Goal: Task Accomplishment & Management: Use online tool/utility

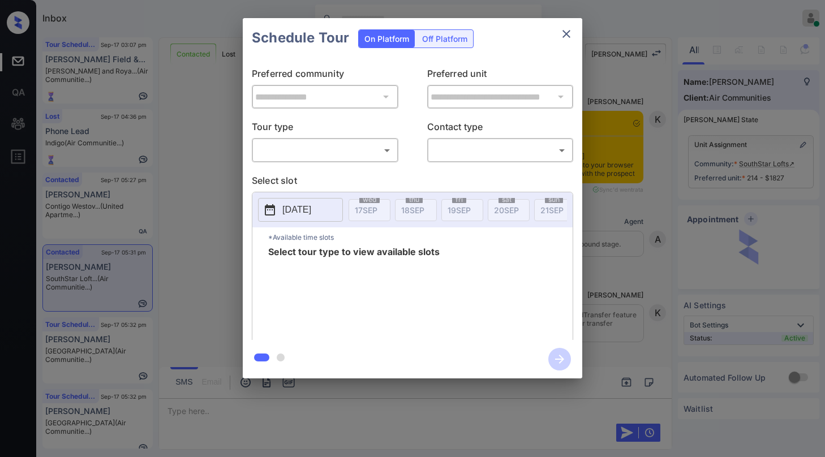
scroll to position [6624, 0]
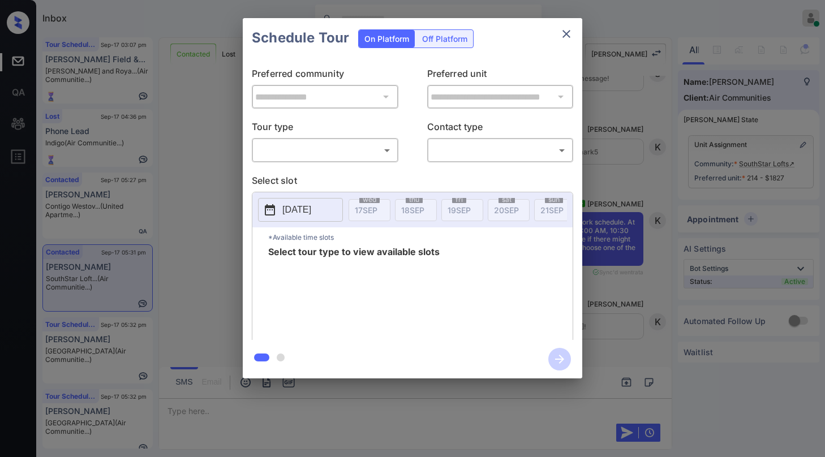
click at [298, 152] on body "Inbox [PERSON_NAME] Online Set yourself offline Set yourself on break Profile S…" at bounding box center [412, 228] width 825 height 457
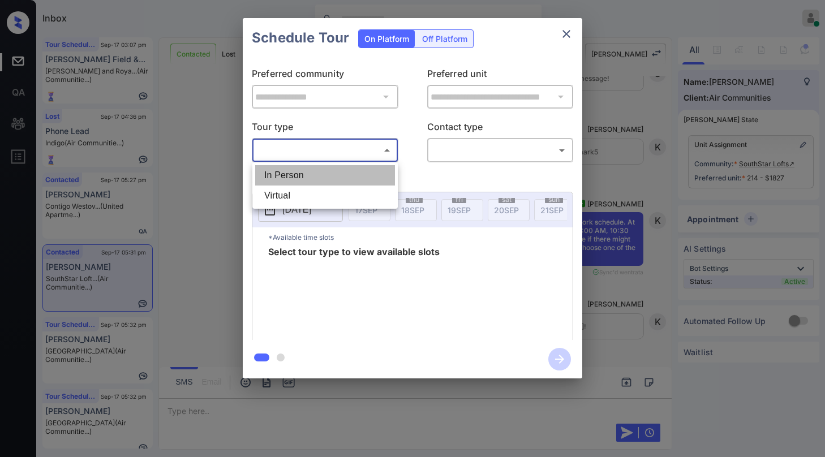
click at [296, 179] on li "In Person" at bounding box center [325, 175] width 140 height 20
type input "********"
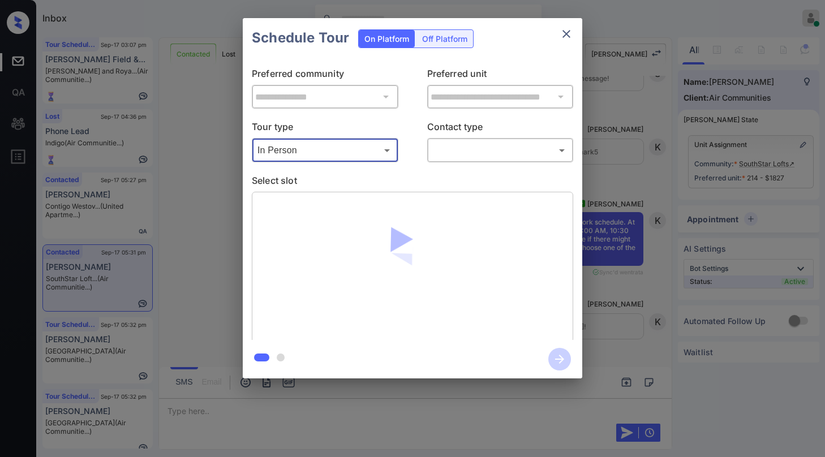
click at [479, 157] on body "Inbox [PERSON_NAME] Online Set yourself offline Set yourself on break Profile S…" at bounding box center [412, 228] width 825 height 457
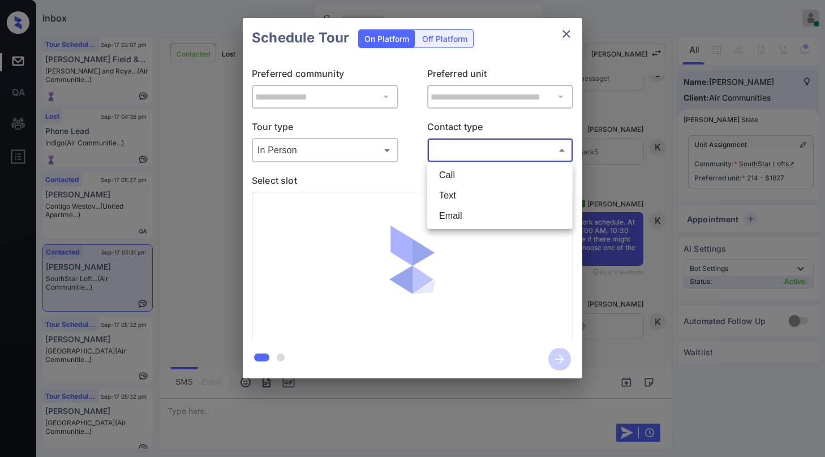
click at [459, 200] on li "Text" at bounding box center [500, 196] width 140 height 20
type input "****"
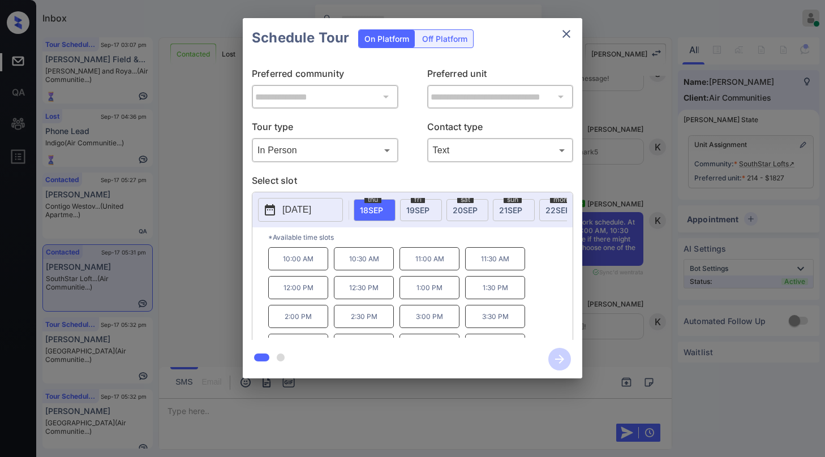
scroll to position [0, 83]
click at [435, 209] on span "20 SEP" at bounding box center [423, 210] width 25 height 10
click at [485, 206] on div "sun 21 SEP" at bounding box center [472, 210] width 42 height 22
click at [569, 32] on icon "close" at bounding box center [566, 34] width 14 height 14
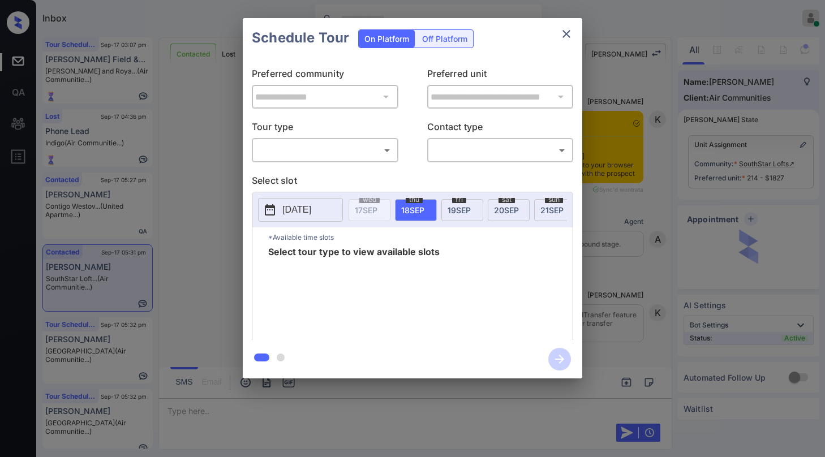
scroll to position [6228, 0]
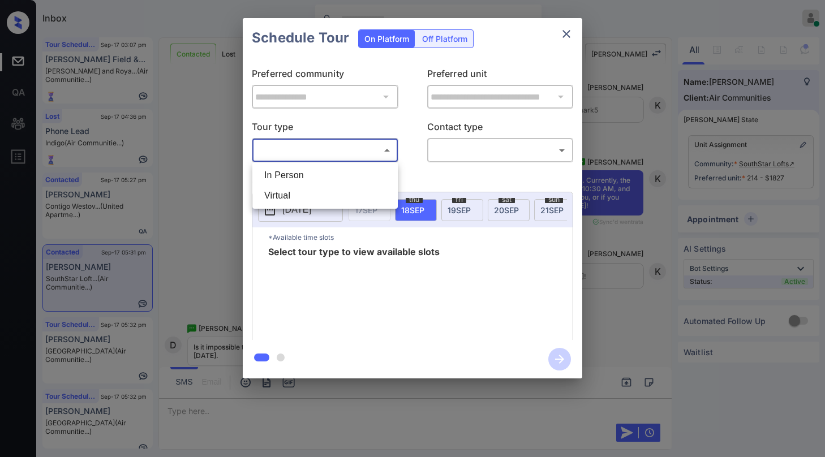
click at [306, 149] on body "Inbox [PERSON_NAME] Online Set yourself offline Set yourself on break Profile S…" at bounding box center [412, 228] width 825 height 457
drag, startPoint x: 293, startPoint y: 178, endPoint x: 355, endPoint y: 176, distance: 62.3
click at [292, 178] on li "In Person" at bounding box center [325, 175] width 140 height 20
type input "********"
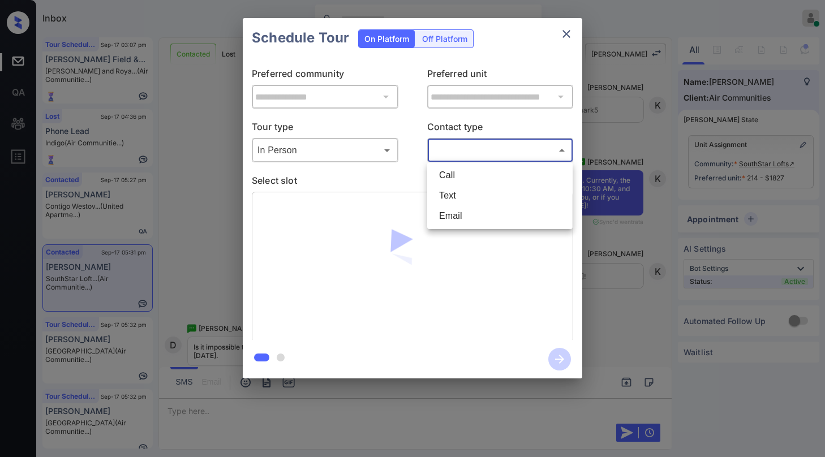
click at [432, 159] on body "Inbox [PERSON_NAME] Online Set yourself offline Set yourself on break Profile S…" at bounding box center [412, 228] width 825 height 457
click at [455, 195] on li "Text" at bounding box center [500, 196] width 140 height 20
type input "****"
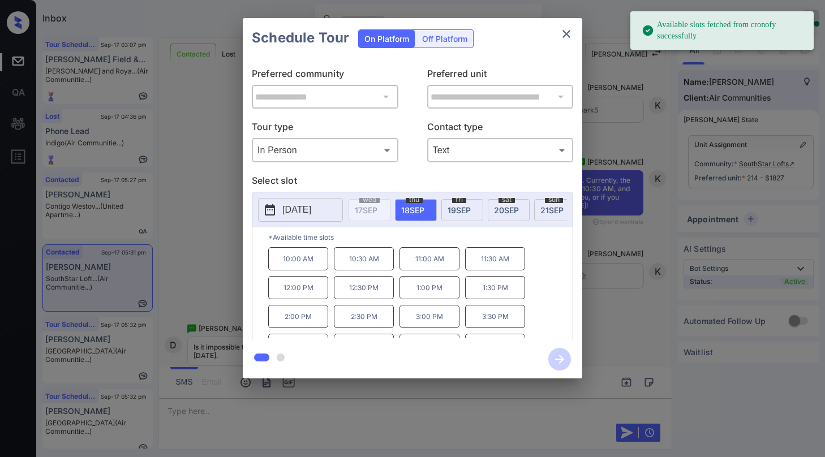
click at [545, 209] on span "21 SEP" at bounding box center [551, 210] width 23 height 10
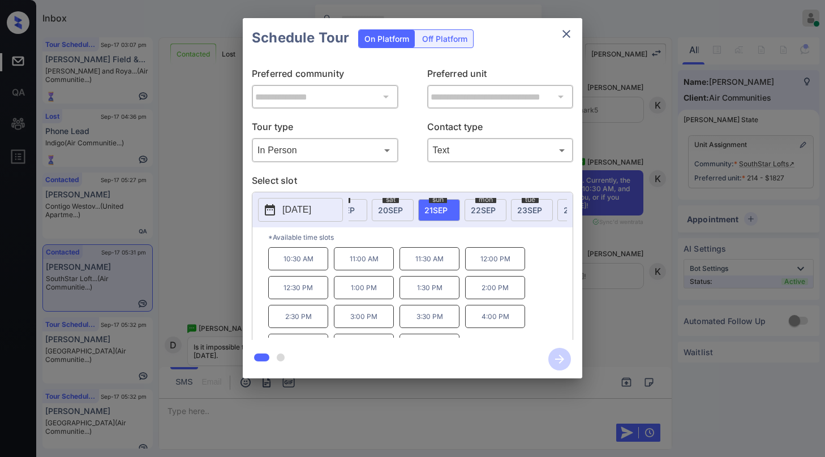
scroll to position [0, 124]
click at [431, 209] on span "21 SEP" at bounding box center [427, 210] width 23 height 10
drag, startPoint x: 278, startPoint y: 262, endPoint x: 314, endPoint y: 268, distance: 36.1
click at [314, 268] on p "10:30 AM" at bounding box center [298, 258] width 60 height 23
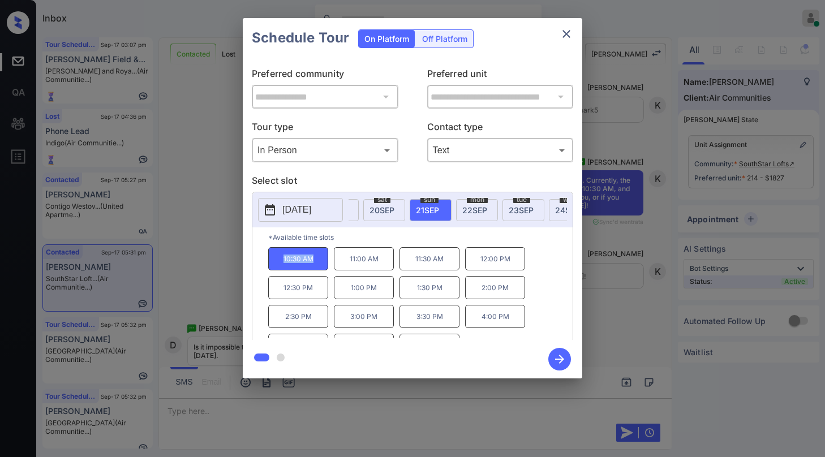
copy p "10:30 AM"
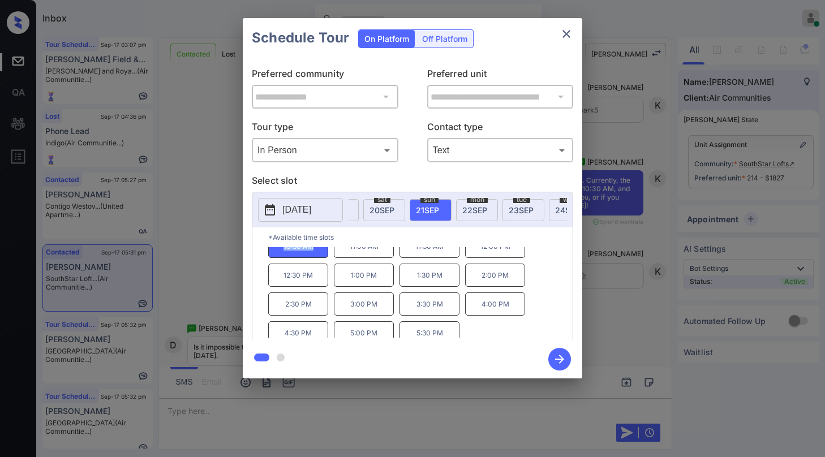
scroll to position [19, 0]
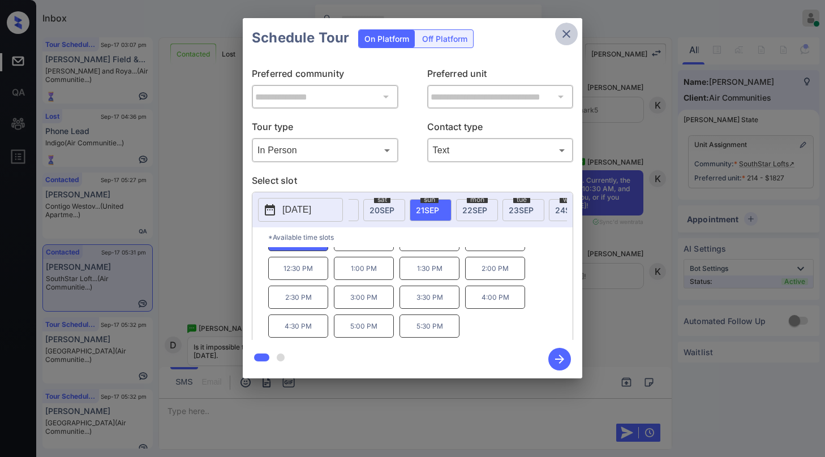
click at [561, 28] on button "close" at bounding box center [566, 34] width 23 height 23
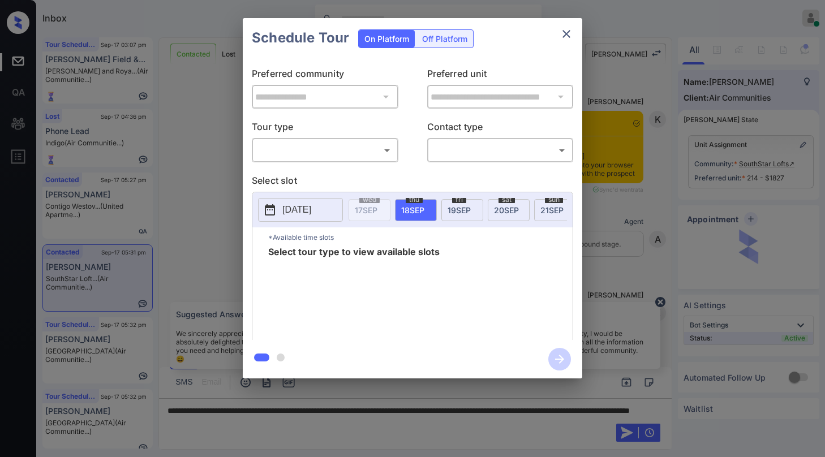
scroll to position [7014, 0]
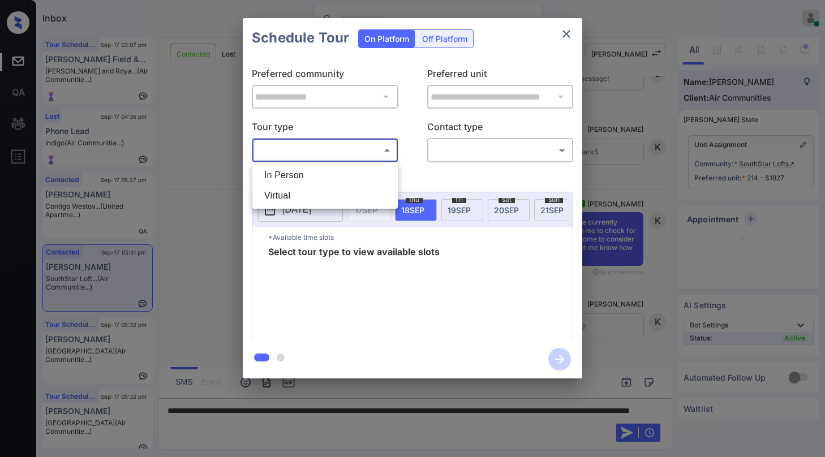
click at [315, 149] on body "Inbox [PERSON_NAME] Online Set yourself offline Set yourself on break Profile S…" at bounding box center [412, 228] width 825 height 457
drag, startPoint x: 304, startPoint y: 176, endPoint x: 352, endPoint y: 170, distance: 47.9
click at [306, 175] on li "In Person" at bounding box center [325, 175] width 140 height 20
type input "********"
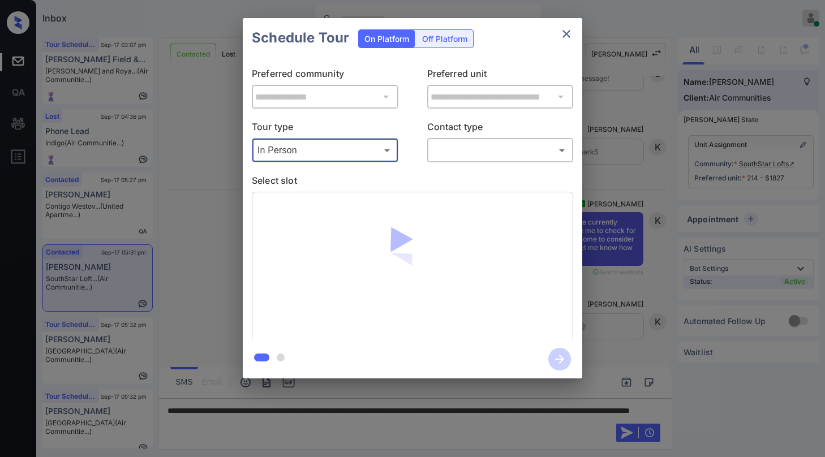
click at [503, 160] on div "​ ​" at bounding box center [500, 150] width 147 height 24
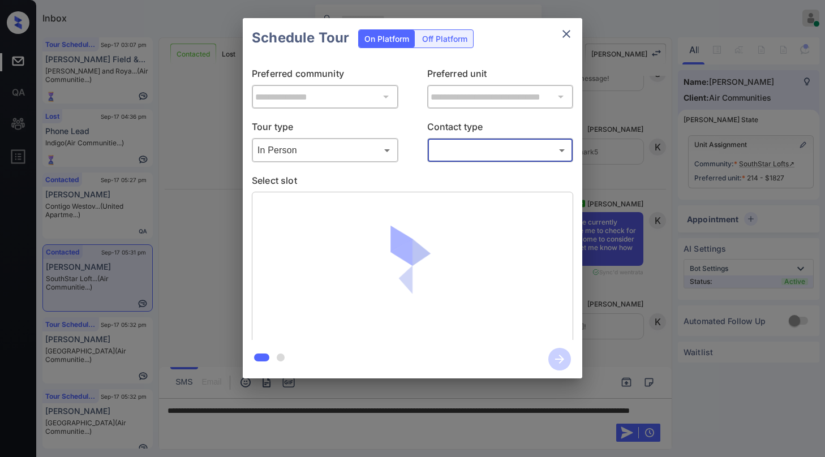
click at [493, 152] on body "Inbox [PERSON_NAME] Online Set yourself offline Set yourself on break Profile S…" at bounding box center [412, 228] width 825 height 457
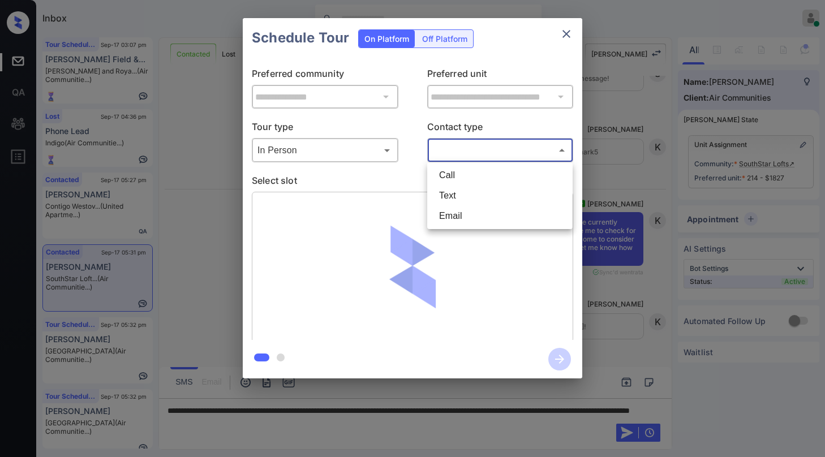
click at [457, 200] on li "Text" at bounding box center [500, 196] width 140 height 20
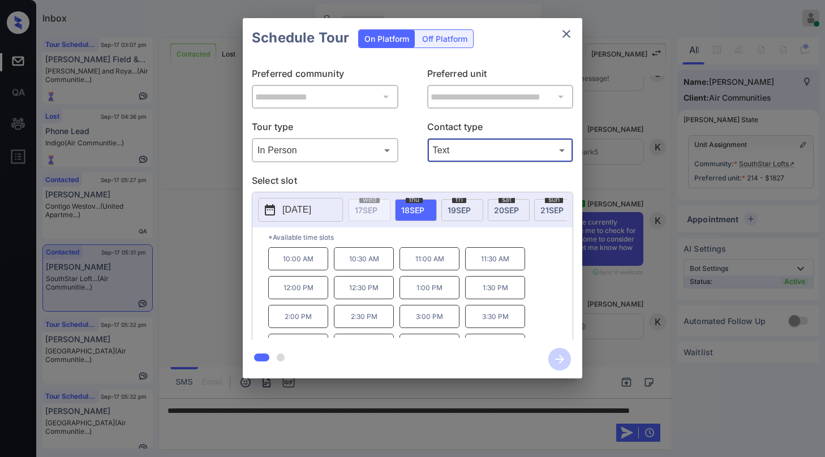
type input "****"
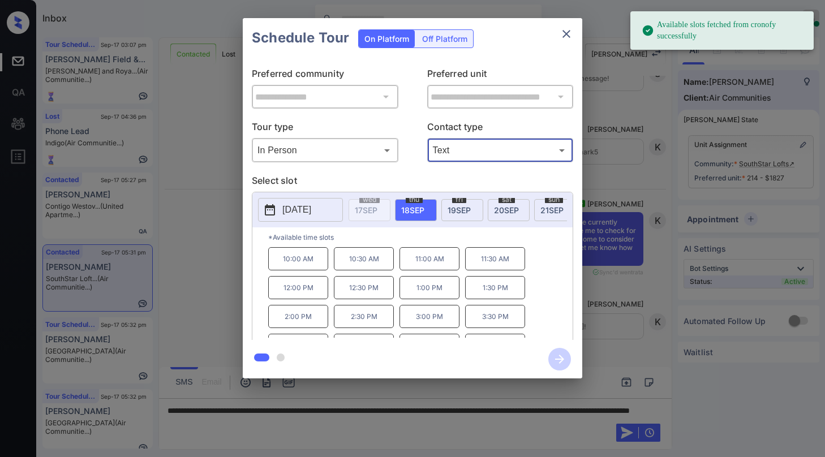
click at [541, 205] on span "21 SEP" at bounding box center [551, 210] width 23 height 10
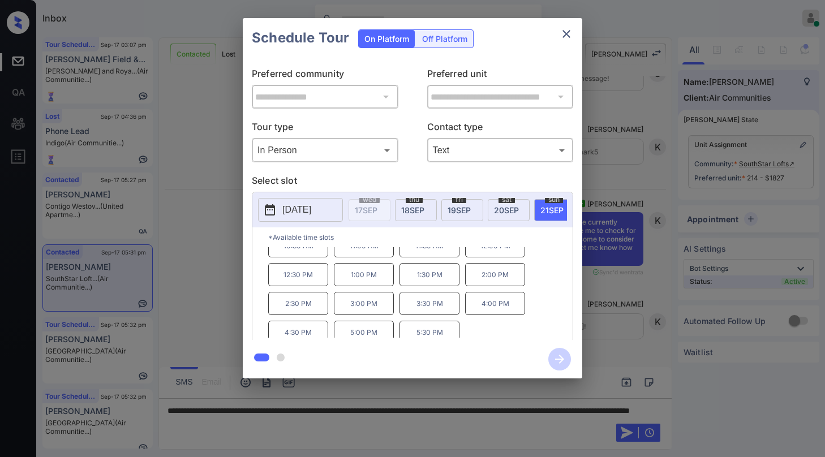
scroll to position [19, 0]
click at [568, 32] on icon "close" at bounding box center [566, 34] width 8 height 8
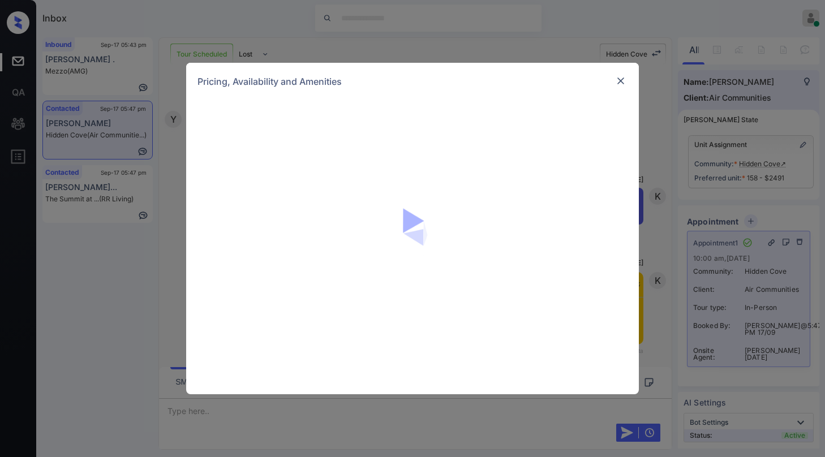
scroll to position [2837, 0]
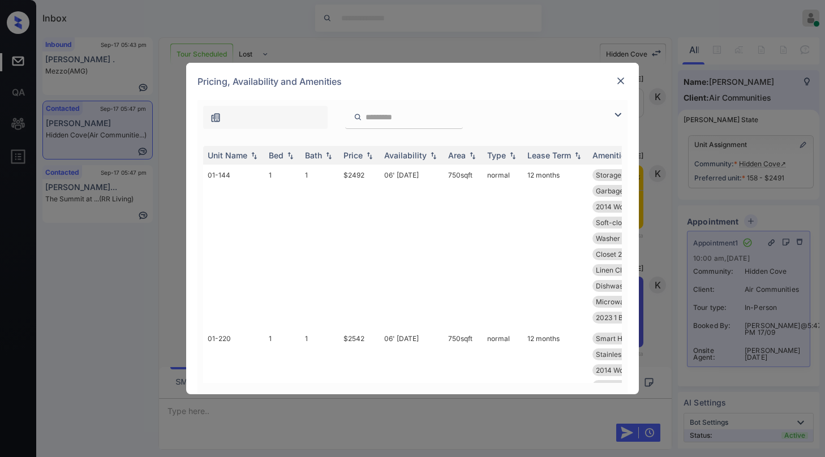
click at [615, 119] on img at bounding box center [618, 115] width 14 height 14
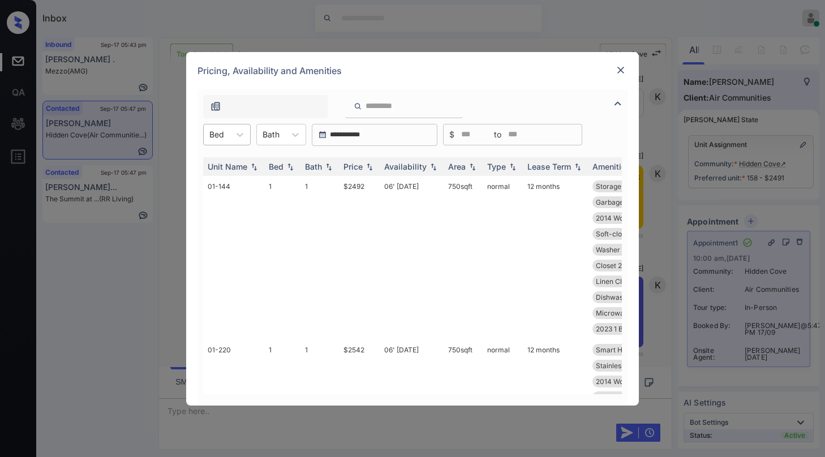
click at [227, 140] on div "Bed" at bounding box center [217, 134] width 26 height 16
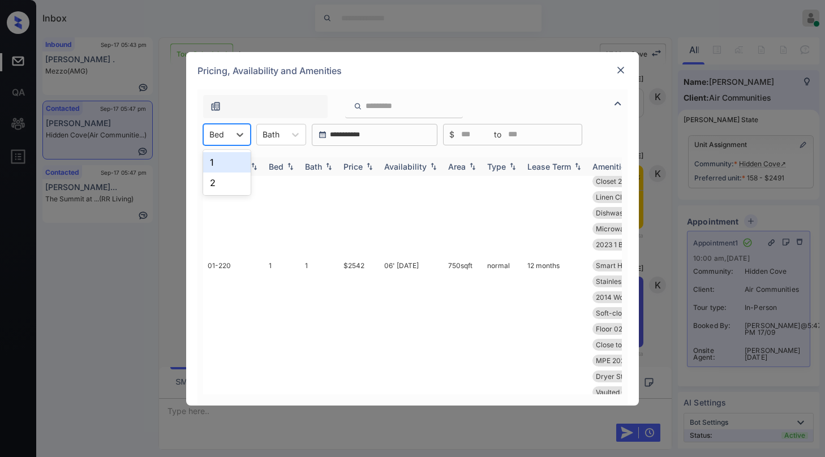
scroll to position [0, 0]
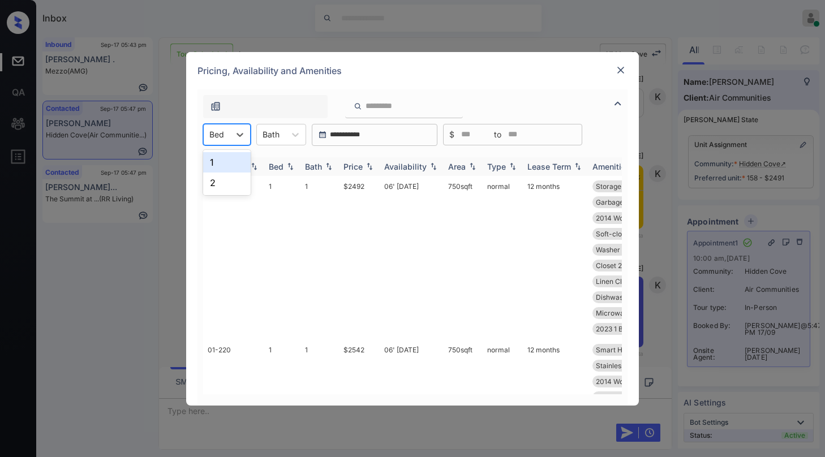
click at [355, 165] on div "Price" at bounding box center [352, 167] width 19 height 10
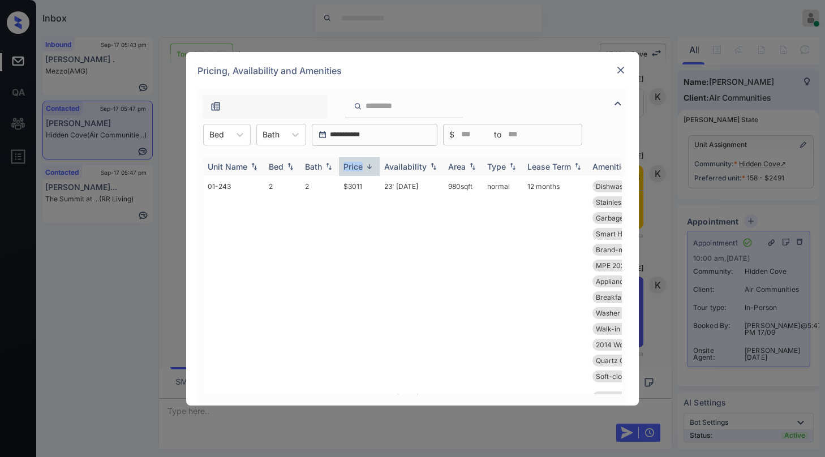
click at [356, 165] on div "Price" at bounding box center [352, 167] width 19 height 10
click at [230, 140] on div at bounding box center [240, 134] width 20 height 20
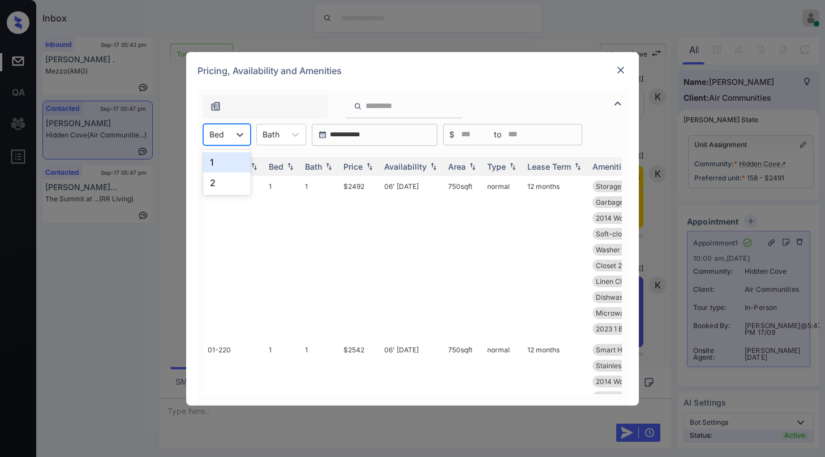
click at [223, 164] on div "1" at bounding box center [227, 162] width 48 height 20
click at [359, 170] on div "Price" at bounding box center [352, 167] width 19 height 10
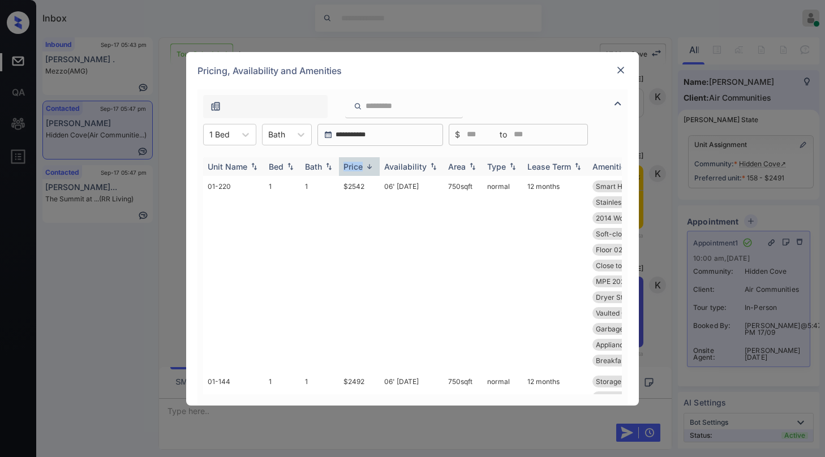
click at [359, 170] on div "Price" at bounding box center [352, 167] width 19 height 10
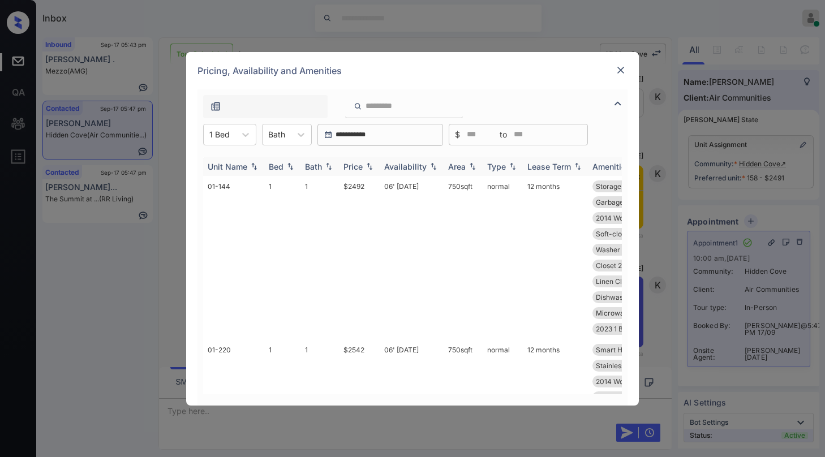
click at [360, 169] on div "Price" at bounding box center [352, 167] width 19 height 10
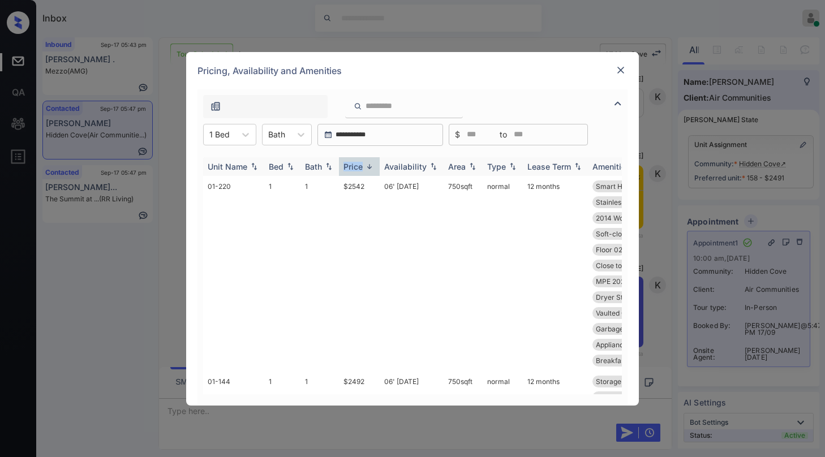
click at [360, 169] on div "Price" at bounding box center [352, 167] width 19 height 10
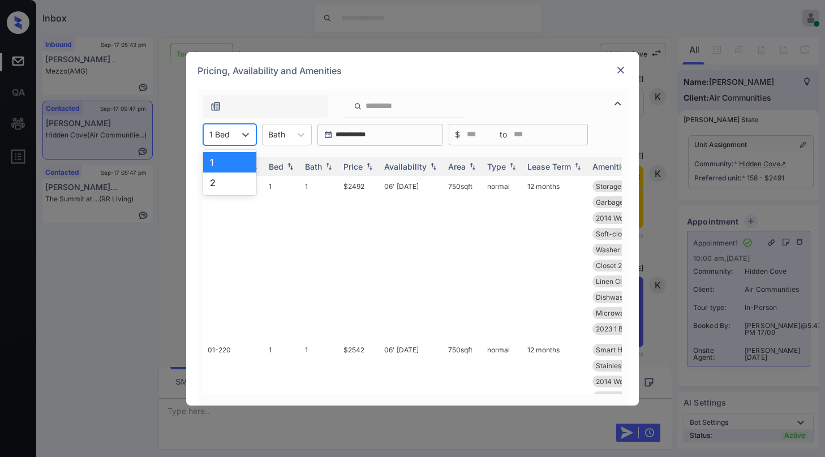
click at [223, 142] on div "1 Bed" at bounding box center [229, 134] width 53 height 21
click at [224, 188] on div "2" at bounding box center [229, 183] width 53 height 20
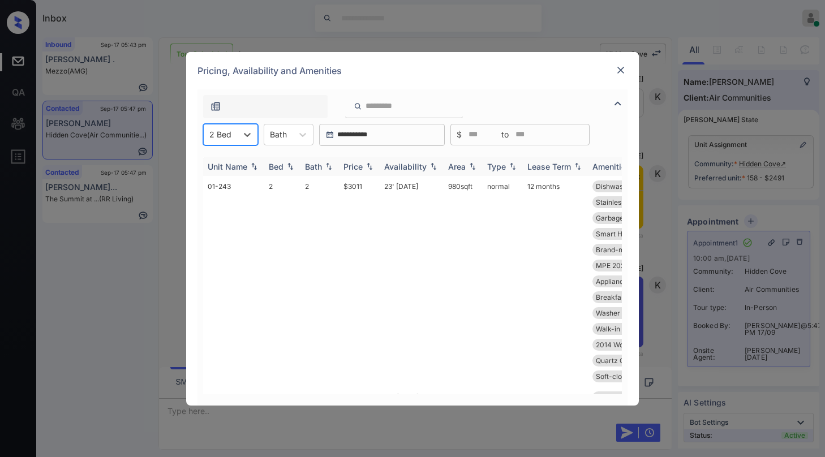
click at [360, 165] on div "Price" at bounding box center [352, 167] width 19 height 10
click at [362, 165] on div "Price" at bounding box center [352, 167] width 19 height 10
click at [362, 167] on div "Price" at bounding box center [352, 167] width 19 height 10
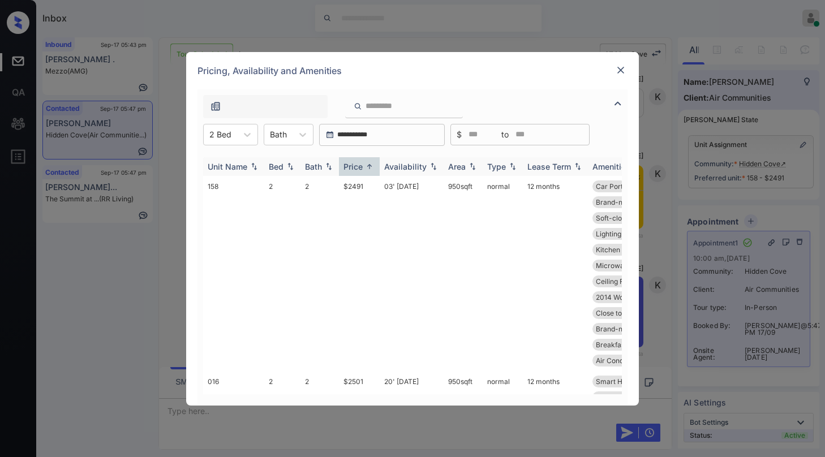
click at [362, 168] on div "Price" at bounding box center [352, 167] width 19 height 10
click at [613, 68] on div "Pricing, Availability and Amenities" at bounding box center [412, 70] width 453 height 37
click at [621, 71] on img at bounding box center [620, 69] width 11 height 11
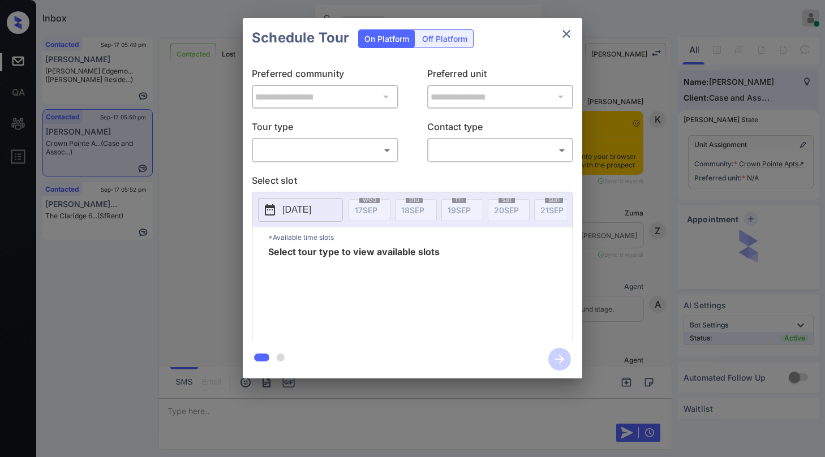
scroll to position [2526, 0]
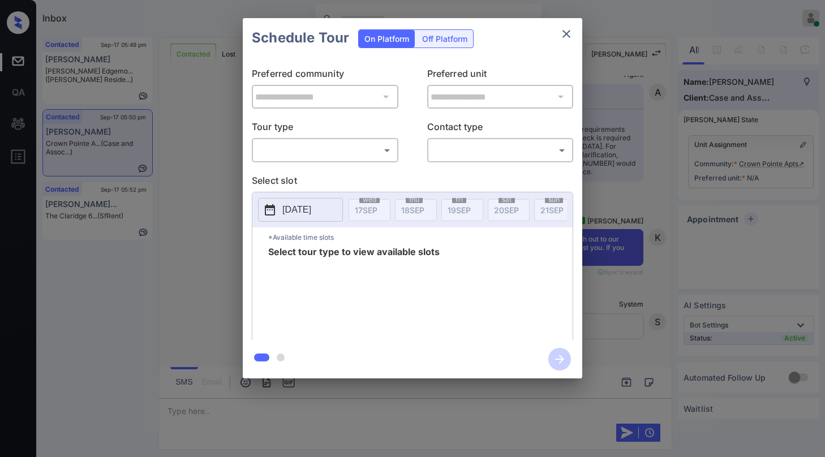
click at [337, 157] on body "Inbox Paolo Gabriel Online Set yourself offline Set yourself on break Profile S…" at bounding box center [412, 228] width 825 height 457
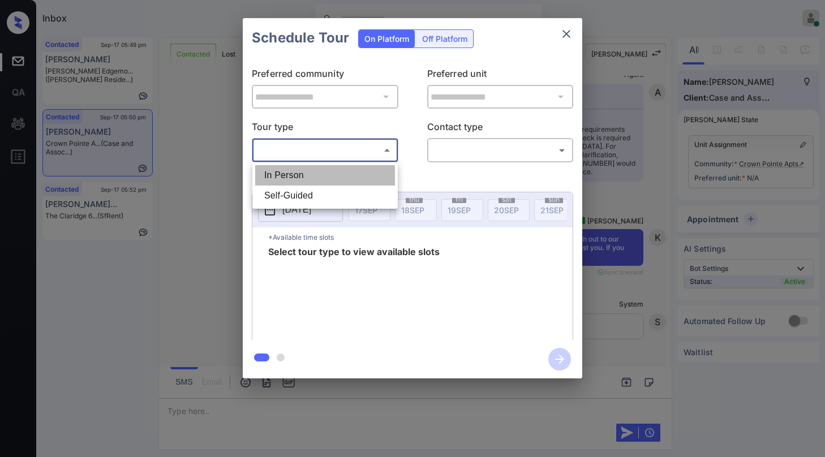
click at [315, 182] on li "In Person" at bounding box center [325, 175] width 140 height 20
type input "********"
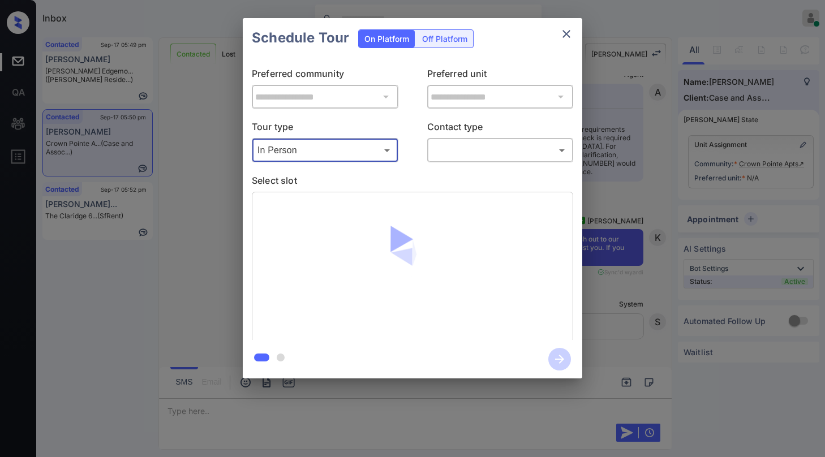
click at [455, 153] on body "Inbox Paolo Gabriel Online Set yourself offline Set yourself on break Profile S…" at bounding box center [412, 228] width 825 height 457
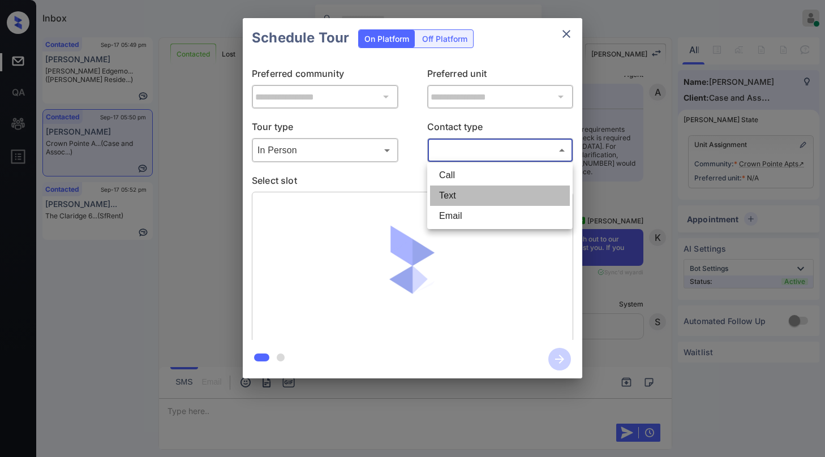
click at [463, 193] on li "Text" at bounding box center [500, 196] width 140 height 20
type input "****"
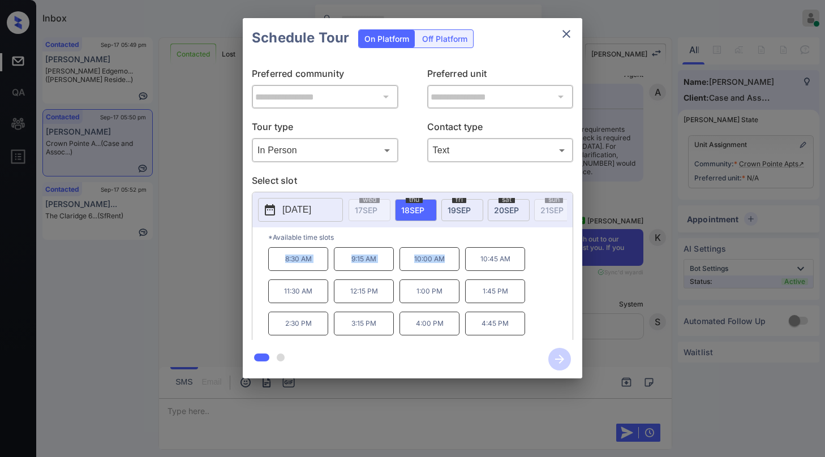
drag, startPoint x: 281, startPoint y: 262, endPoint x: 456, endPoint y: 269, distance: 174.9
click at [456, 269] on div "8:30 AM 9:15 AM 10:00 AM 10:45 AM 11:30 AM 12:15 PM 1:00 PM 1:45 PM 2:30 PM 3:1…" at bounding box center [420, 292] width 304 height 91
copy div "8:30 AM 9:15 AM 10:00 AM"
click at [562, 33] on icon "close" at bounding box center [566, 34] width 14 height 14
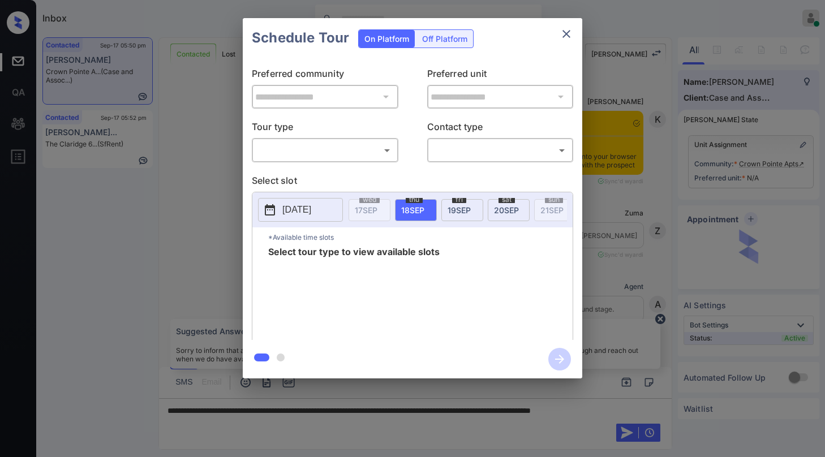
scroll to position [2074, 0]
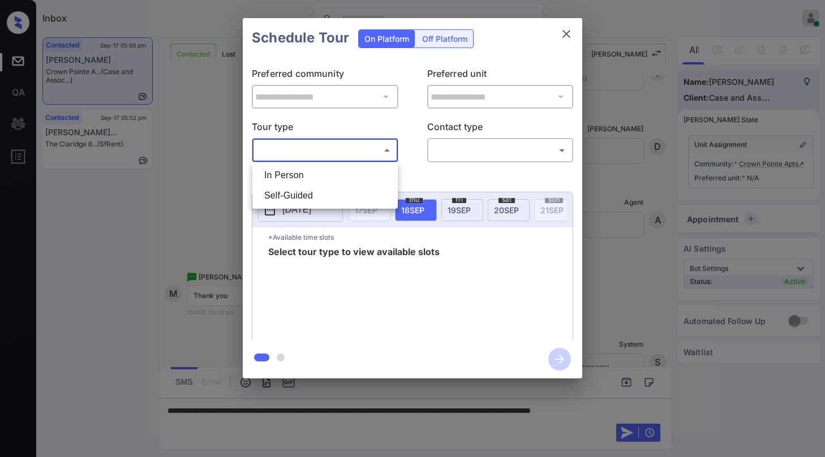
drag, startPoint x: 316, startPoint y: 150, endPoint x: 318, endPoint y: 158, distance: 8.7
click at [317, 150] on body "Inbox [PERSON_NAME] Online Set yourself offline Set yourself on break Profile S…" at bounding box center [412, 228] width 825 height 457
click at [303, 175] on li "In Person" at bounding box center [325, 175] width 140 height 20
type input "********"
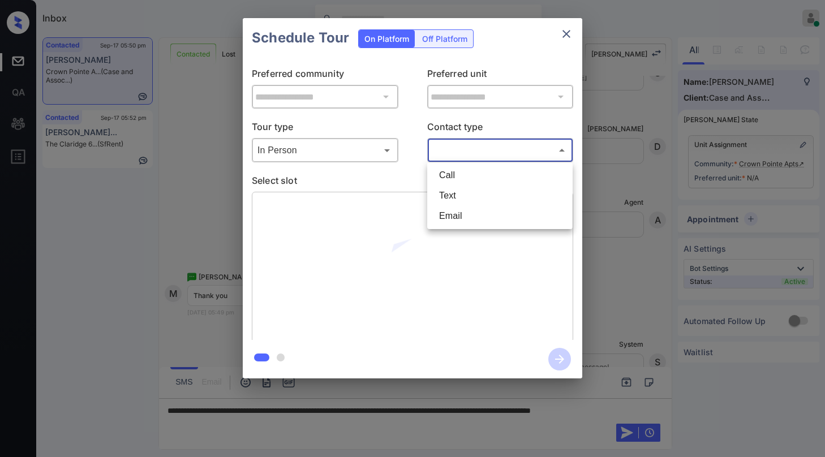
click at [446, 153] on body "Inbox Paolo Gabriel Online Set yourself offline Set yourself on break Profile S…" at bounding box center [412, 228] width 825 height 457
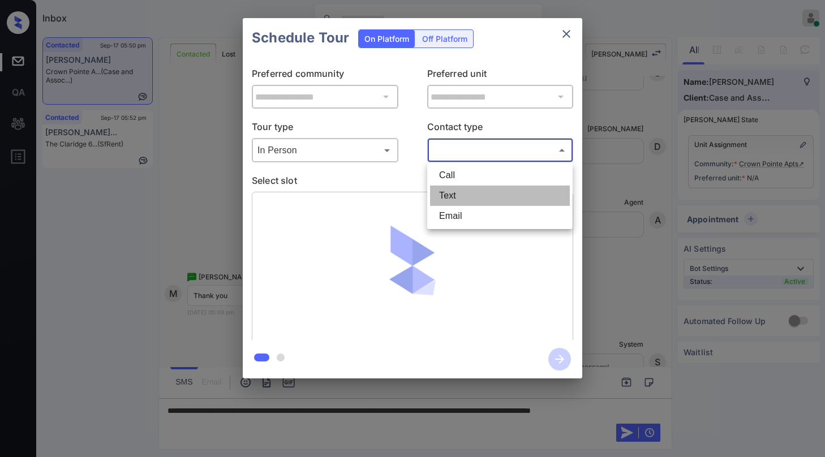
click at [449, 197] on li "Text" at bounding box center [500, 196] width 140 height 20
type input "****"
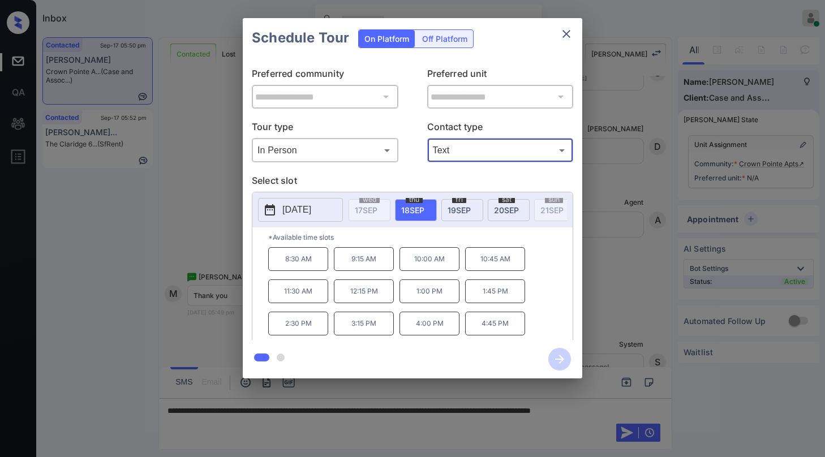
click at [564, 36] on icon "close" at bounding box center [566, 34] width 8 height 8
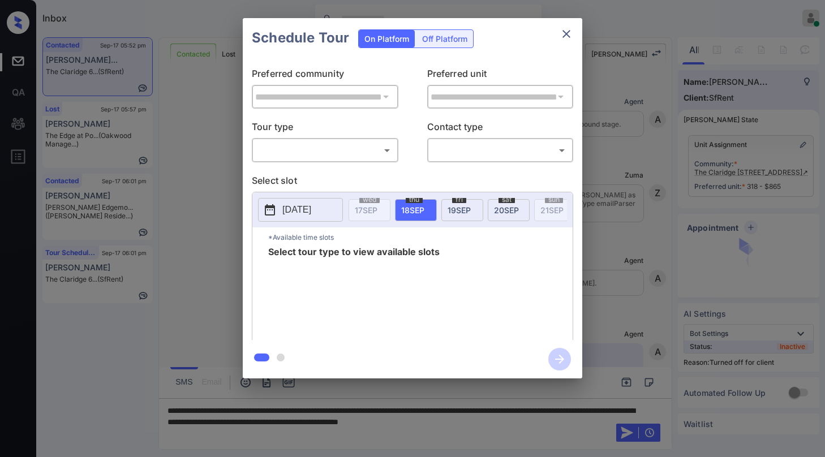
scroll to position [3071, 0]
click at [436, 46] on div "Off Platform" at bounding box center [444, 39] width 57 height 18
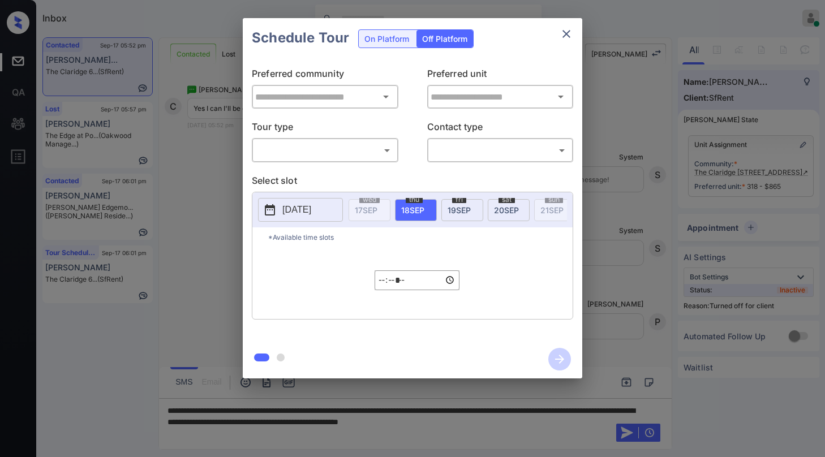
type input "**********"
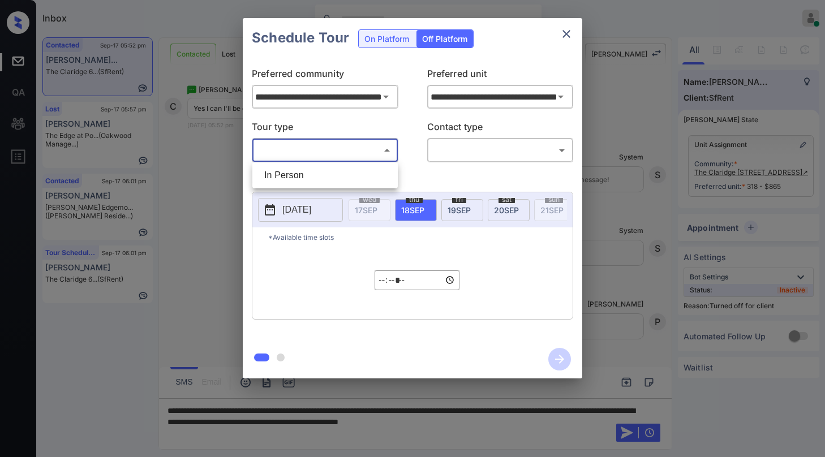
click at [337, 152] on body "Inbox [PERSON_NAME] Online Set yourself offline Set yourself on break Profile S…" at bounding box center [412, 228] width 825 height 457
click at [321, 173] on li "In Person" at bounding box center [325, 175] width 140 height 20
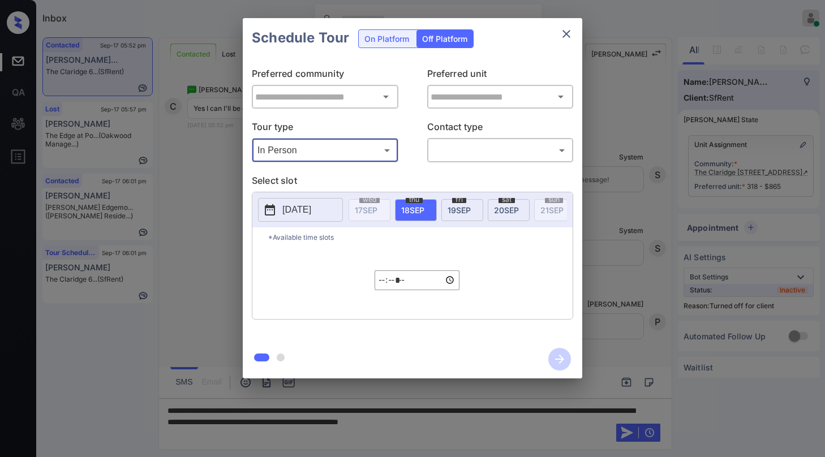
type input "********"
type input "**********"
click at [462, 145] on body "Inbox [PERSON_NAME] Online Set yourself offline Set yourself on break Profile S…" at bounding box center [412, 228] width 825 height 457
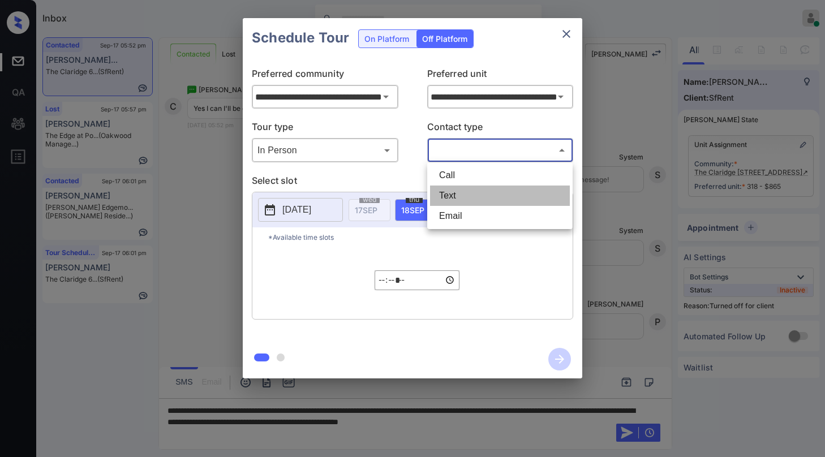
drag, startPoint x: 454, startPoint y: 186, endPoint x: 411, endPoint y: 193, distance: 44.2
click at [453, 187] on li "Text" at bounding box center [500, 196] width 140 height 20
type input "****"
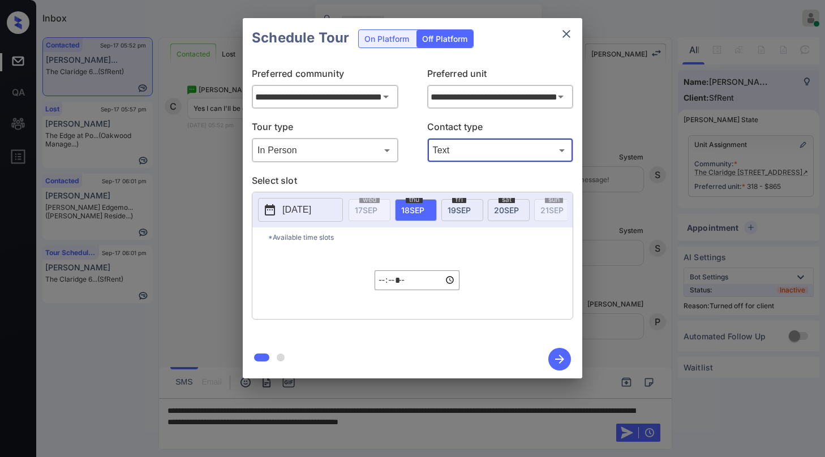
click at [321, 203] on button "[DATE]" at bounding box center [300, 210] width 85 height 24
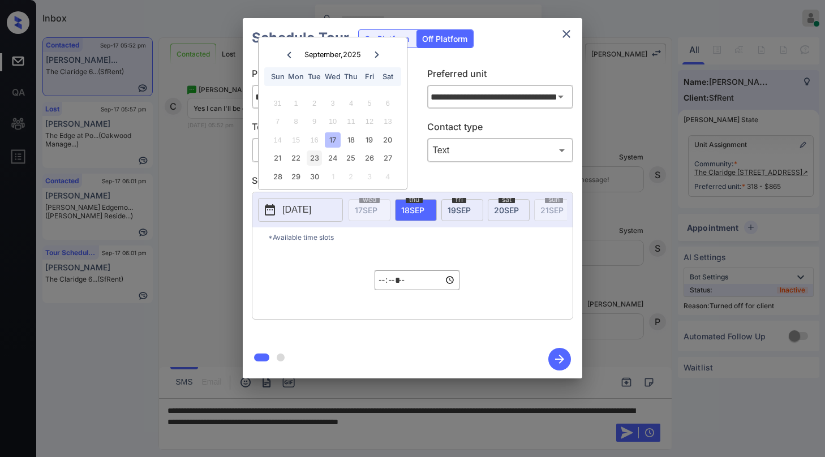
click at [315, 161] on div "23" at bounding box center [314, 157] width 15 height 15
click at [390, 287] on input "*****" at bounding box center [416, 280] width 85 height 20
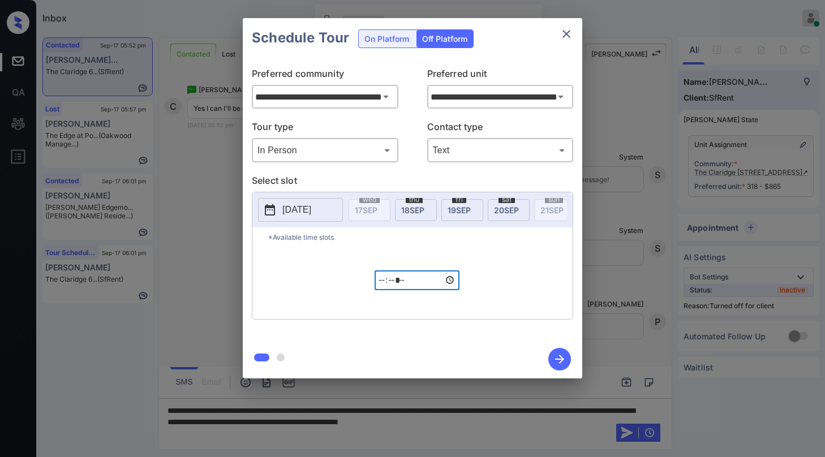
type input "*****"
click at [557, 355] on icon "button" at bounding box center [559, 359] width 23 height 23
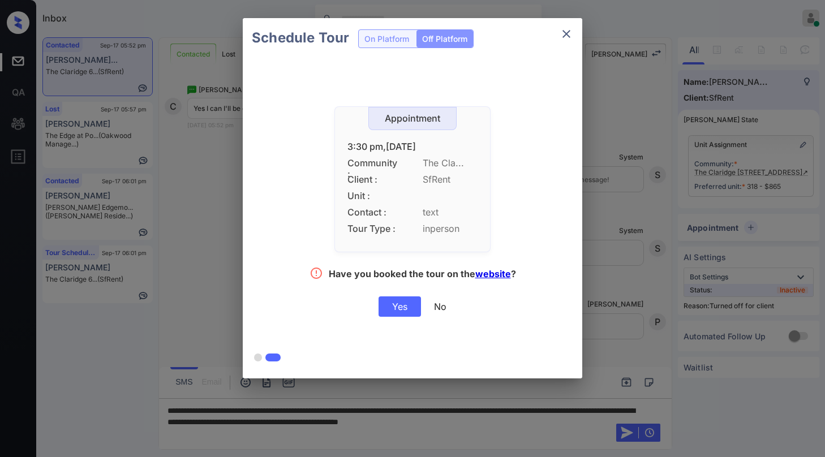
click at [399, 309] on div "Yes" at bounding box center [399, 306] width 42 height 20
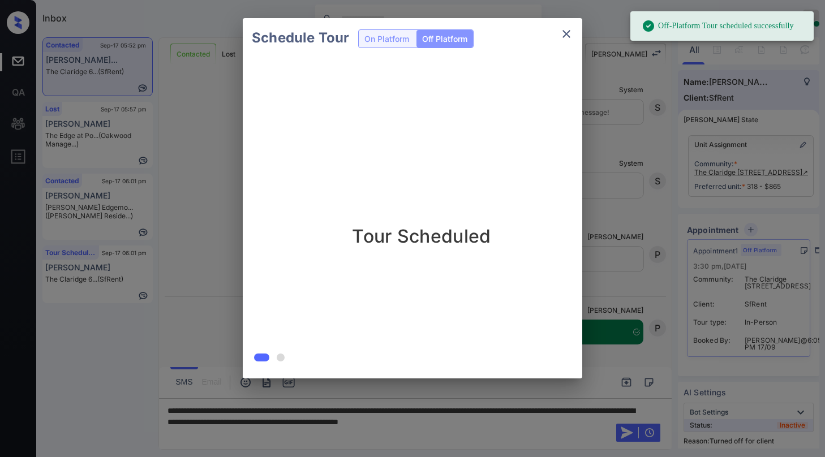
scroll to position [3143, 0]
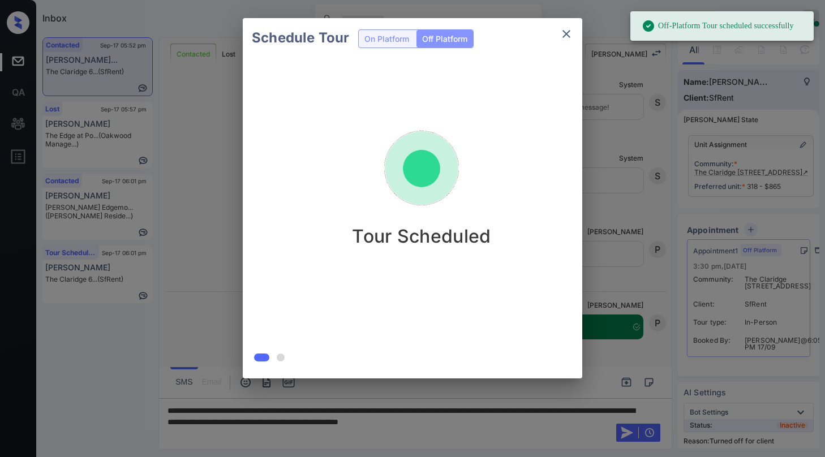
click at [566, 33] on icon "close" at bounding box center [566, 34] width 8 height 8
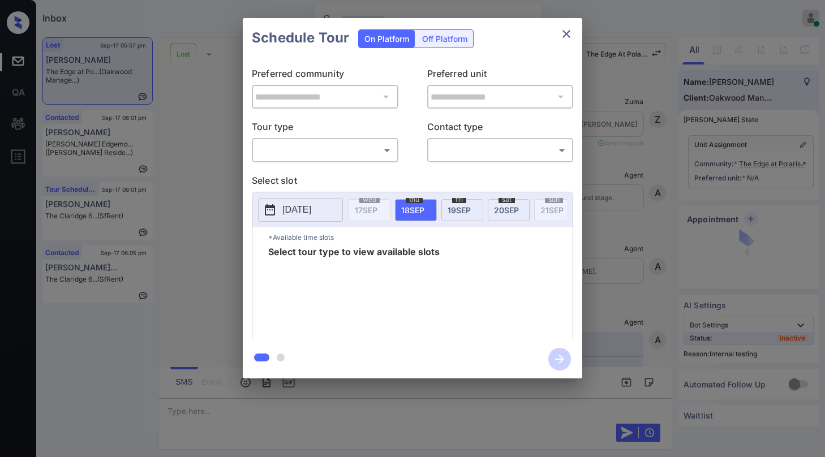
scroll to position [9793, 0]
click at [350, 145] on body "Inbox [PERSON_NAME] Online Set yourself offline Set yourself on break Profile S…" at bounding box center [412, 228] width 825 height 457
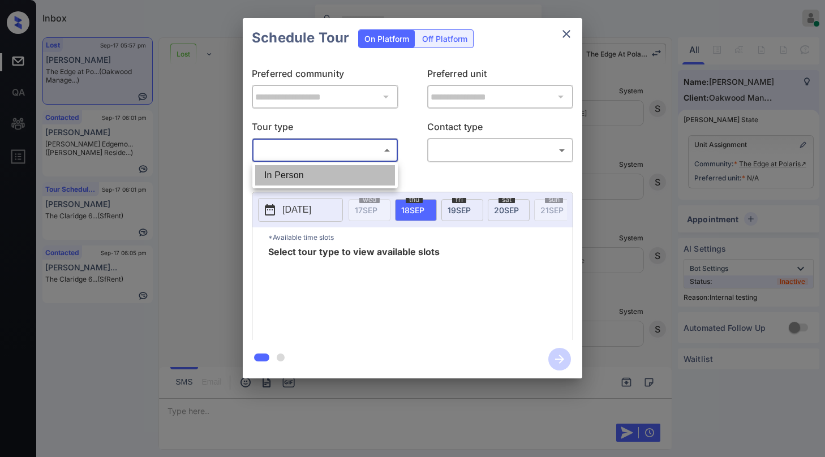
drag, startPoint x: 322, startPoint y: 175, endPoint x: 452, endPoint y: 160, distance: 131.0
click at [325, 174] on li "In Person" at bounding box center [325, 175] width 140 height 20
type input "********"
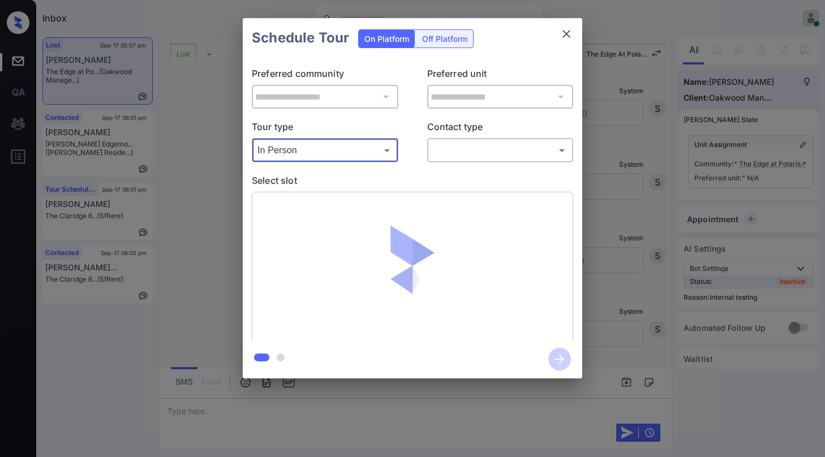
click at [568, 35] on icon "close" at bounding box center [566, 34] width 8 height 8
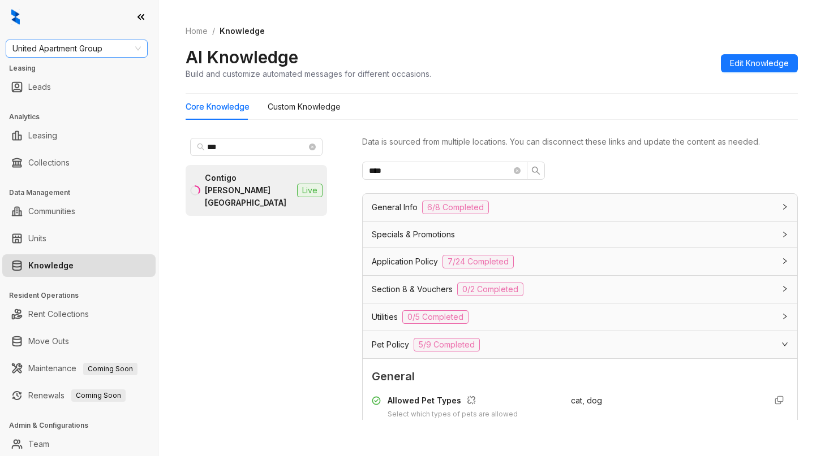
click at [130, 48] on span "United Apartment Group" at bounding box center [76, 48] width 128 height 17
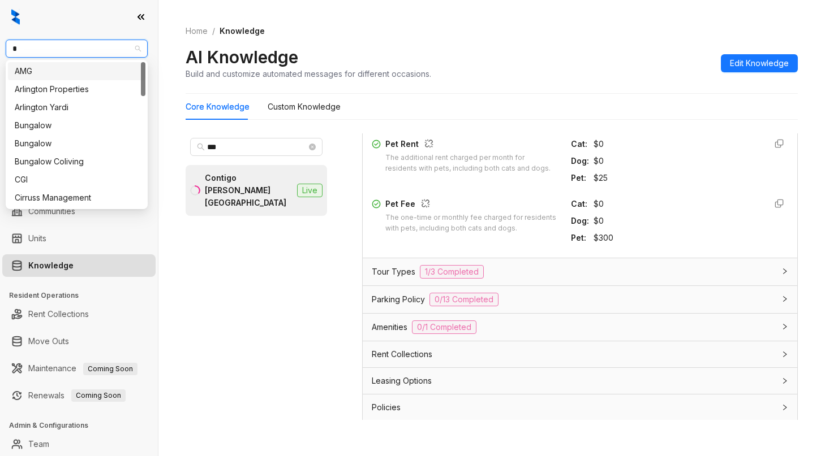
type input "**"
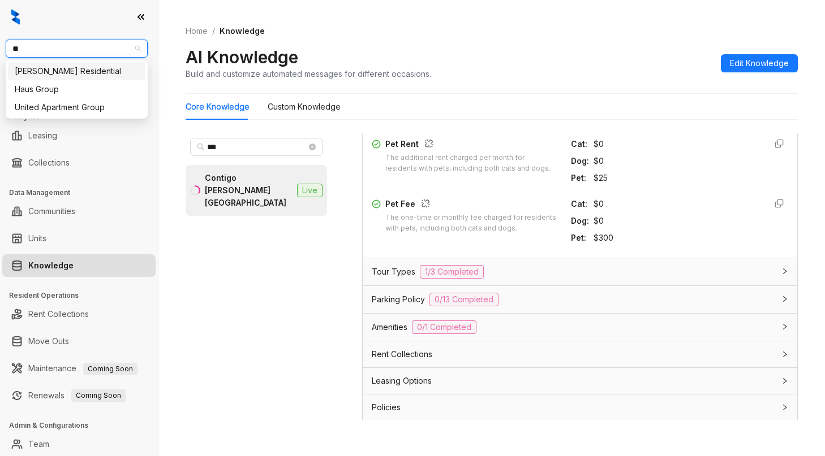
click at [110, 72] on div "Griffis Residential" at bounding box center [77, 71] width 124 height 12
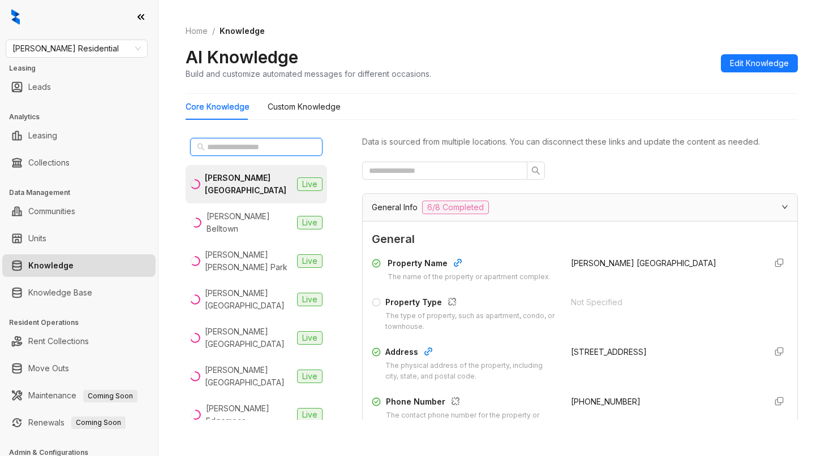
click at [282, 148] on input "text" at bounding box center [257, 147] width 100 height 12
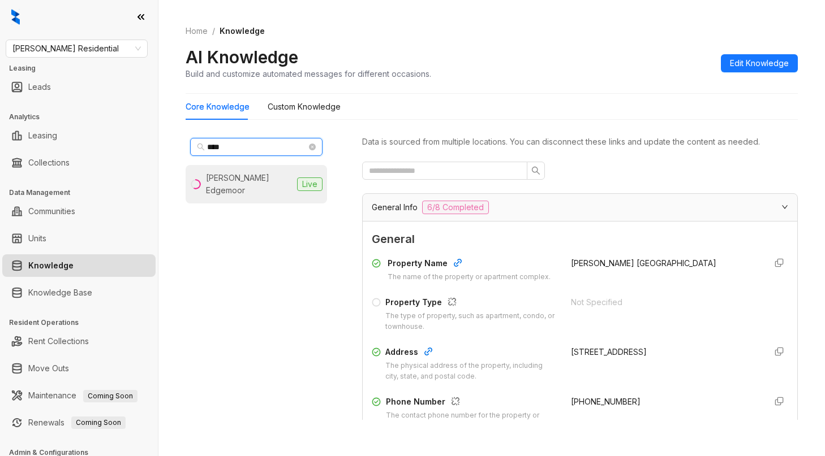
type input "****"
click at [270, 176] on div "Griffis Edgemoor" at bounding box center [249, 184] width 87 height 25
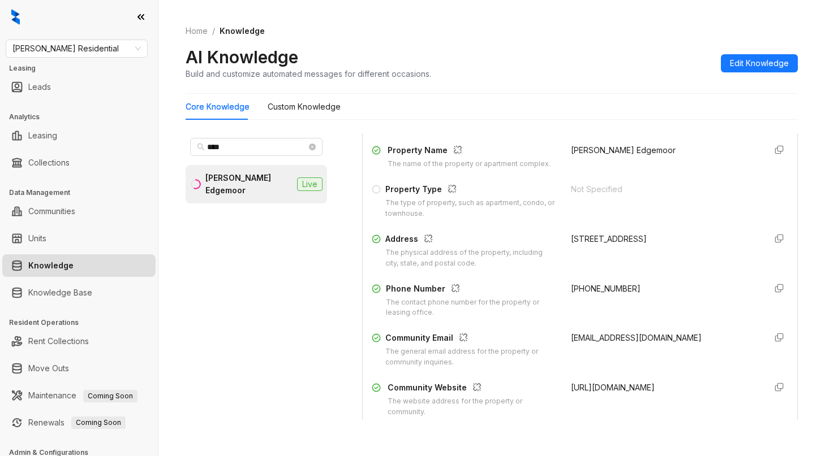
scroll to position [170, 0]
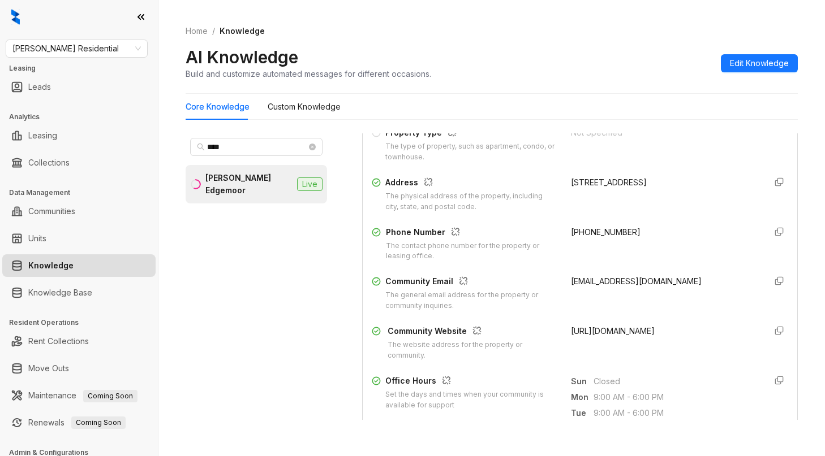
drag, startPoint x: 556, startPoint y: 180, endPoint x: 583, endPoint y: 199, distance: 33.0
click at [583, 199] on div "Address The physical address of the property, including city, state, and postal…" at bounding box center [580, 194] width 416 height 36
copy div "4900 Moorland Lane, Bethesda, MD, 20814-6295"
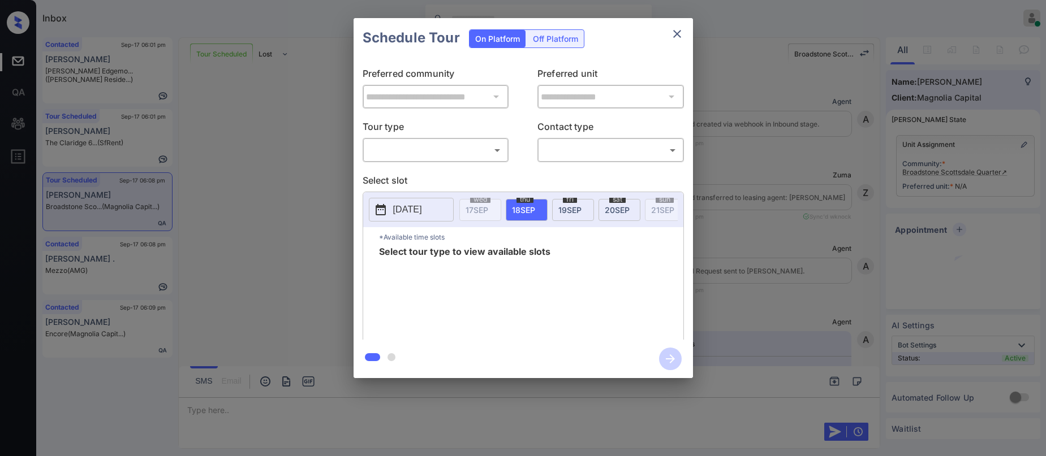
scroll to position [1156, 0]
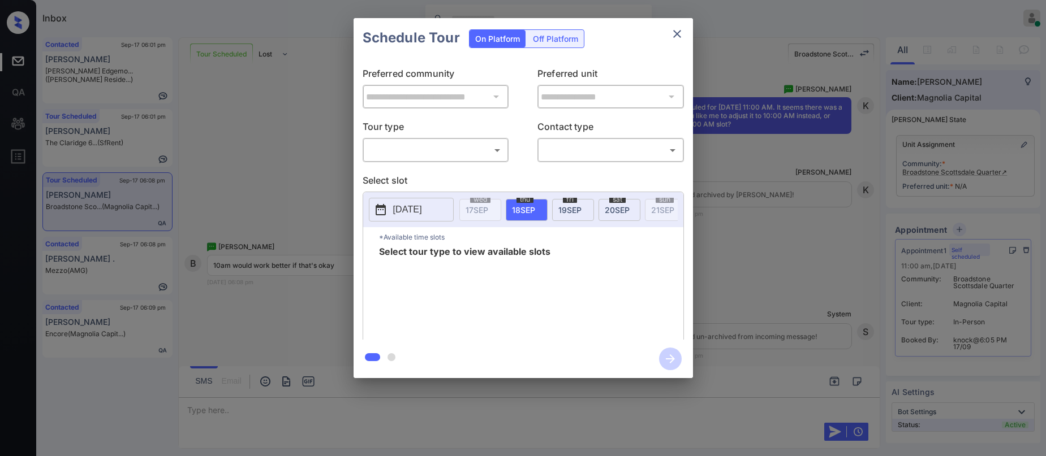
click at [408, 152] on body "Inbox Paolo Gabriel Online Set yourself offline Set yourself on break Profile S…" at bounding box center [523, 228] width 1046 height 456
click at [416, 177] on li "In Person" at bounding box center [435, 175] width 140 height 20
type input "********"
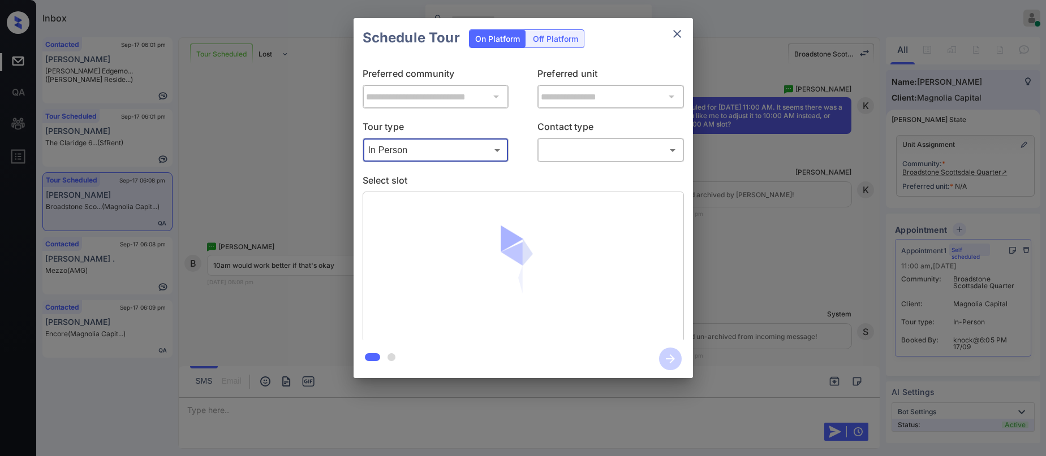
click at [583, 152] on body "Inbox Paolo Gabriel Online Set yourself offline Set yourself on break Profile S…" at bounding box center [523, 228] width 1046 height 456
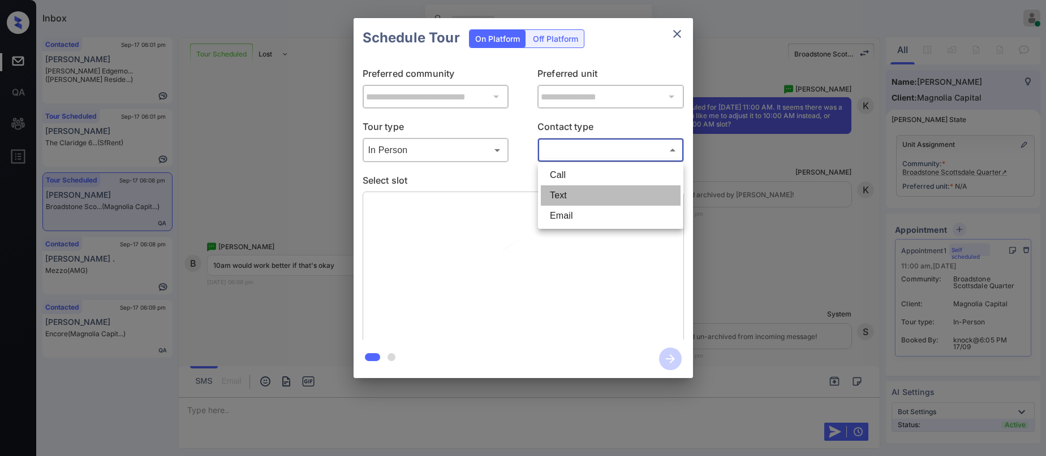
click at [566, 192] on li "Text" at bounding box center [611, 196] width 140 height 20
type input "****"
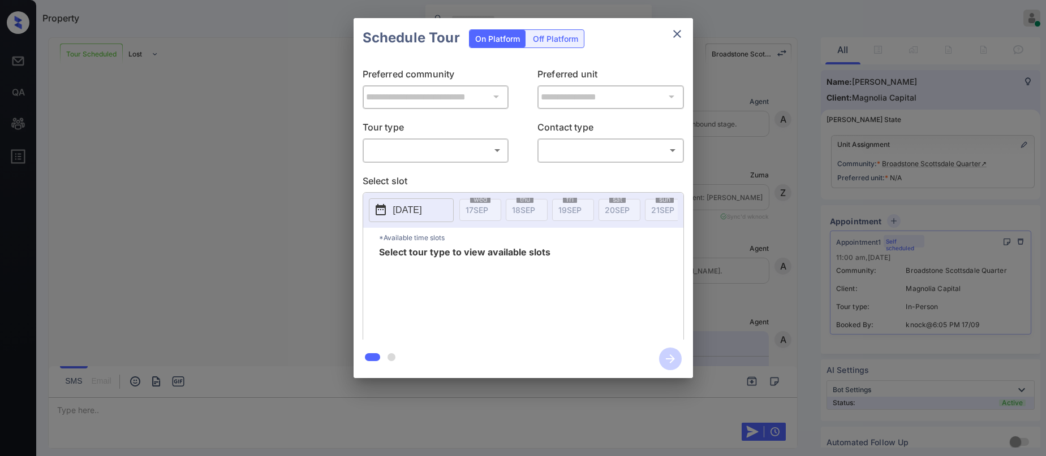
scroll to position [1382, 0]
click at [456, 162] on div "​ ​" at bounding box center [436, 150] width 147 height 24
click at [452, 156] on body "Property [PERSON_NAME] Online Set yourself offline Set yourself on break Profil…" at bounding box center [523, 228] width 1046 height 456
type input "********"
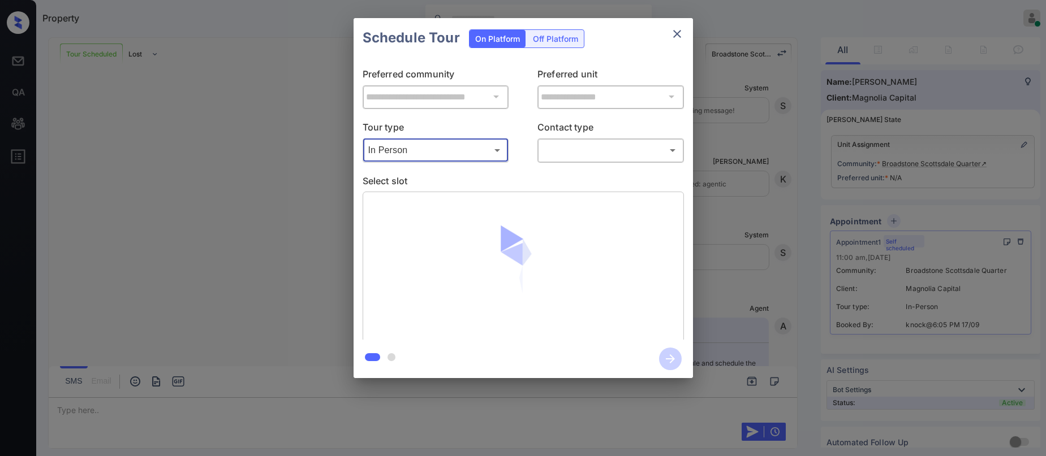
click at [570, 141] on body "Property Paolo Gabriel Online Set yourself offline Set yourself on break Profil…" at bounding box center [523, 228] width 1046 height 456
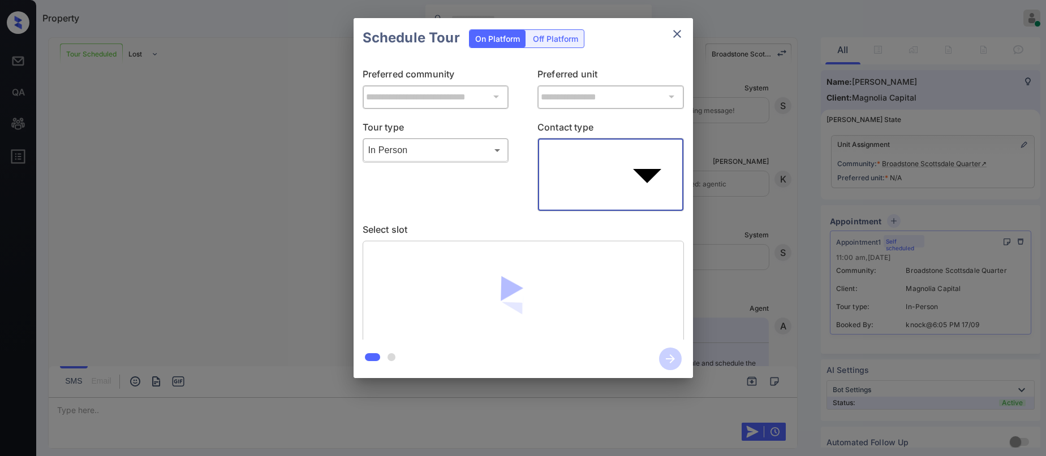
type input "****"
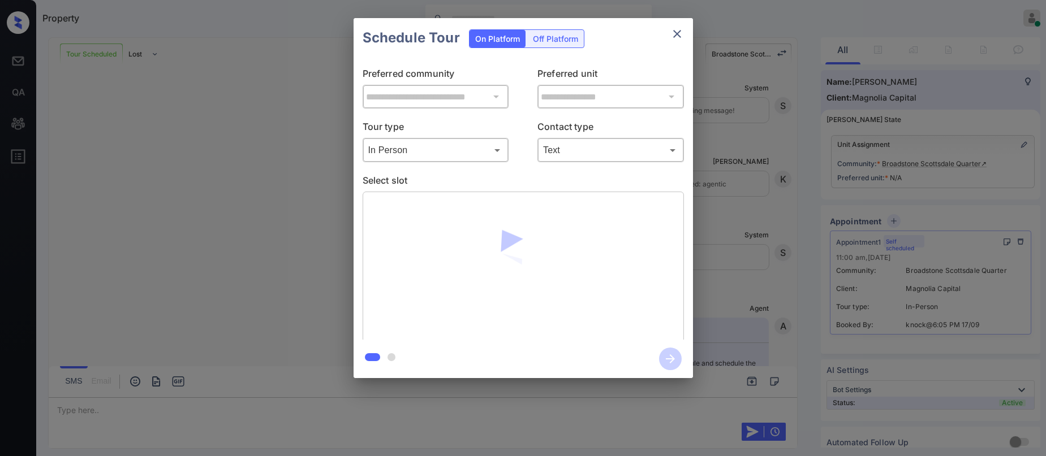
click at [676, 39] on icon "close" at bounding box center [677, 34] width 14 height 14
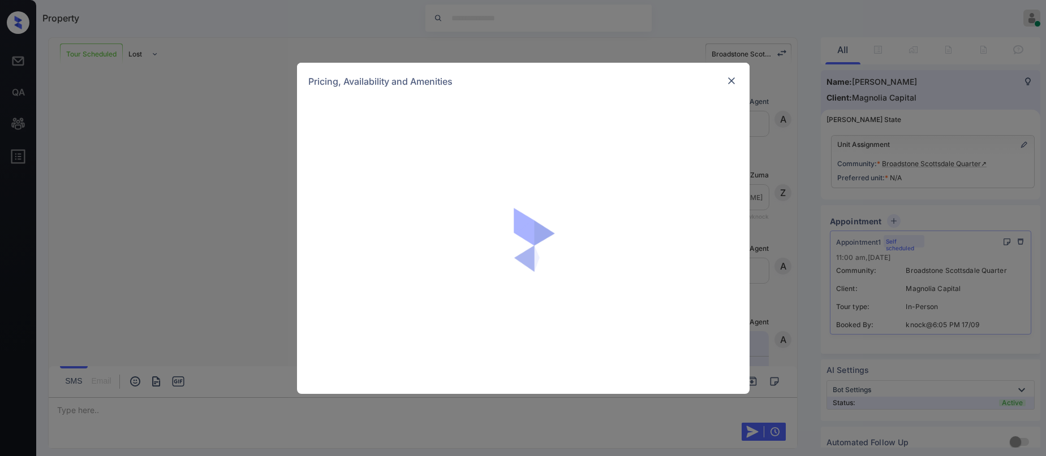
scroll to position [905, 0]
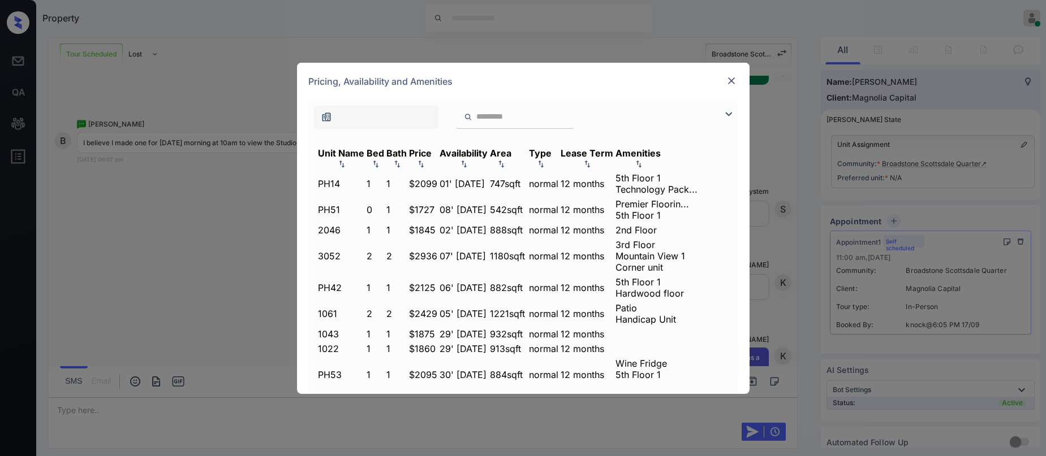
click at [518, 119] on input "search" at bounding box center [521, 117] width 93 height 10
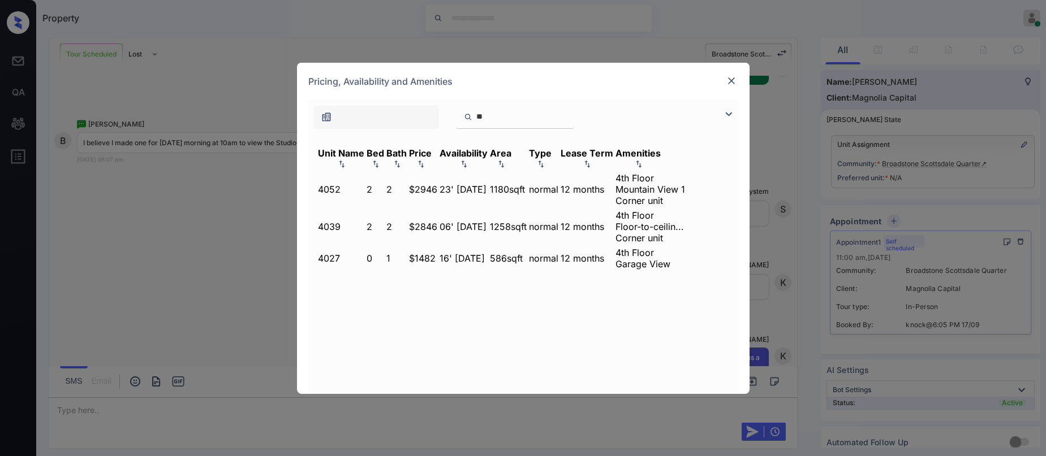
type input "**"
click at [438, 247] on td "$1482" at bounding box center [422, 259] width 29 height 24
drag, startPoint x: 475, startPoint y: 215, endPoint x: 500, endPoint y: 213, distance: 25.6
click at [438, 247] on td "$1482" at bounding box center [422, 259] width 29 height 24
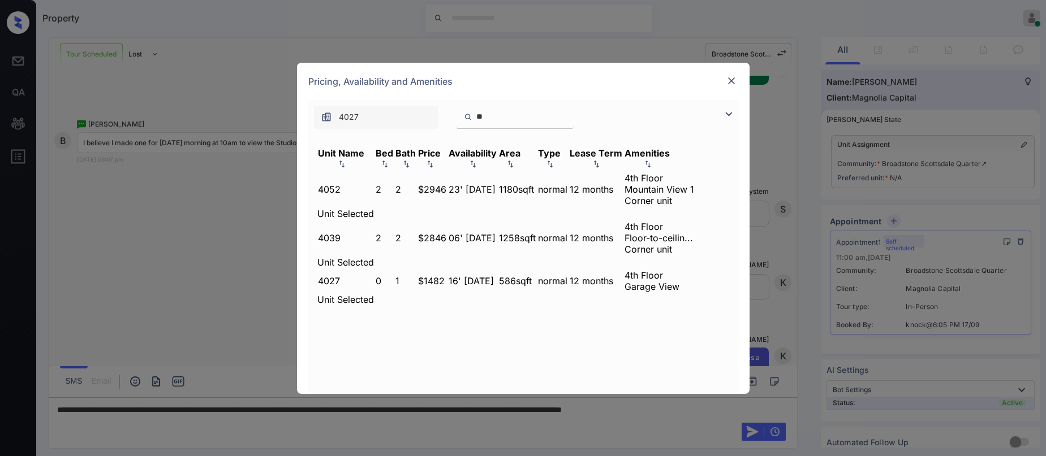
click at [729, 84] on img at bounding box center [731, 80] width 11 height 11
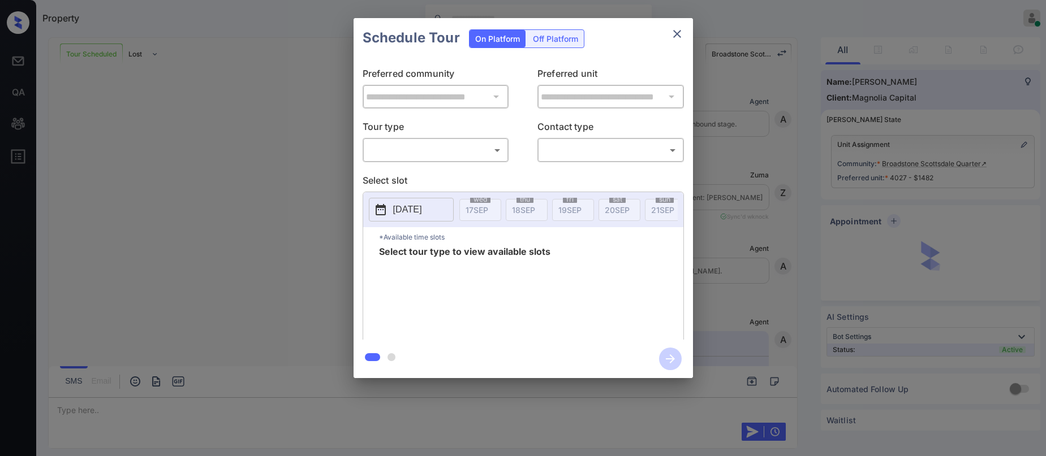
scroll to position [1358, 0]
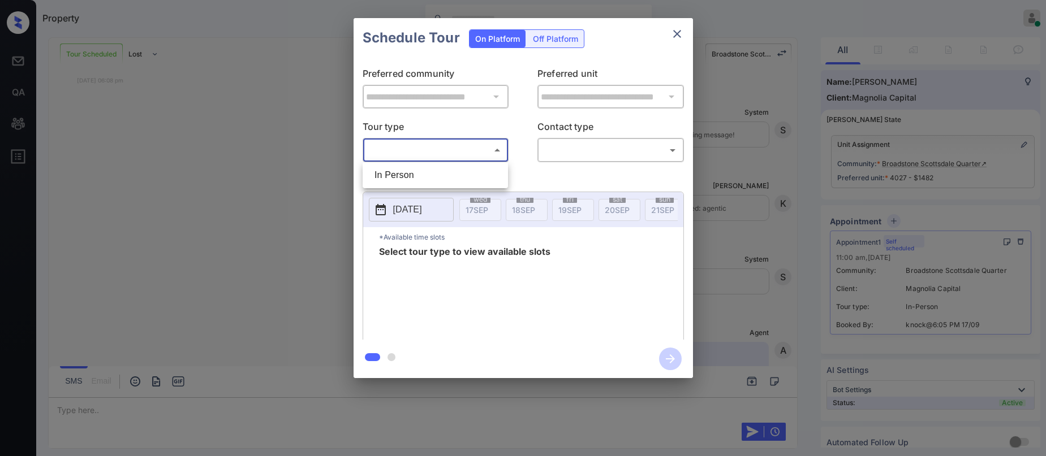
click at [378, 155] on body "Property Paolo Gabriel Online Set yourself offline Set yourself on break Profil…" at bounding box center [523, 228] width 1046 height 456
click at [414, 180] on li "In Person" at bounding box center [435, 175] width 140 height 20
type input "********"
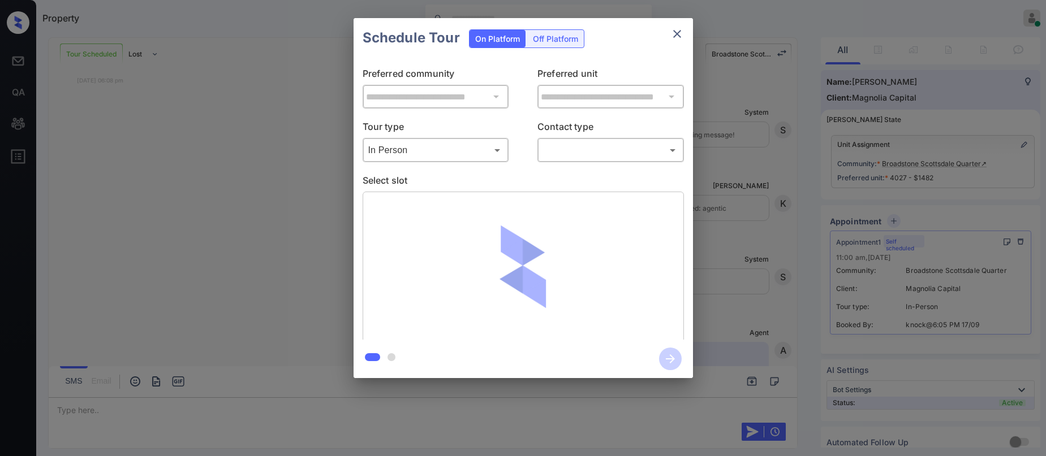
click at [558, 161] on div "​ ​" at bounding box center [610, 150] width 147 height 24
click at [576, 154] on body "Property Paolo Gabriel Online Set yourself offline Set yourself on break Profil…" at bounding box center [523, 228] width 1046 height 456
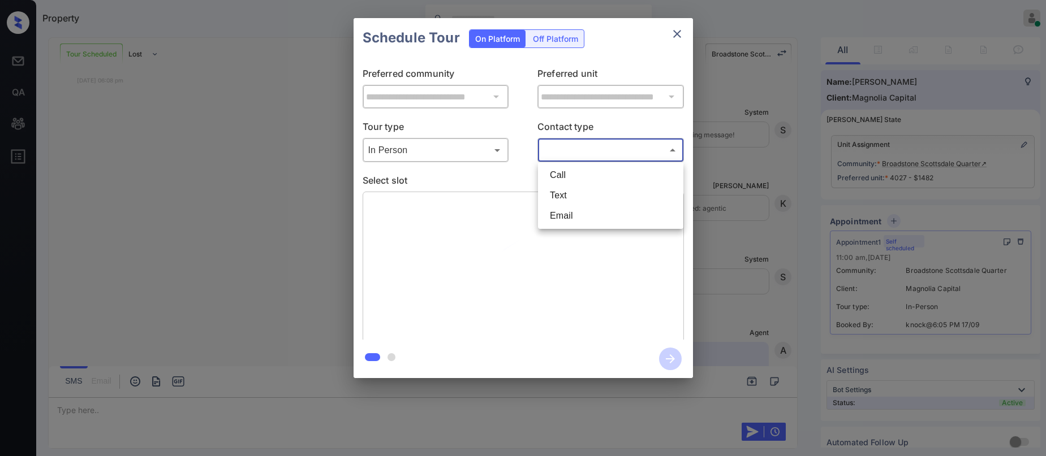
click at [566, 190] on li "Text" at bounding box center [611, 196] width 140 height 20
type input "****"
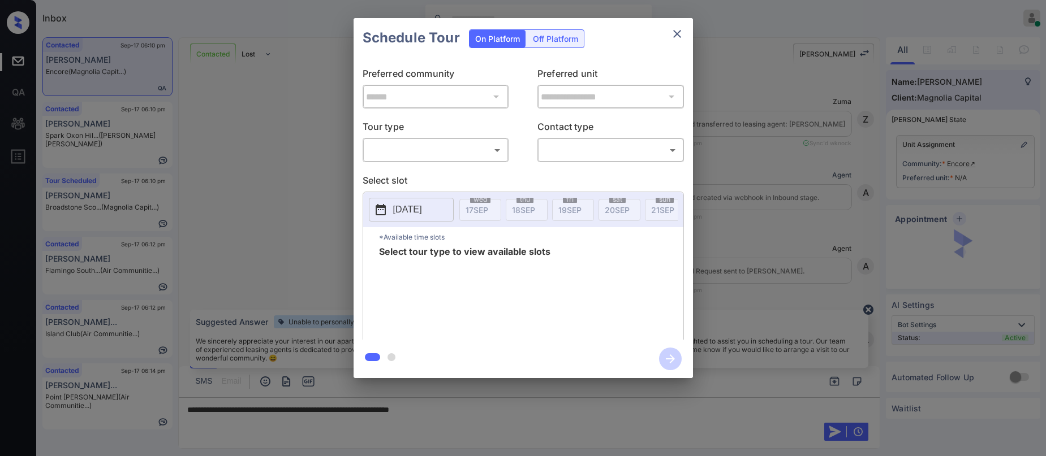
scroll to position [1101, 0]
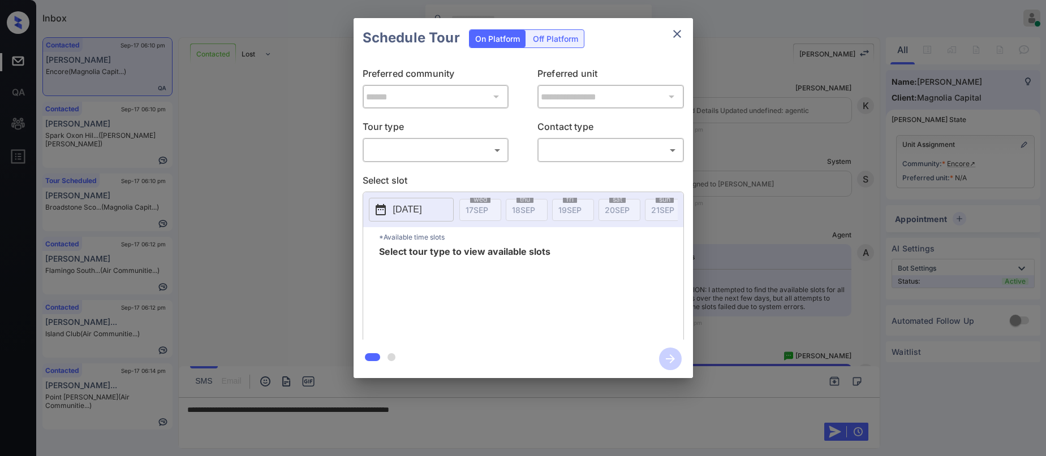
click at [421, 145] on body "Inbox [PERSON_NAME] Online Set yourself offline Set yourself on break Profile S…" at bounding box center [523, 228] width 1046 height 456
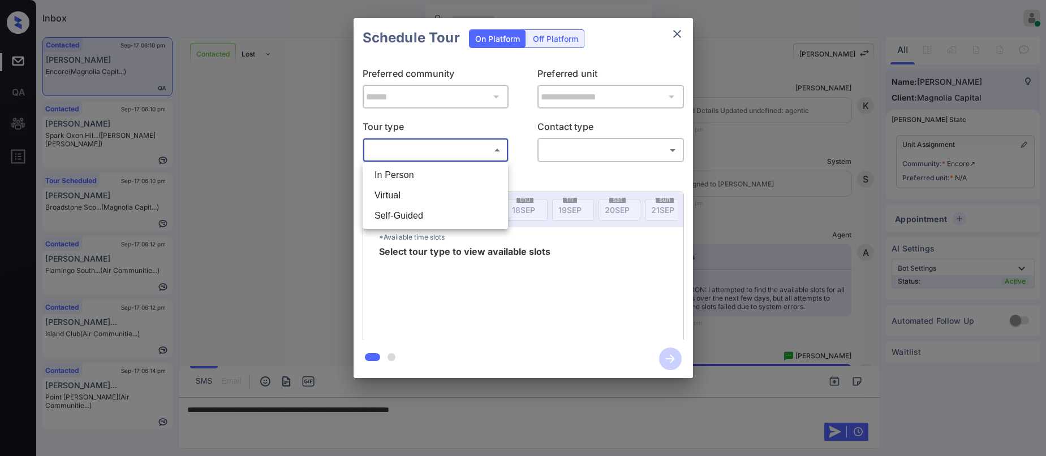
drag, startPoint x: 417, startPoint y: 176, endPoint x: 497, endPoint y: 179, distance: 80.4
click at [418, 176] on li "In Person" at bounding box center [435, 175] width 140 height 20
type input "********"
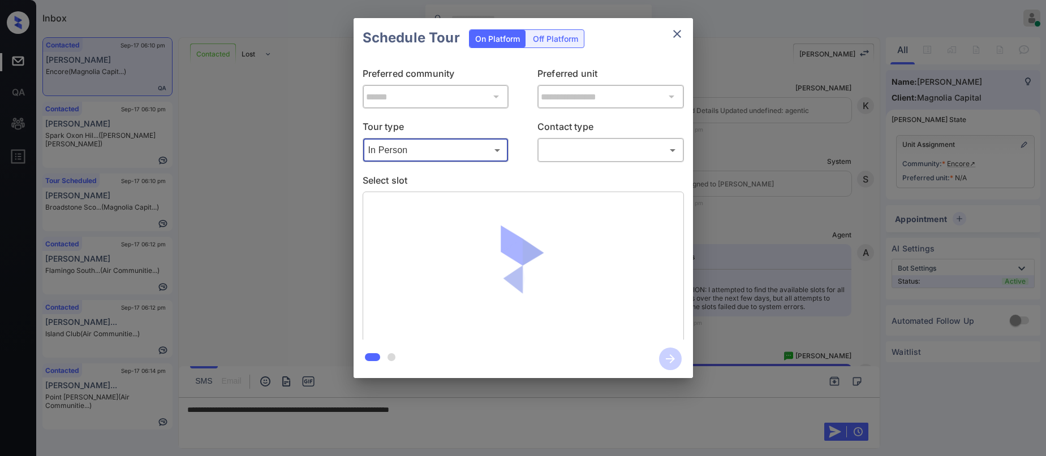
click at [574, 152] on body "Inbox [PERSON_NAME] Online Set yourself offline Set yourself on break Profile S…" at bounding box center [523, 228] width 1046 height 456
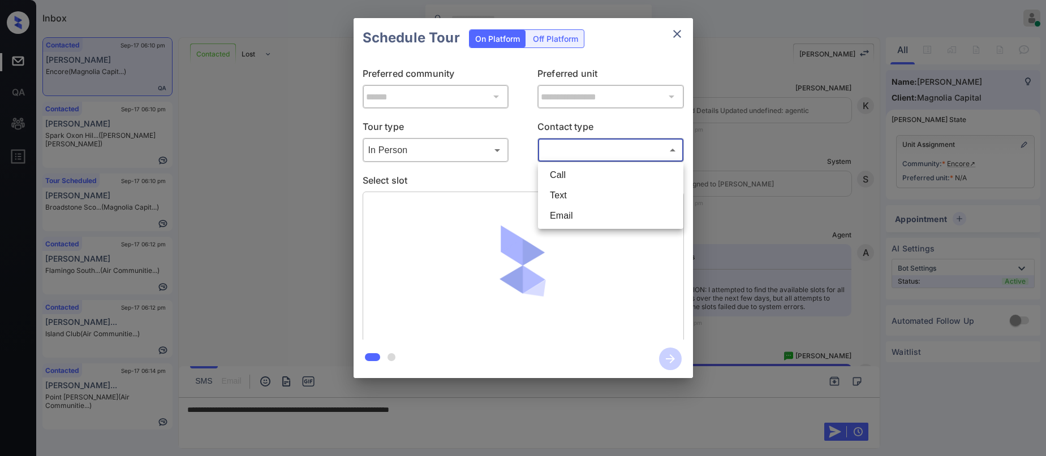
click at [560, 187] on li "Text" at bounding box center [611, 196] width 140 height 20
type input "****"
click at [675, 34] on icon "close" at bounding box center [677, 34] width 14 height 14
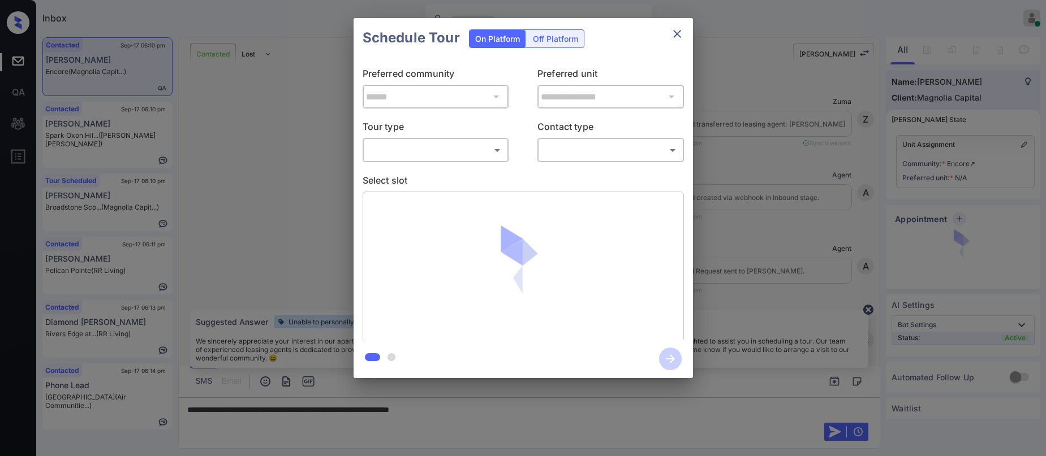
scroll to position [1214, 0]
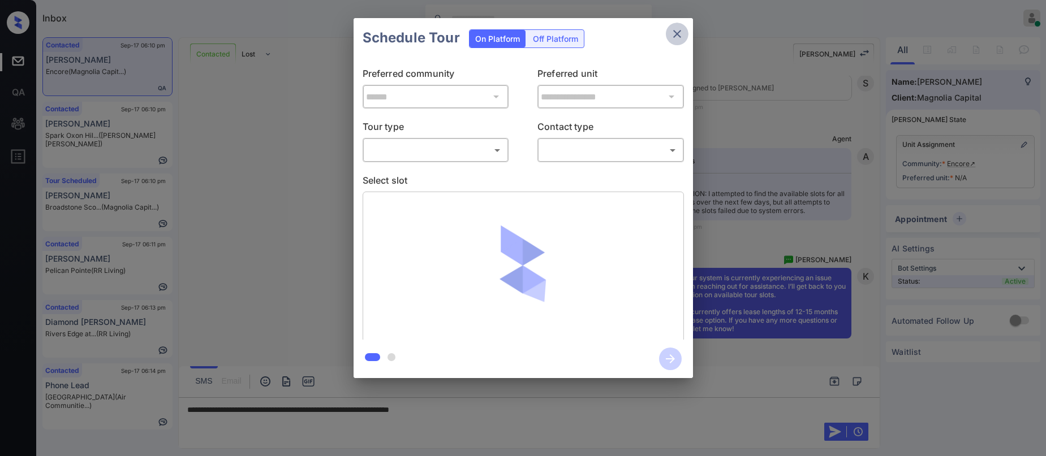
click at [675, 36] on icon "close" at bounding box center [677, 34] width 8 height 8
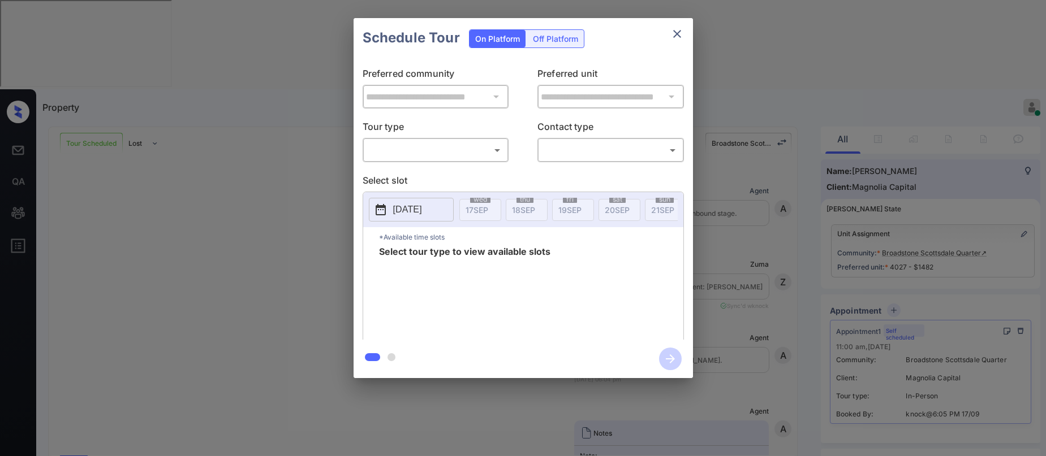
scroll to position [1625, 0]
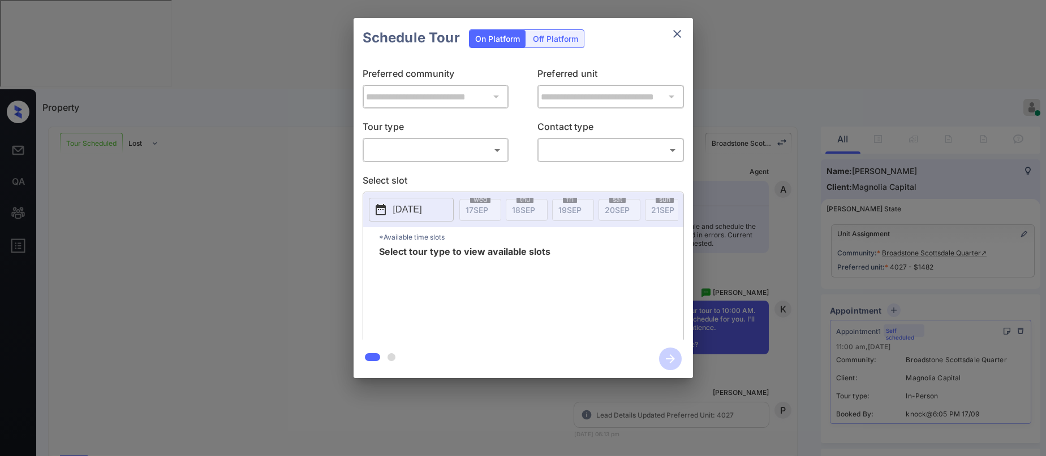
click at [398, 160] on body "Property [PERSON_NAME] Online Set yourself offline Set yourself on break Profil…" at bounding box center [523, 228] width 1046 height 456
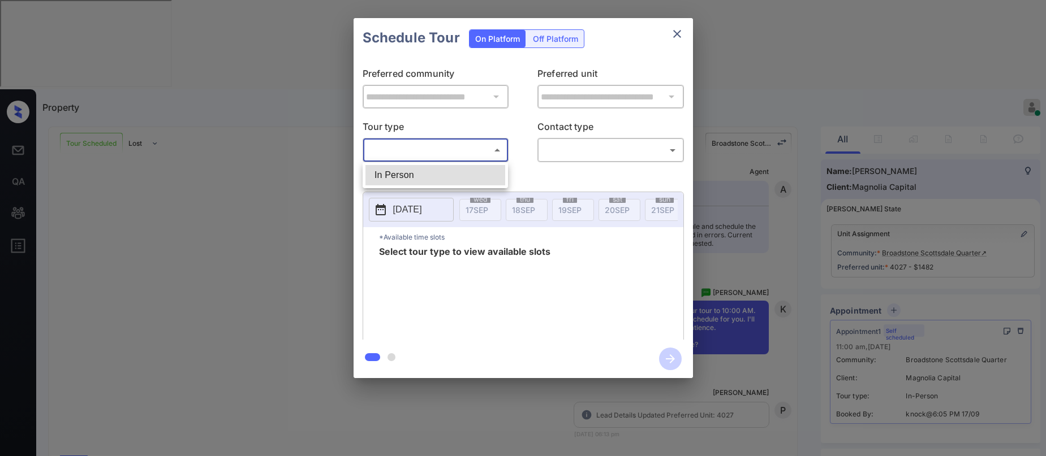
drag, startPoint x: 415, startPoint y: 175, endPoint x: 482, endPoint y: 172, distance: 67.4
click at [416, 175] on li "In Person" at bounding box center [435, 175] width 140 height 20
type input "********"
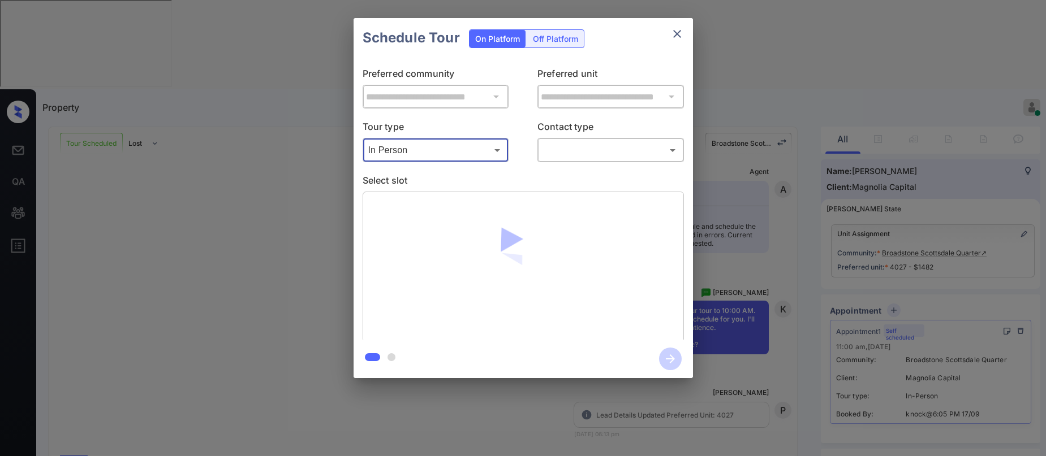
click at [561, 149] on body "Property Paolo Gabriel Online Set yourself offline Set yourself on break Profil…" at bounding box center [523, 228] width 1046 height 456
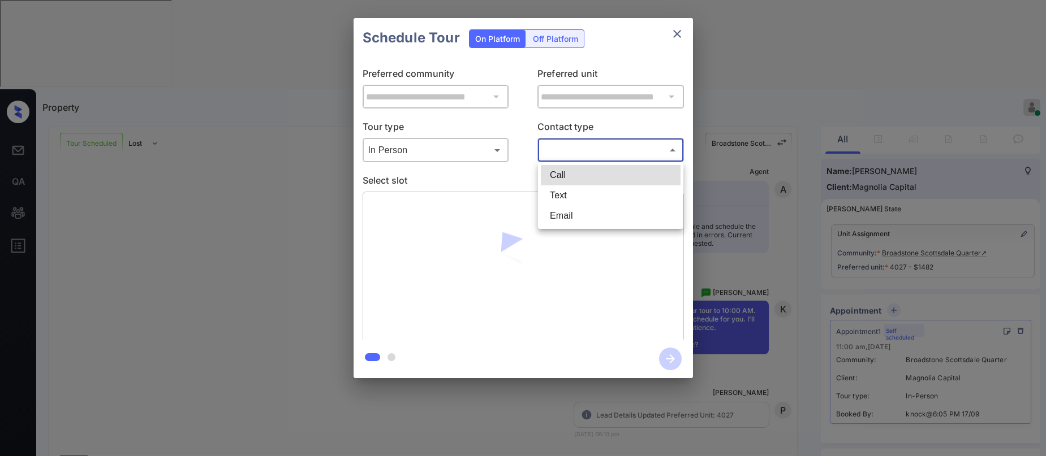
click at [562, 195] on li "Text" at bounding box center [611, 196] width 140 height 20
type input "****"
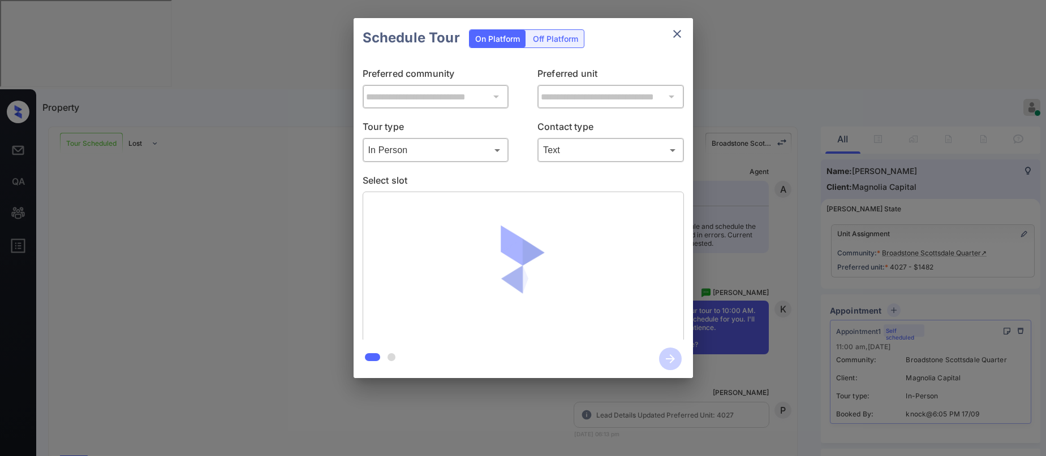
click at [513, 122] on div "Tour type In Person ******** ​ Contact type Text **** ​" at bounding box center [523, 141] width 321 height 42
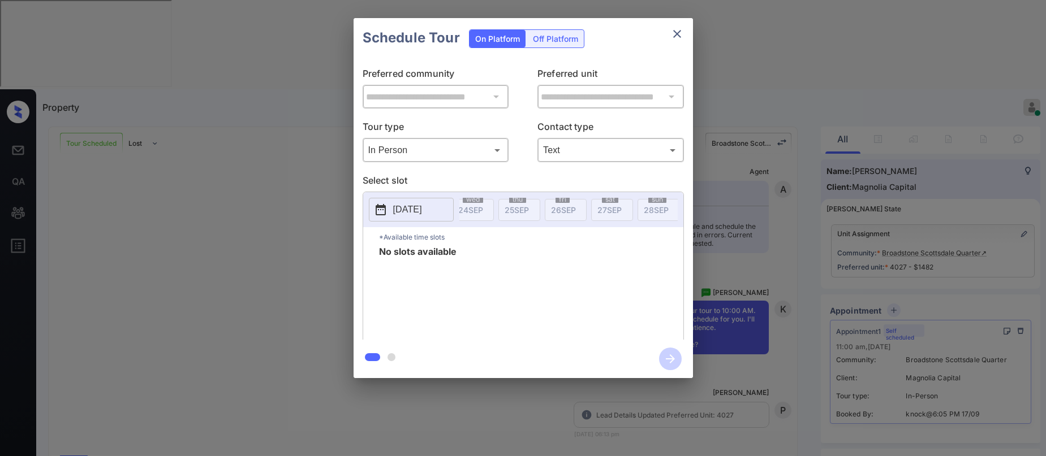
scroll to position [0, 415]
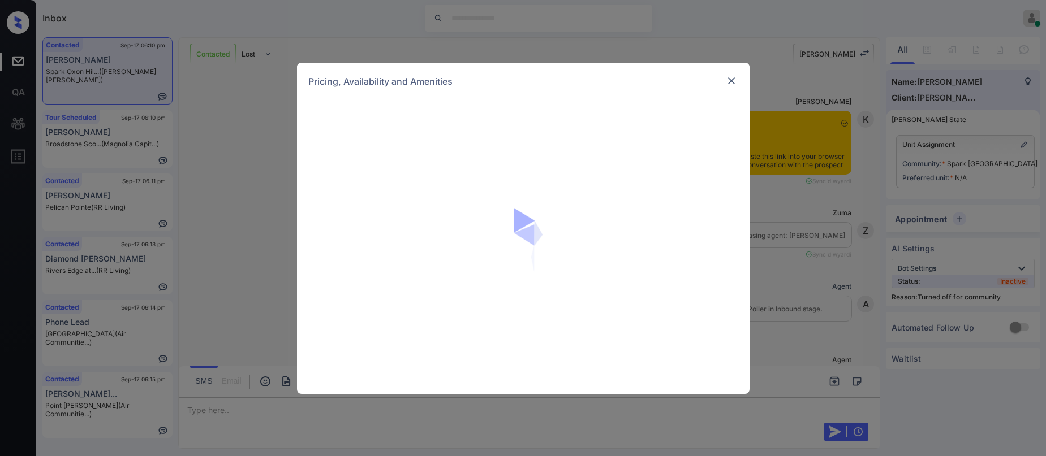
scroll to position [530, 0]
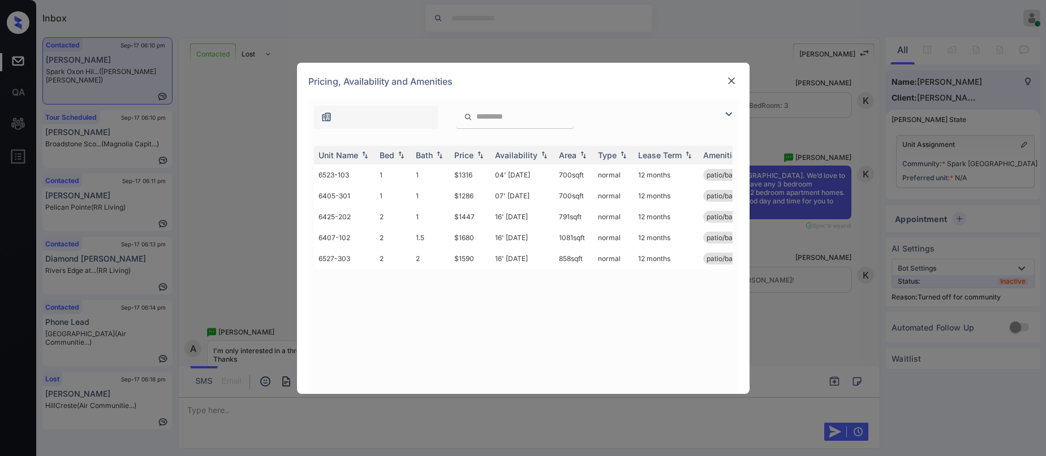
click at [281, 266] on div "**********" at bounding box center [523, 228] width 1046 height 456
click at [731, 84] on img at bounding box center [731, 80] width 11 height 11
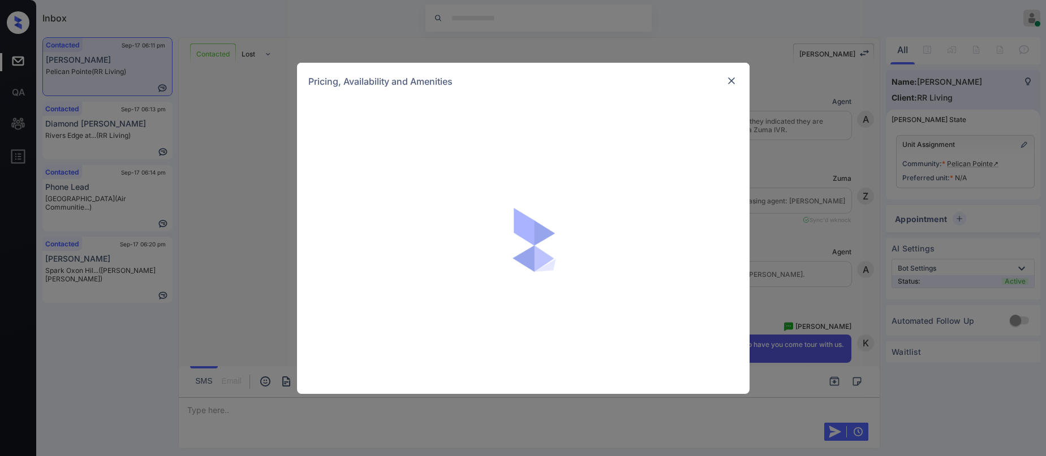
scroll to position [570, 0]
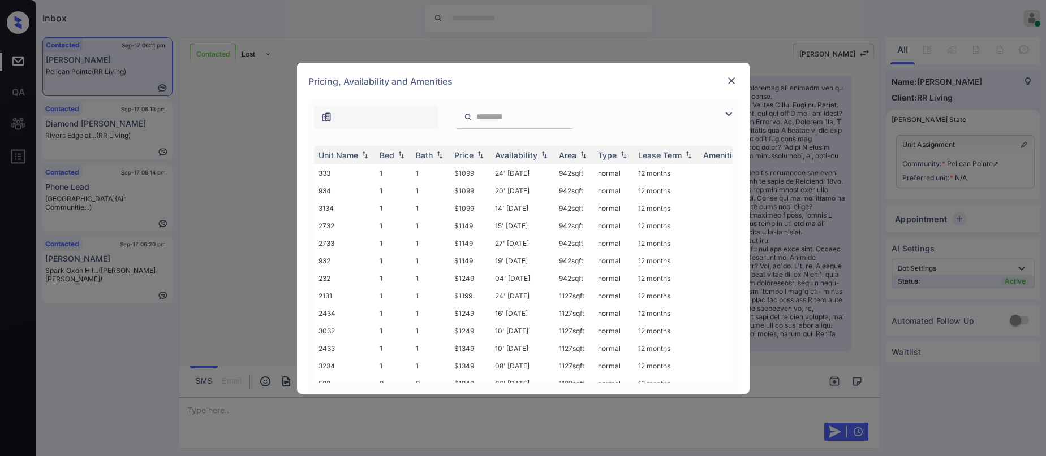
click at [723, 112] on img at bounding box center [729, 114] width 14 height 14
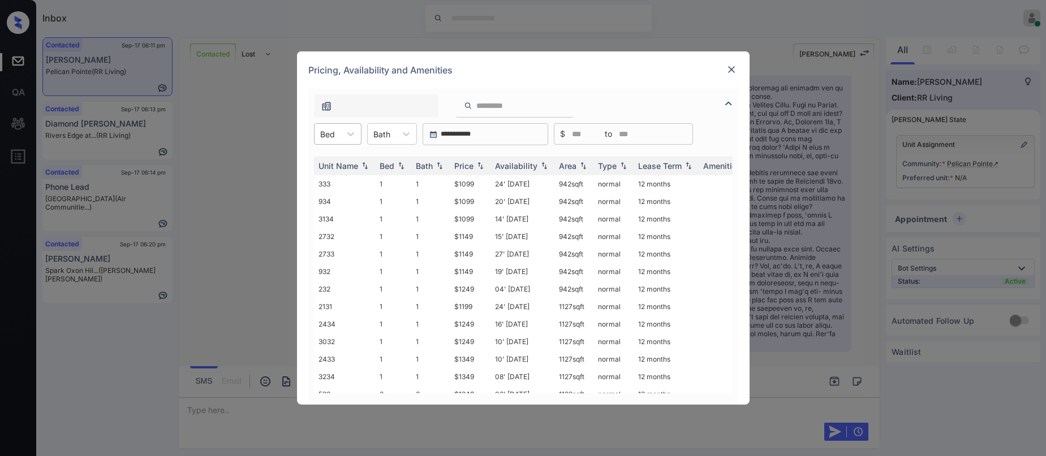
click at [340, 139] on div "Bed" at bounding box center [328, 134] width 26 height 16
click at [333, 166] on div "1" at bounding box center [338, 162] width 48 height 20
click at [467, 163] on div "Price" at bounding box center [463, 166] width 19 height 10
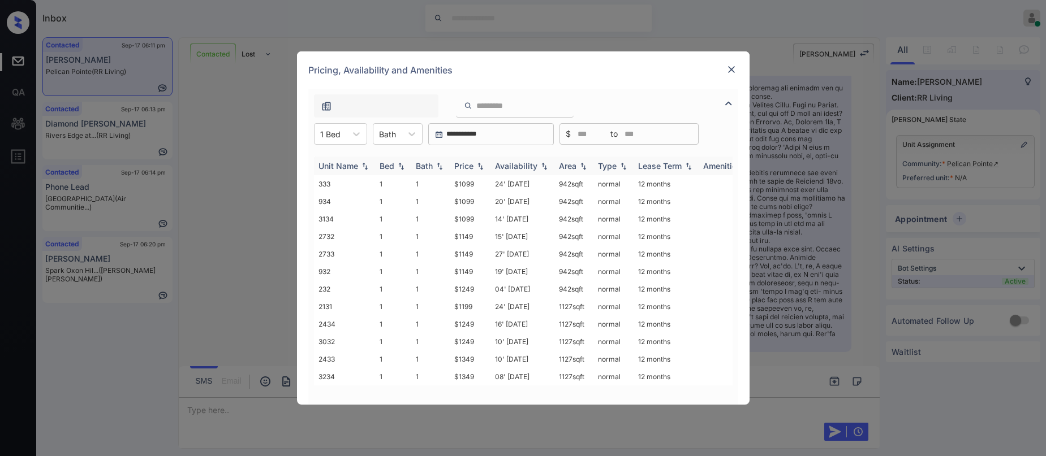
click at [467, 163] on div "Price" at bounding box center [463, 166] width 19 height 10
click at [467, 166] on div "Price" at bounding box center [463, 166] width 19 height 10
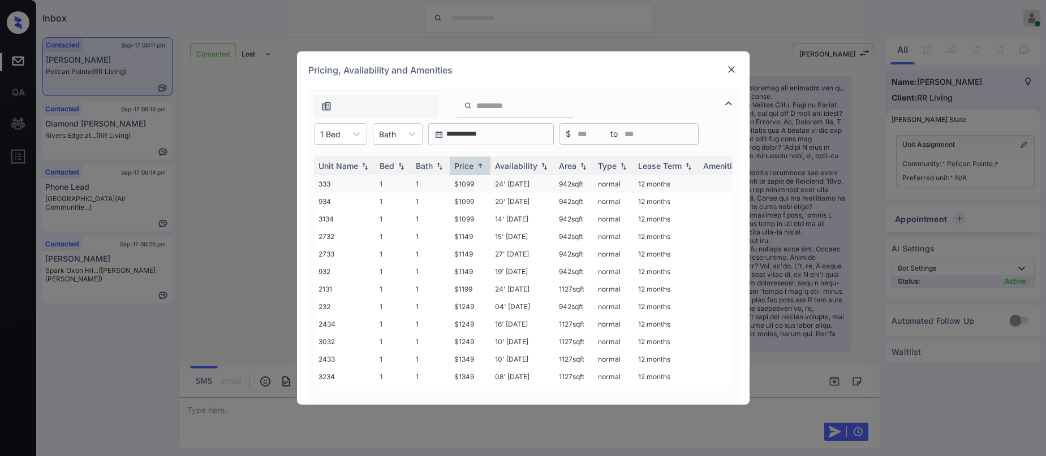
click at [468, 185] on td "$1099" at bounding box center [470, 184] width 41 height 18
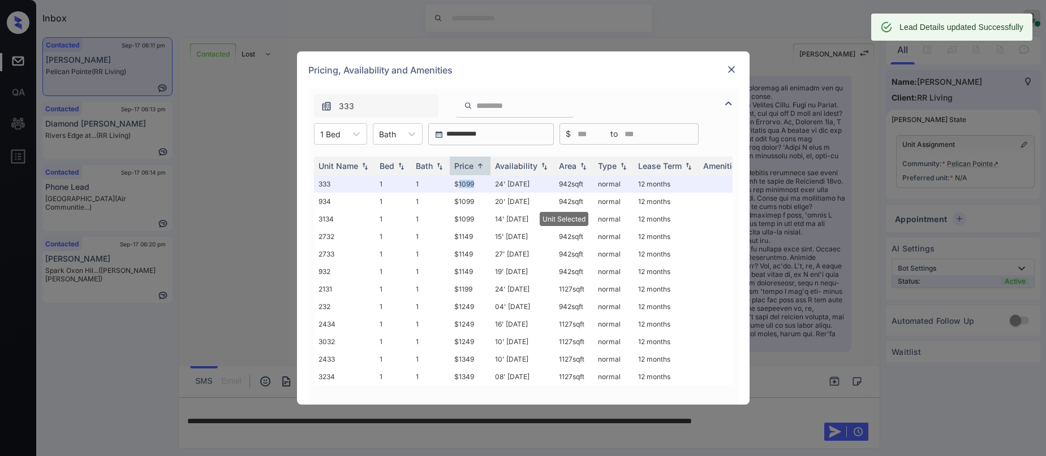
click at [731, 72] on img at bounding box center [731, 69] width 11 height 11
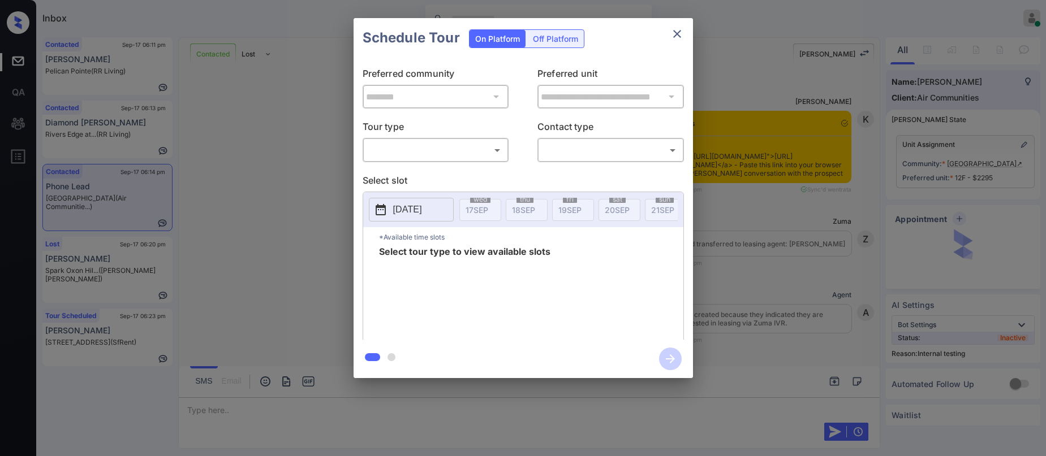
scroll to position [1855, 0]
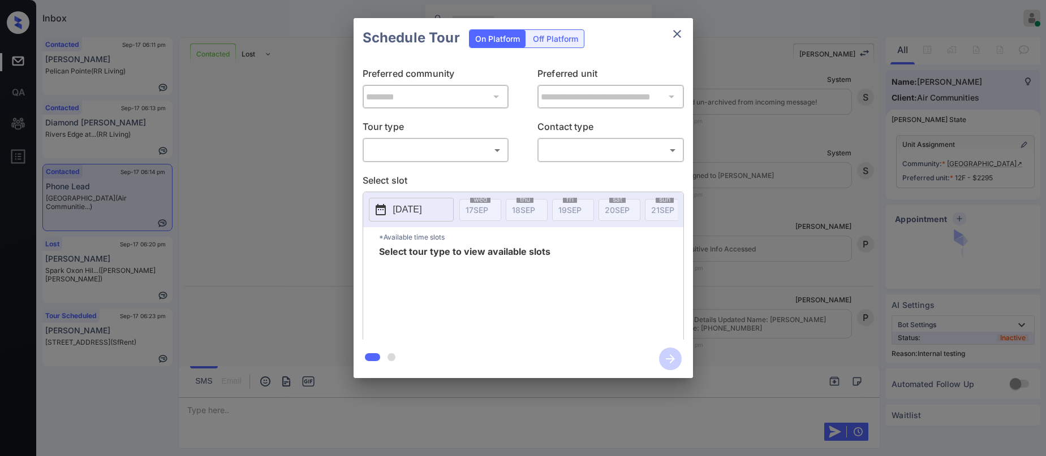
click at [435, 152] on body "Inbox [PERSON_NAME] Online Set yourself offline Set yourself on break Profile S…" at bounding box center [523, 228] width 1046 height 456
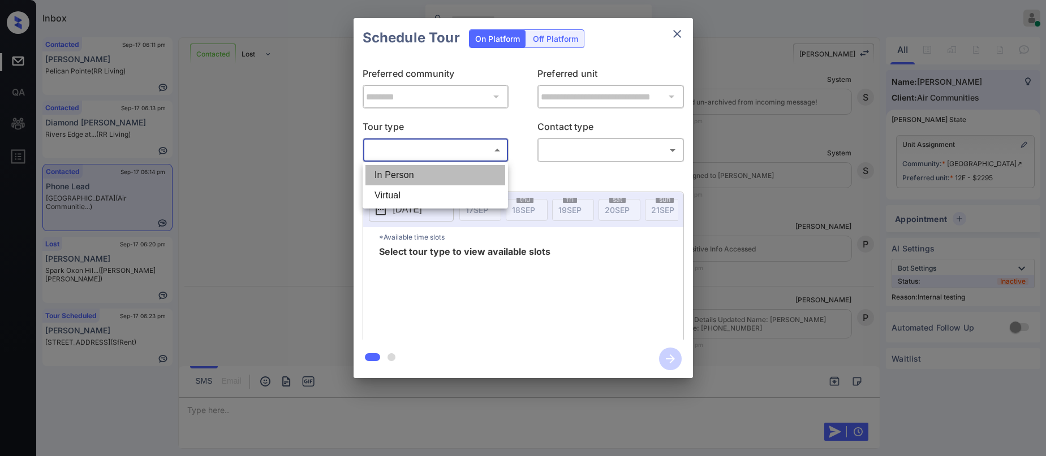
drag, startPoint x: 414, startPoint y: 178, endPoint x: 511, endPoint y: 158, distance: 98.6
click at [416, 176] on li "In Person" at bounding box center [435, 175] width 140 height 20
type input "********"
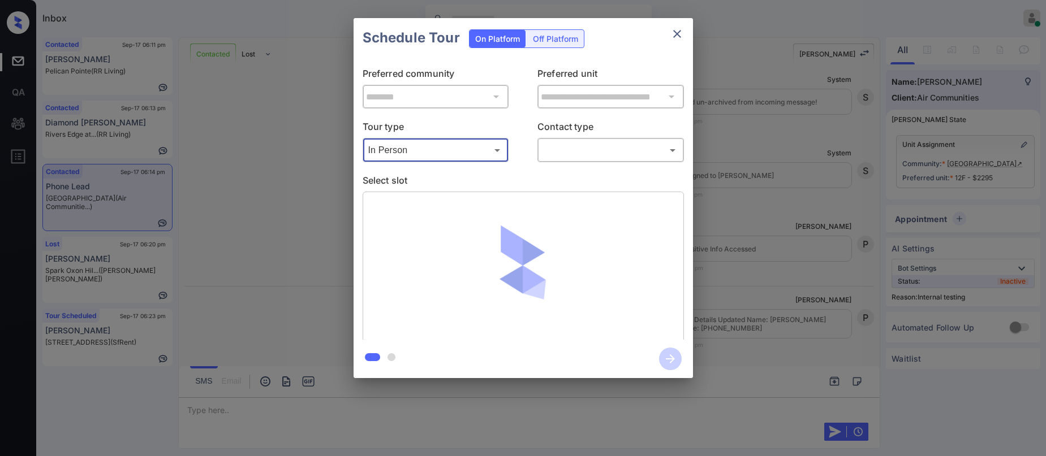
click at [553, 157] on body "Inbox Paolo Gabriel Online Set yourself offline Set yourself on break Profile S…" at bounding box center [523, 228] width 1046 height 456
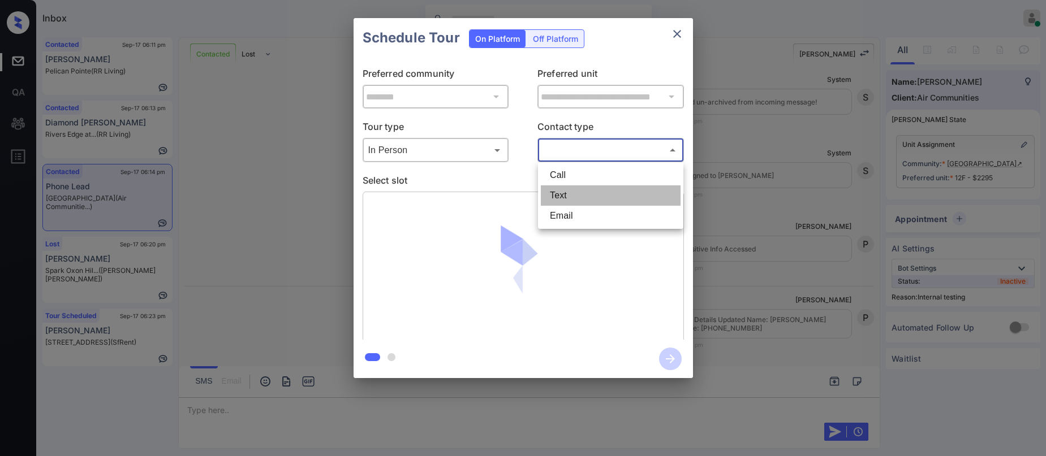
drag, startPoint x: 549, startPoint y: 193, endPoint x: 563, endPoint y: 170, distance: 27.2
click at [550, 193] on li "Text" at bounding box center [611, 196] width 140 height 20
type input "****"
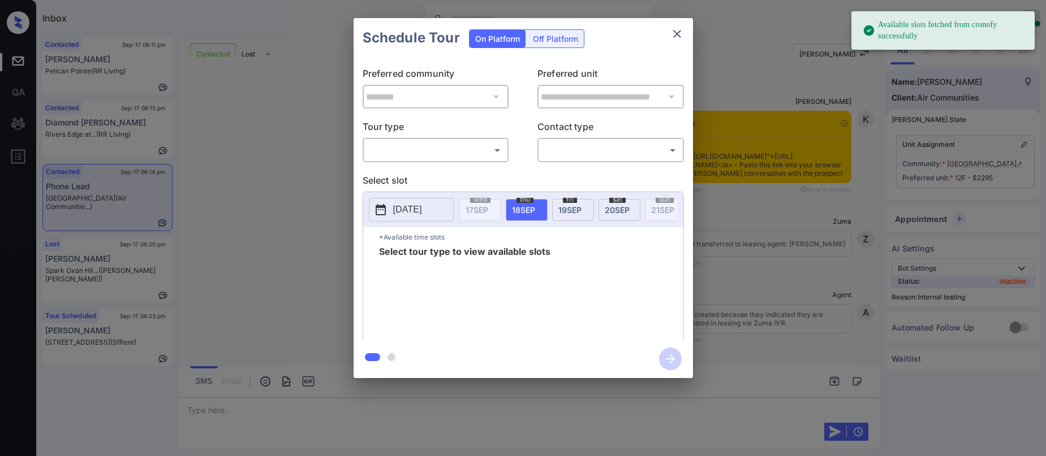
scroll to position [1742, 0]
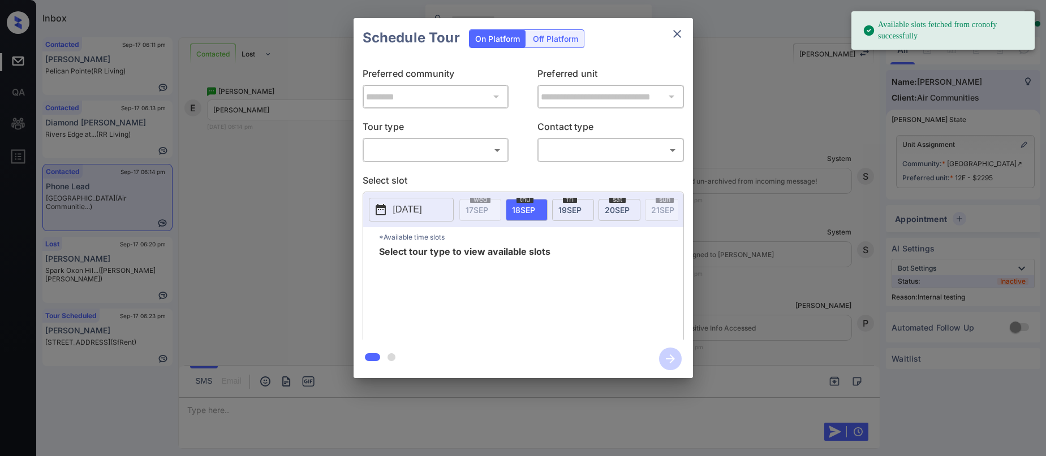
click at [437, 132] on p "Tour type" at bounding box center [436, 129] width 147 height 18
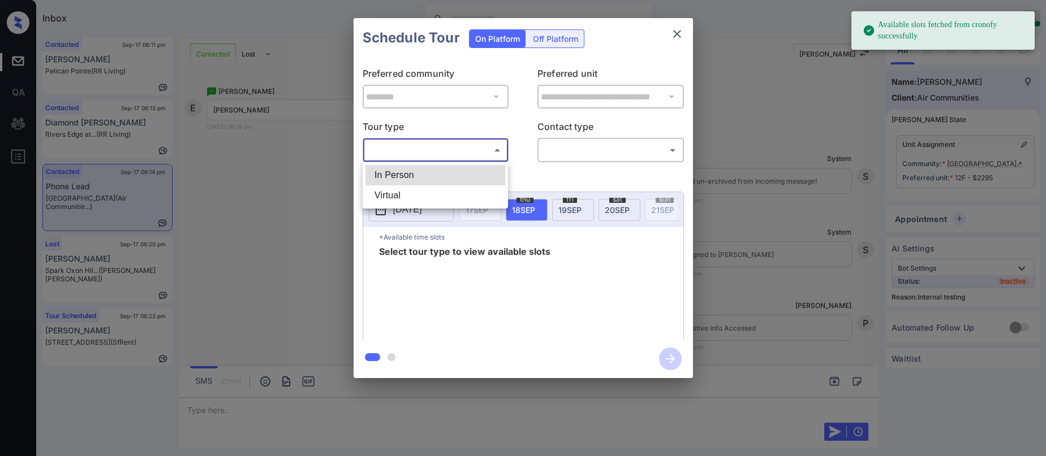
click at [436, 150] on body "Available slots fetched from cronofy successfully Inbox Paolo Gabriel Online Se…" at bounding box center [523, 228] width 1046 height 456
click at [425, 168] on li "In Person" at bounding box center [435, 175] width 140 height 20
type input "********"
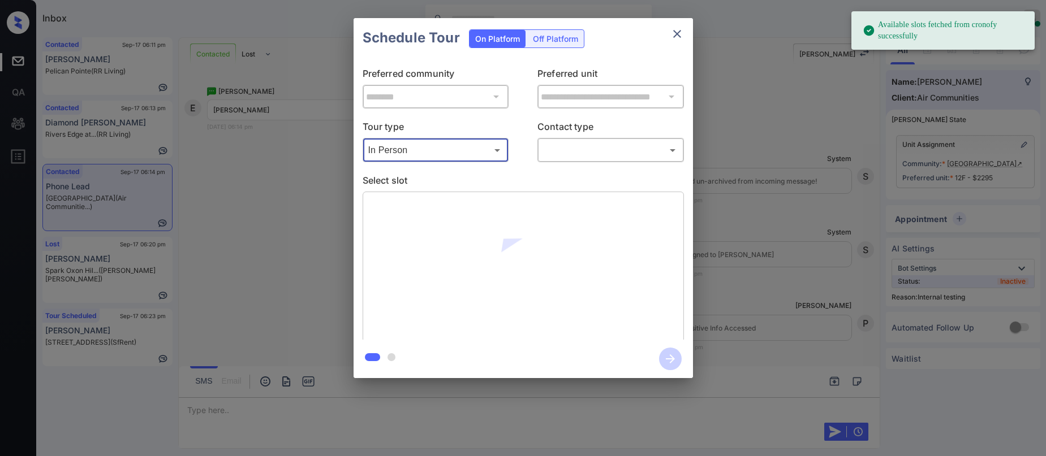
click at [563, 155] on body "Available slots fetched from cronofy successfully Inbox Paolo Gabriel Online Se…" at bounding box center [523, 228] width 1046 height 456
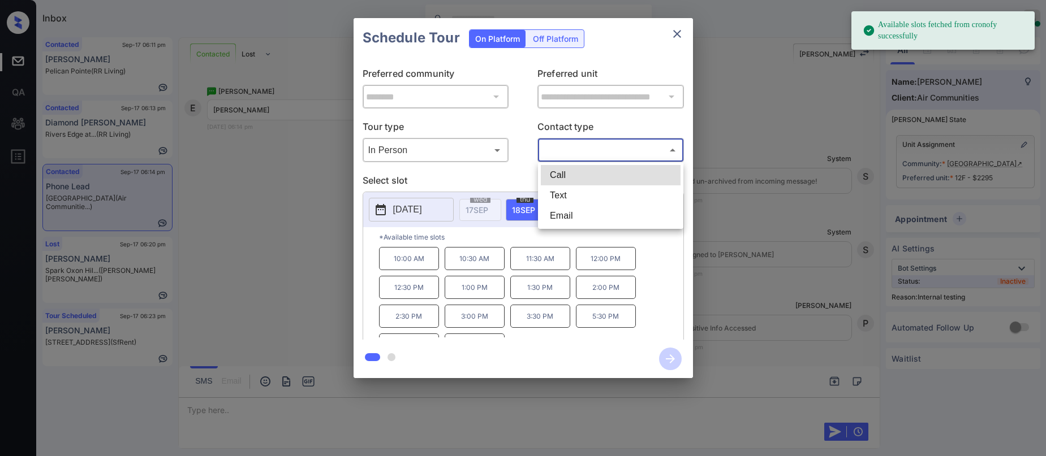
click at [567, 193] on li "Text" at bounding box center [611, 196] width 140 height 20
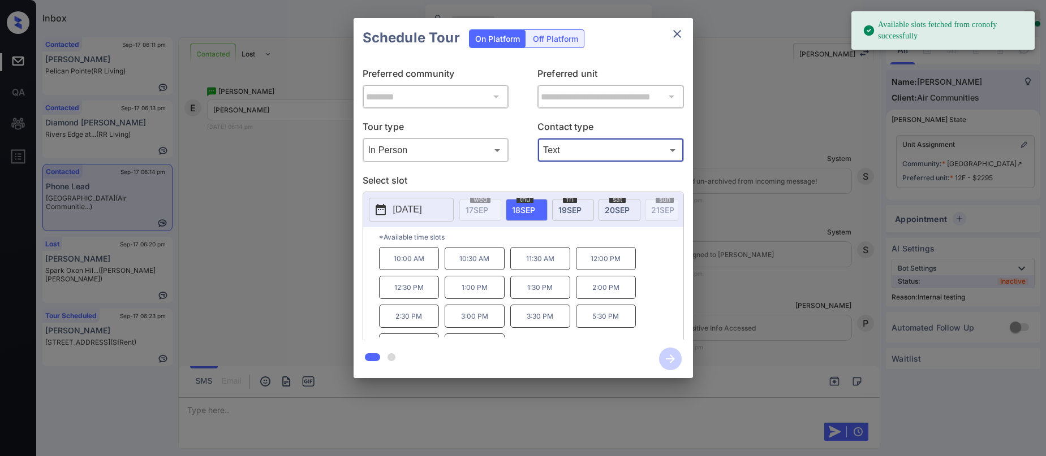
type input "****"
click at [421, 268] on p "10:00 AM" at bounding box center [409, 258] width 60 height 23
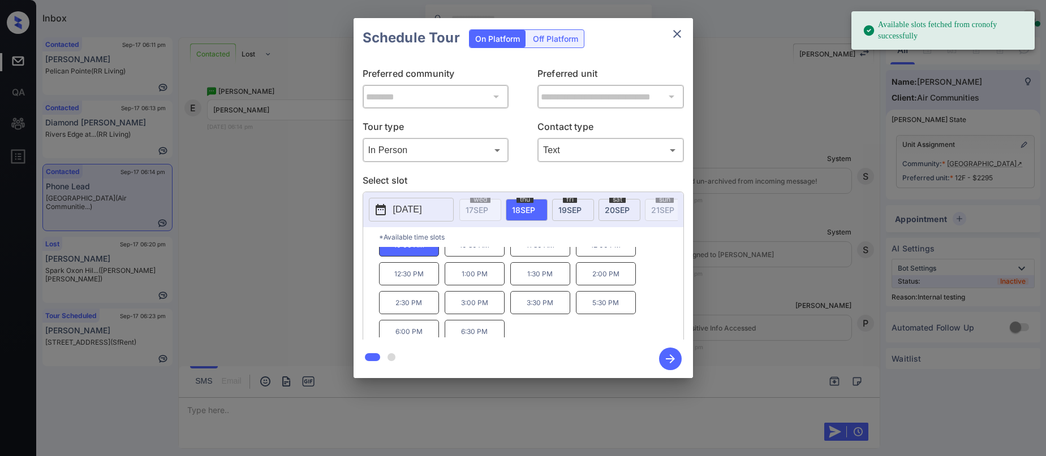
scroll to position [19, 0]
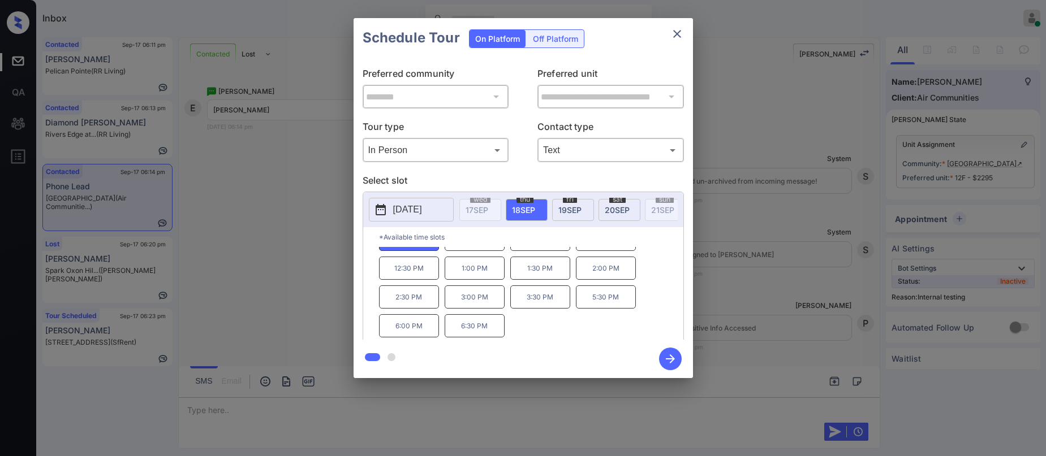
click at [674, 357] on icon "button" at bounding box center [670, 359] width 23 height 23
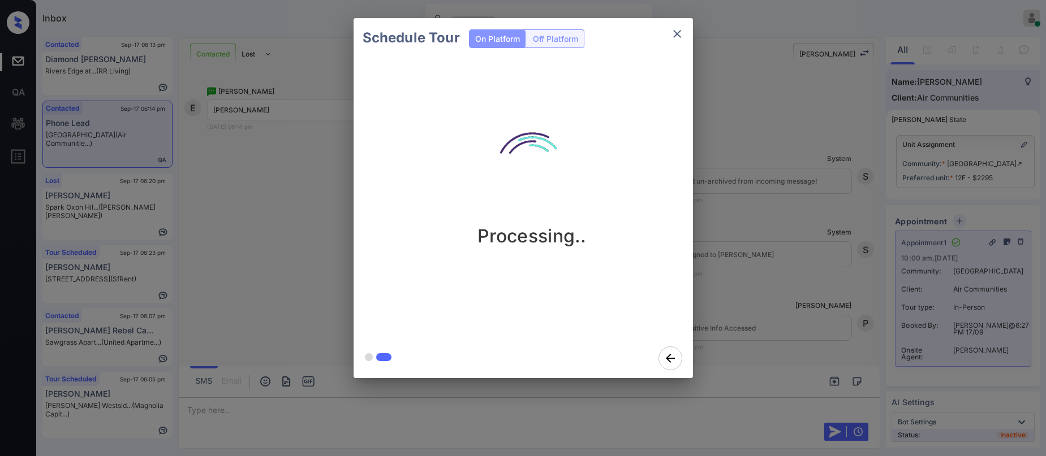
click at [630, 205] on div "Processing.." at bounding box center [532, 179] width 339 height 135
click at [780, 219] on div "Schedule Tour On Platform Off Platform Processing.." at bounding box center [523, 198] width 1046 height 397
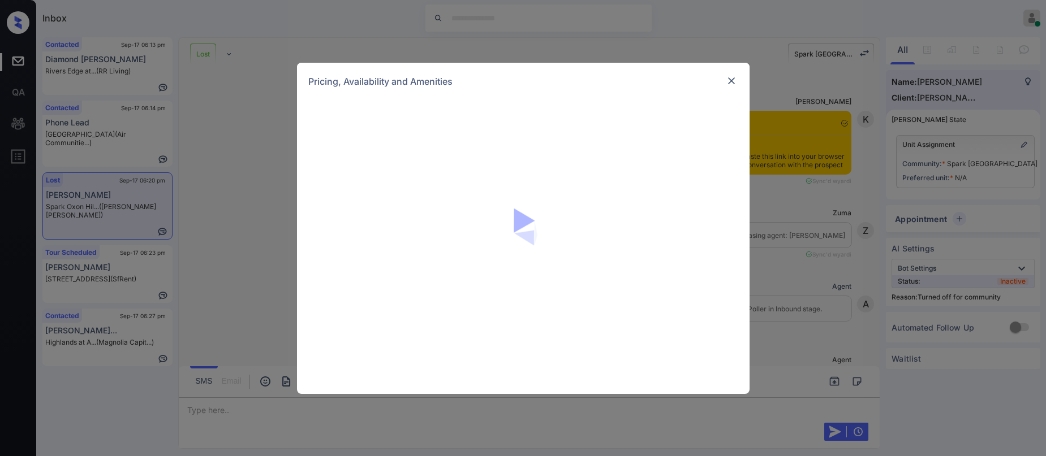
scroll to position [1375, 0]
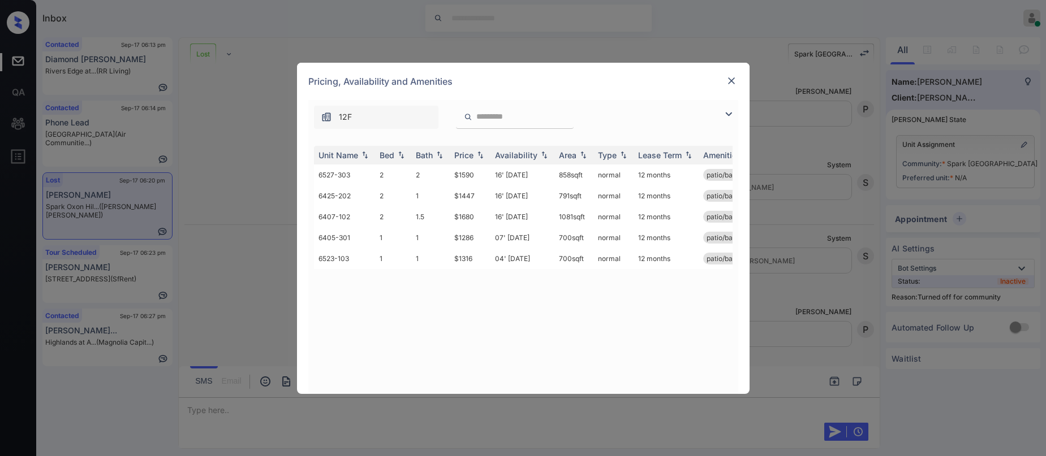
click at [730, 86] on img at bounding box center [731, 80] width 11 height 11
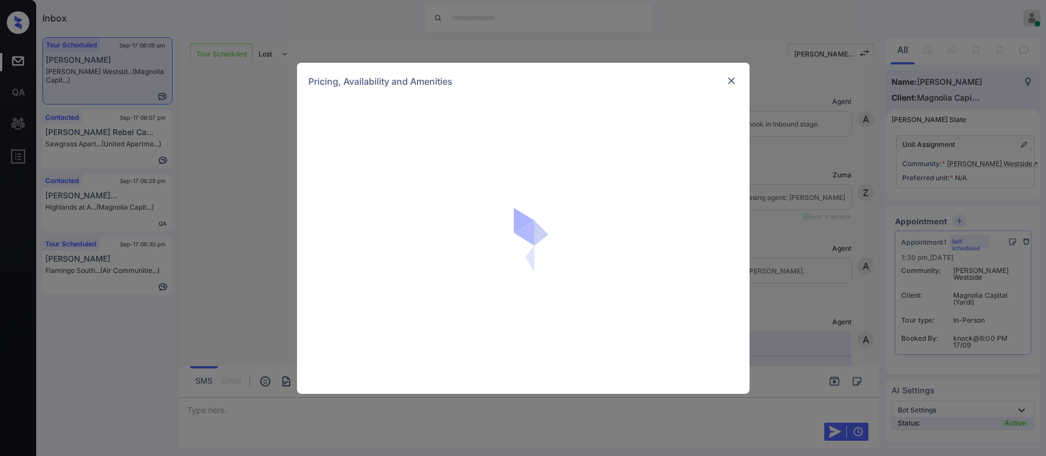
scroll to position [821, 0]
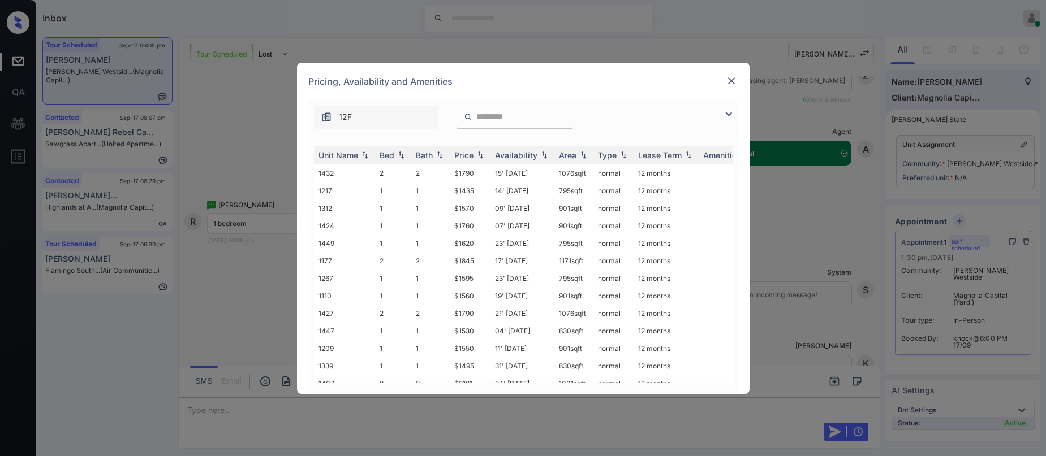
click at [727, 118] on img at bounding box center [729, 114] width 14 height 14
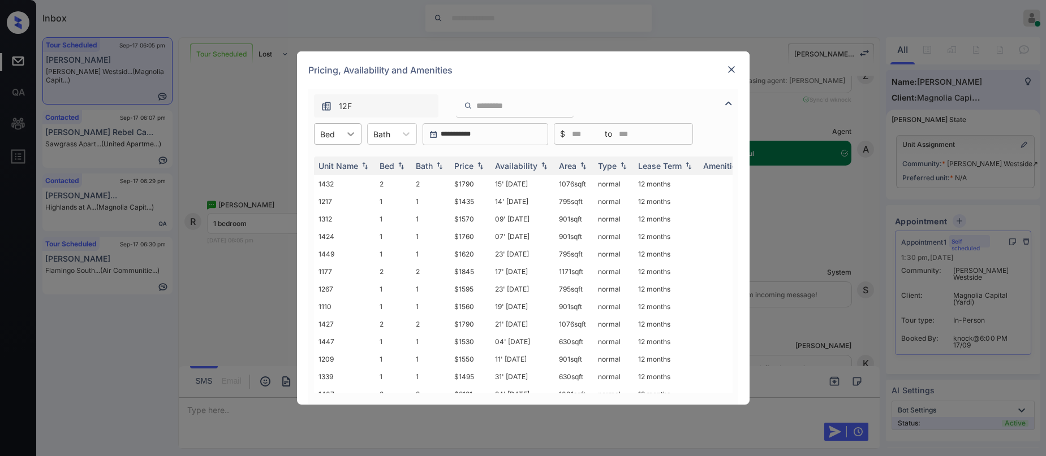
click at [348, 128] on icon at bounding box center [350, 133] width 11 height 11
click at [342, 160] on div "1" at bounding box center [338, 162] width 48 height 20
click at [471, 165] on div "Price" at bounding box center [463, 166] width 19 height 10
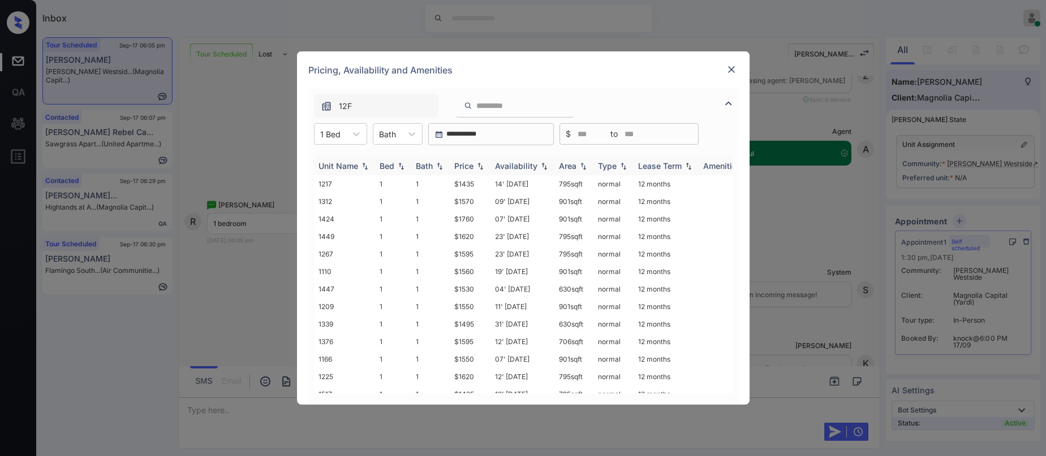
click at [471, 165] on div "Price" at bounding box center [463, 166] width 19 height 10
click at [467, 166] on div "Price" at bounding box center [463, 166] width 19 height 10
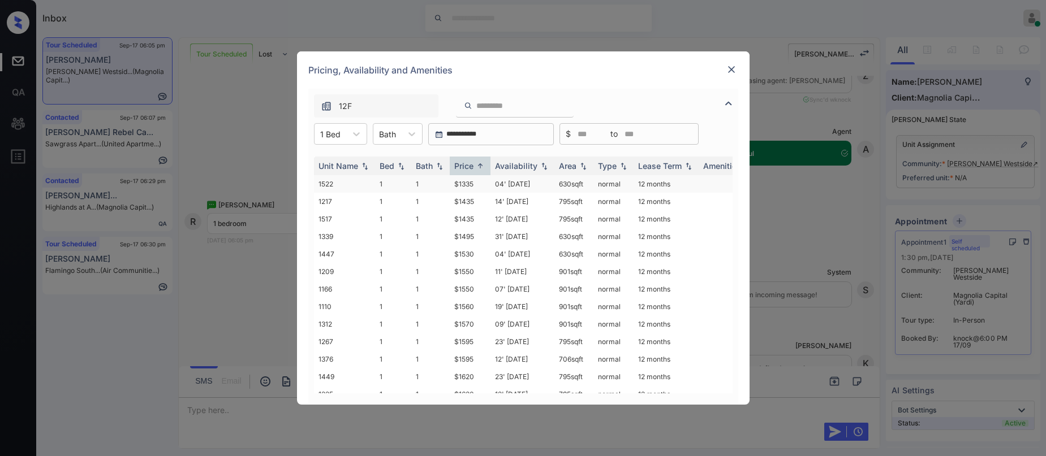
click at [467, 183] on td "$1335" at bounding box center [470, 184] width 41 height 18
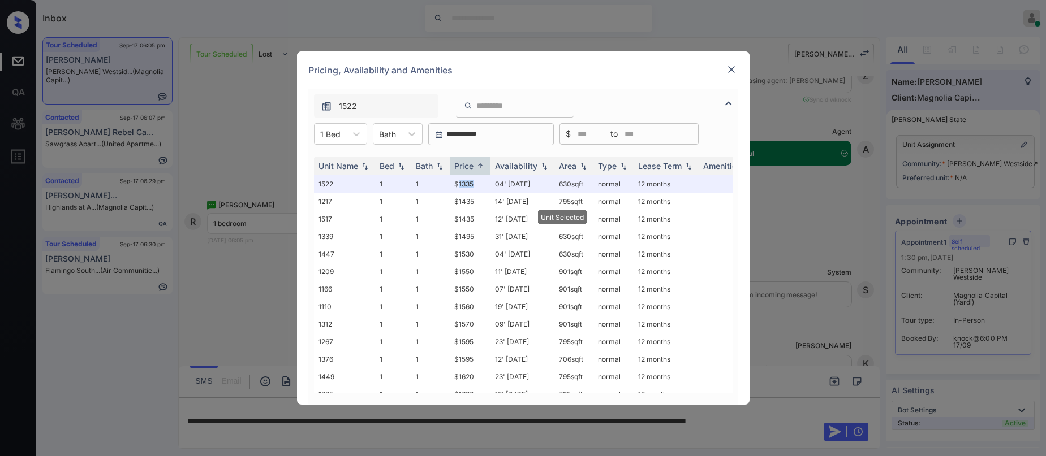
click at [729, 66] on img at bounding box center [731, 69] width 11 height 11
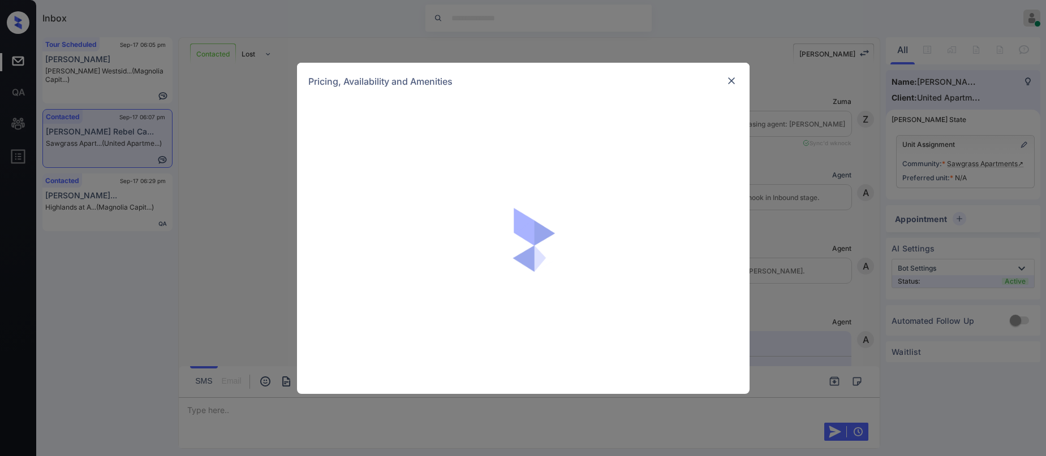
scroll to position [2303, 0]
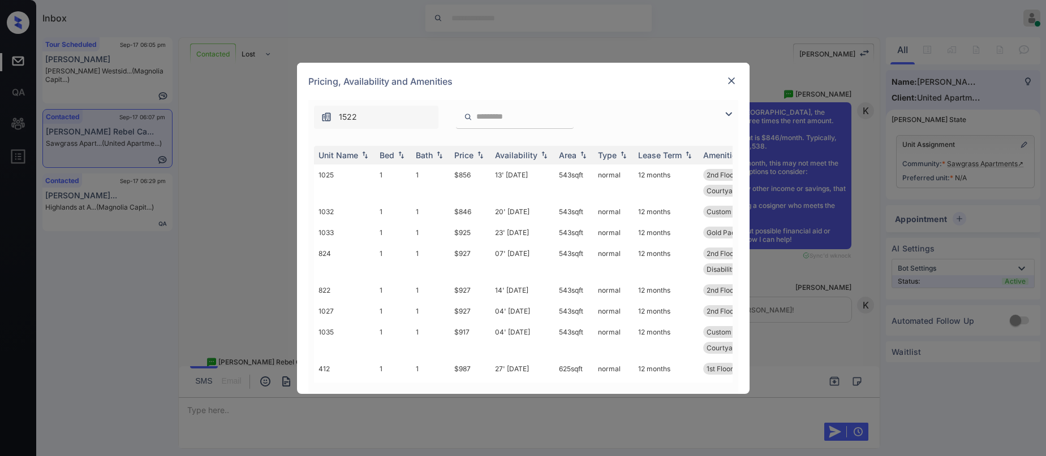
click at [729, 83] on img at bounding box center [731, 80] width 11 height 11
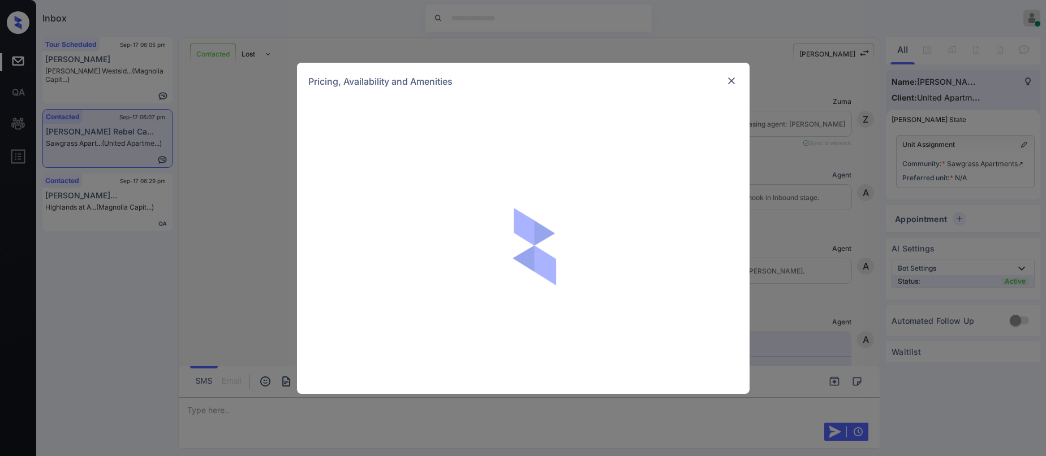
scroll to position [2303, 0]
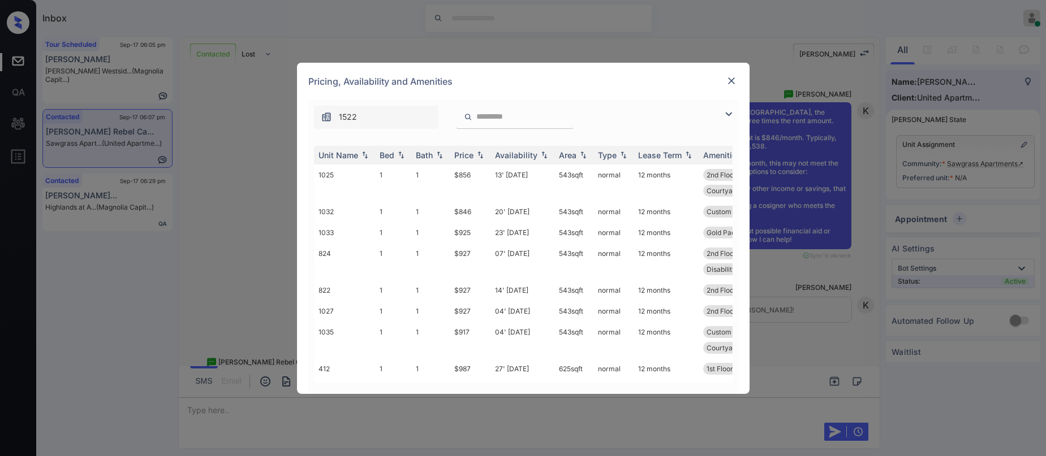
click at [728, 119] on img at bounding box center [729, 114] width 14 height 14
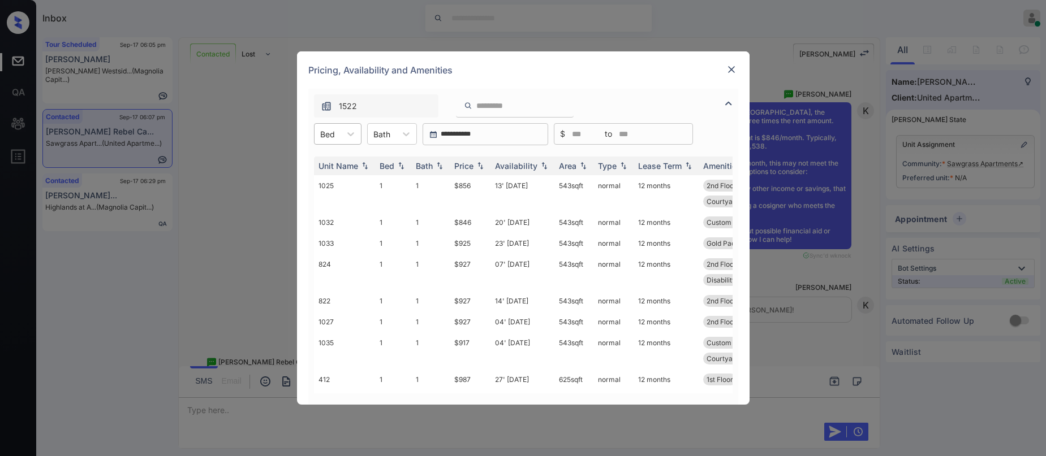
click at [338, 141] on div "Bed" at bounding box center [328, 134] width 26 height 16
click at [323, 166] on div "1" at bounding box center [338, 162] width 48 height 20
click at [470, 165] on div "Price" at bounding box center [463, 166] width 19 height 10
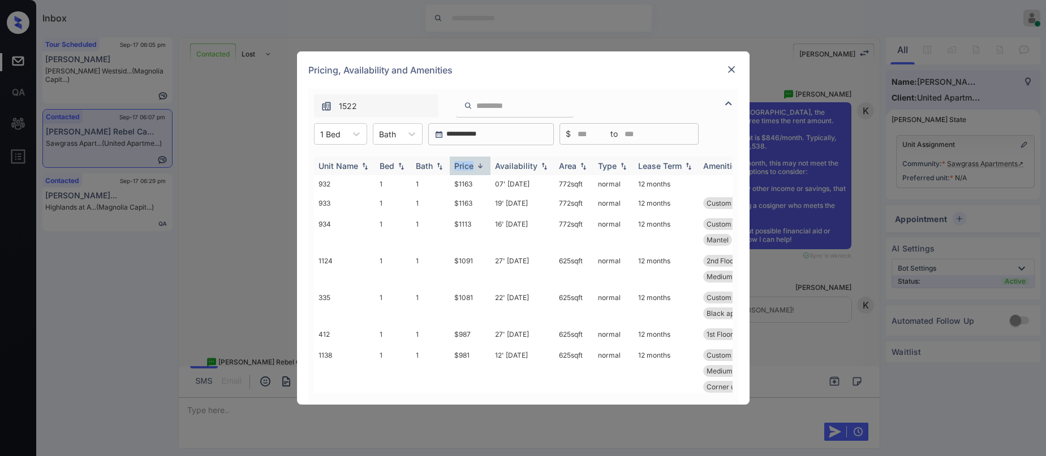
click at [470, 165] on div "Price" at bounding box center [463, 166] width 19 height 10
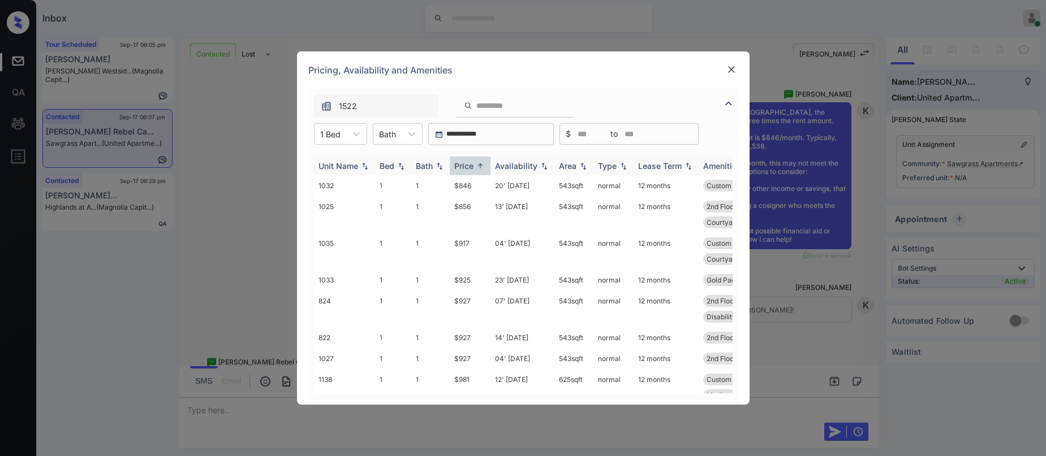
click at [470, 165] on div "Price" at bounding box center [463, 166] width 19 height 10
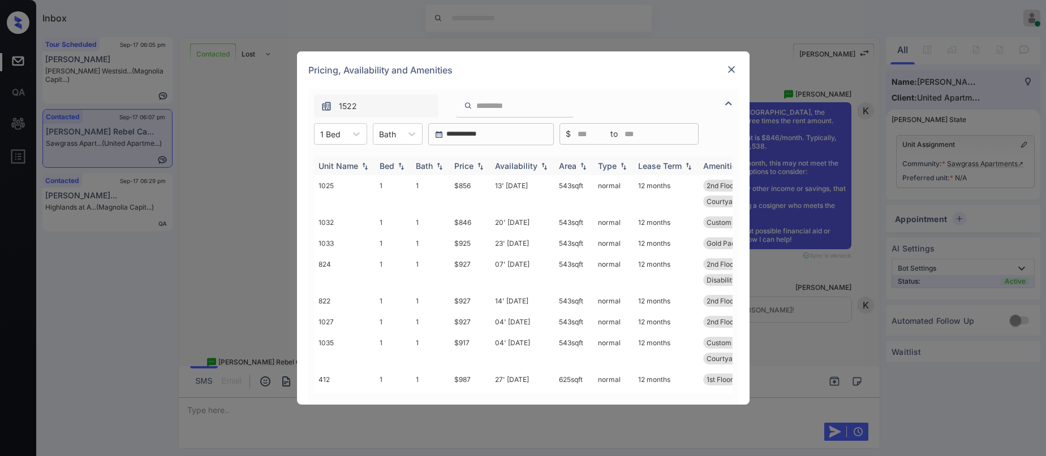
click at [469, 167] on div "Price" at bounding box center [463, 166] width 19 height 10
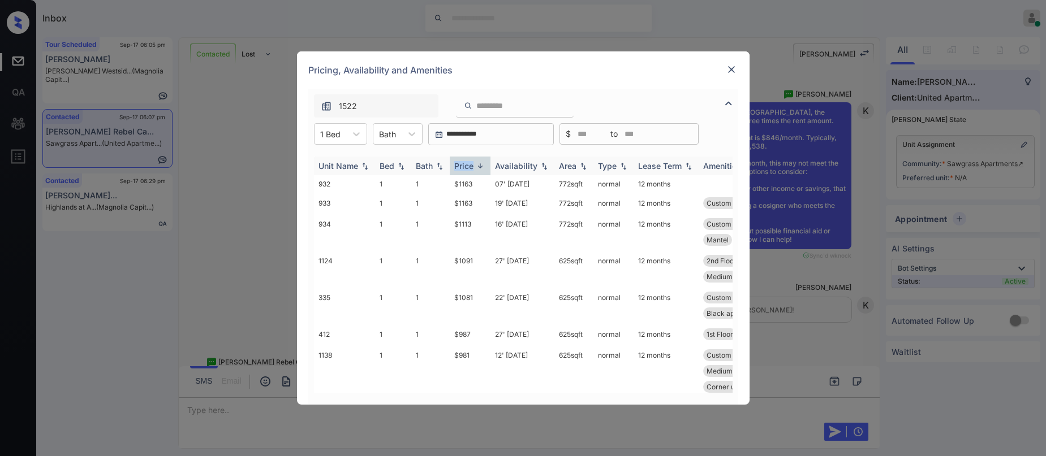
click at [468, 166] on div "Price" at bounding box center [463, 166] width 19 height 10
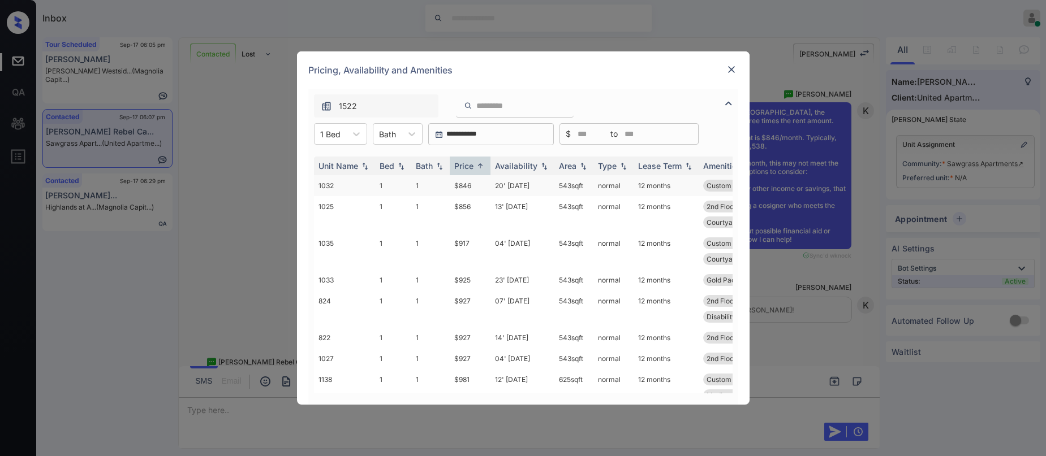
click at [467, 186] on td "$846" at bounding box center [470, 185] width 41 height 21
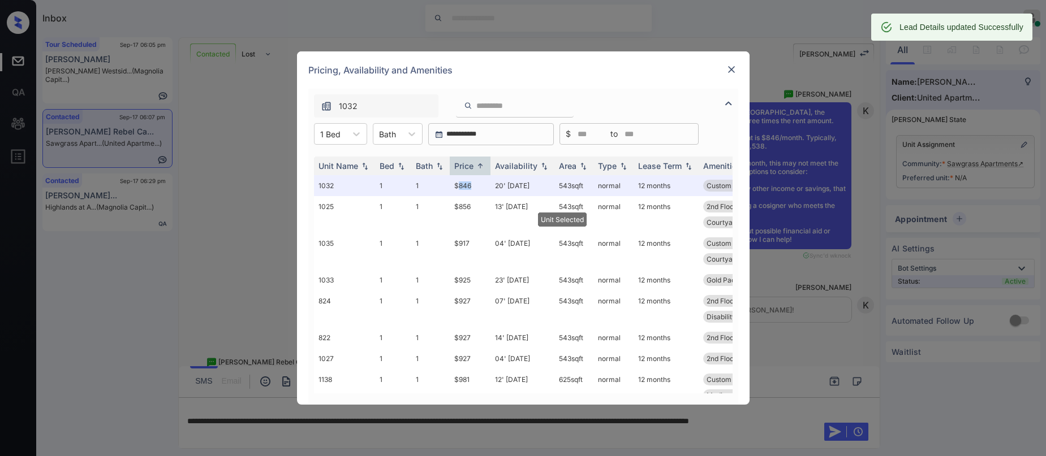
click at [733, 69] on img at bounding box center [731, 69] width 11 height 11
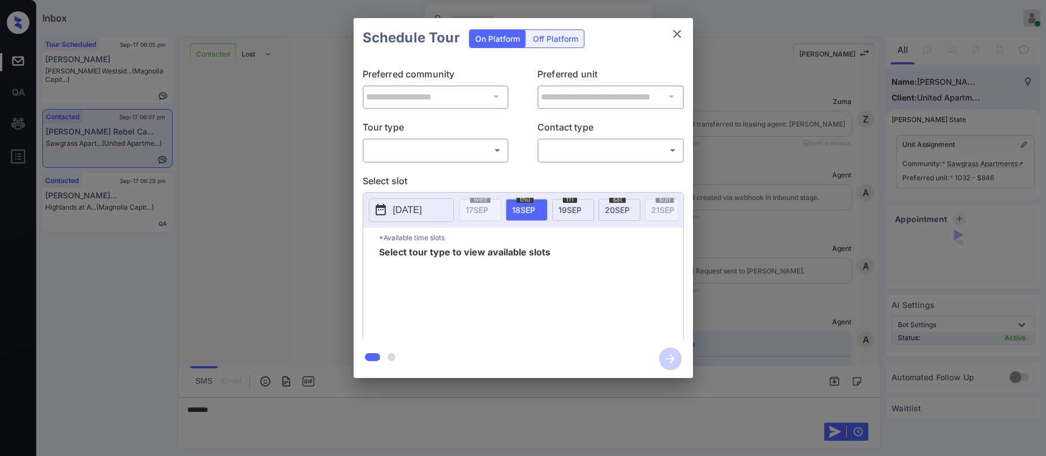
scroll to position [2982, 0]
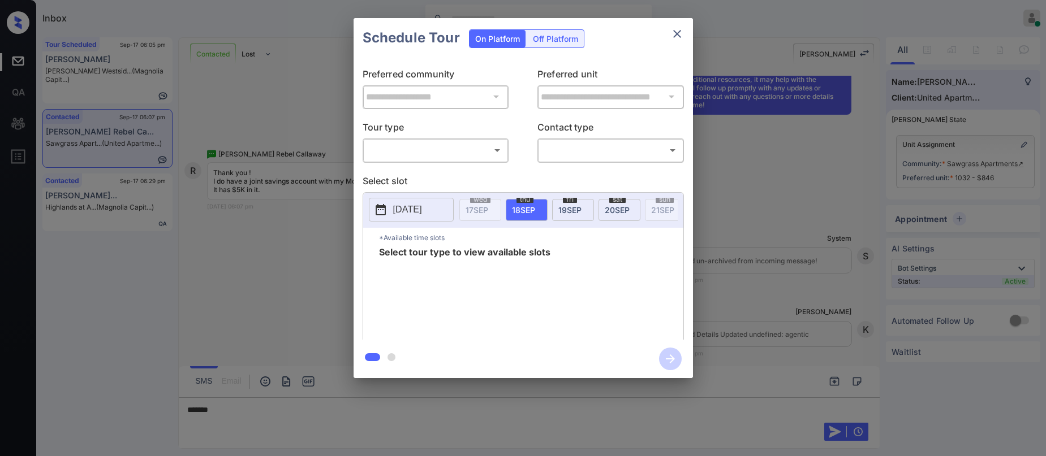
click at [468, 149] on body "Inbox Paolo Gabriel Online Set yourself offline Set yourself on break Profile S…" at bounding box center [523, 228] width 1046 height 456
click at [399, 186] on ul "In Person" at bounding box center [435, 175] width 145 height 26
click at [489, 174] on li "In Person" at bounding box center [435, 175] width 140 height 20
type input "********"
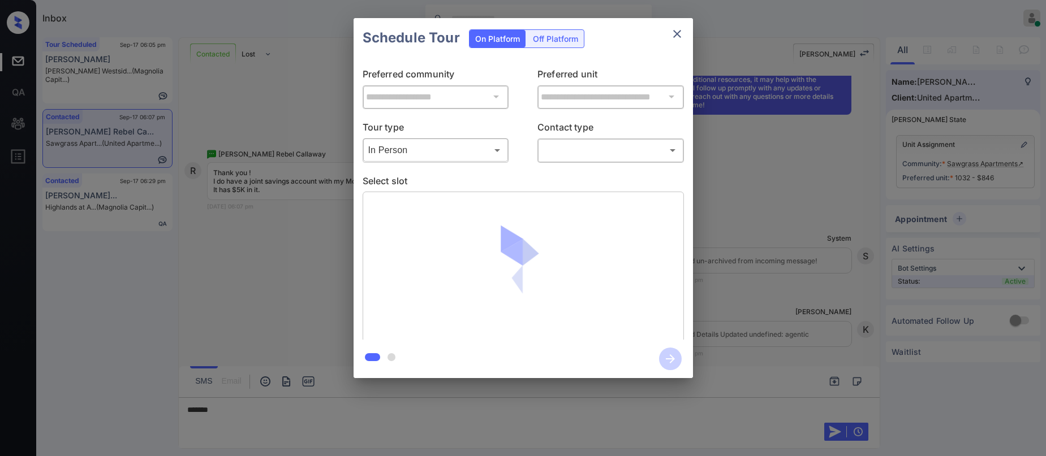
click at [565, 161] on div "​ ​" at bounding box center [610, 150] width 147 height 24
click at [579, 147] on body "Inbox Paolo Gabriel Online Set yourself offline Set yourself on break Profile S…" at bounding box center [523, 228] width 1046 height 456
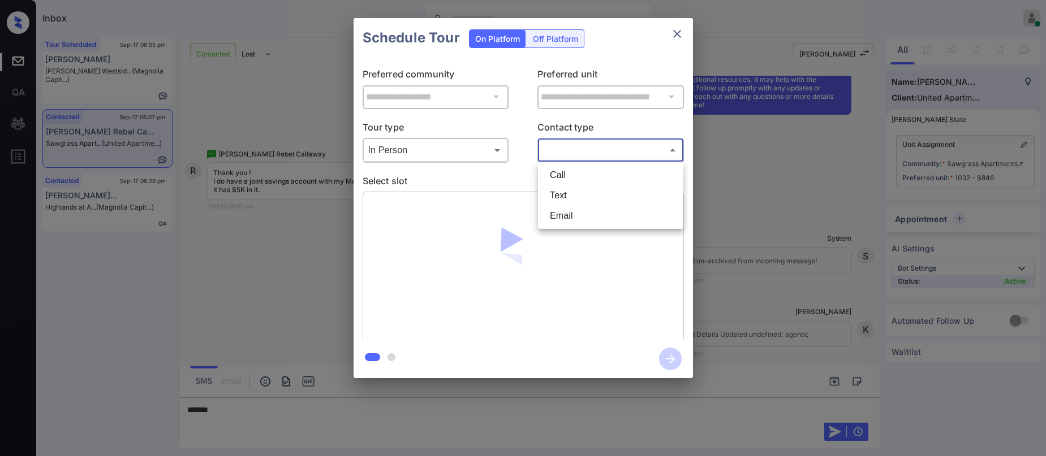
click at [560, 191] on li "Text" at bounding box center [611, 196] width 140 height 20
type input "****"
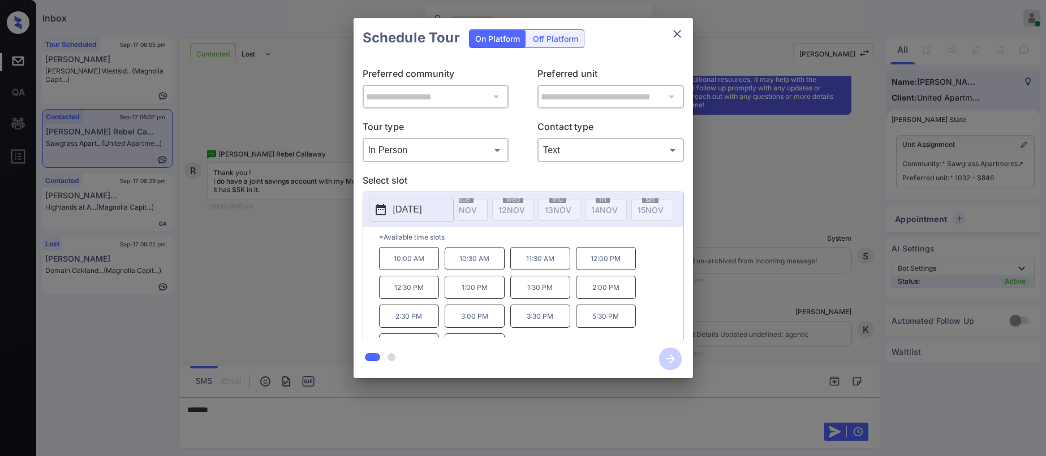
scroll to position [0, 0]
click at [243, 79] on div "**********" at bounding box center [523, 198] width 1046 height 397
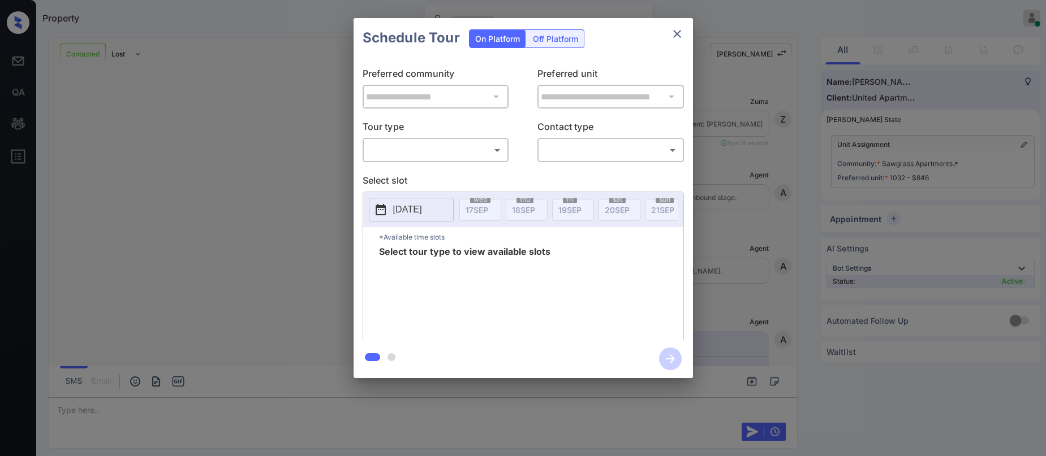
scroll to position [3678, 0]
click at [471, 160] on div "​ ​" at bounding box center [436, 150] width 147 height 24
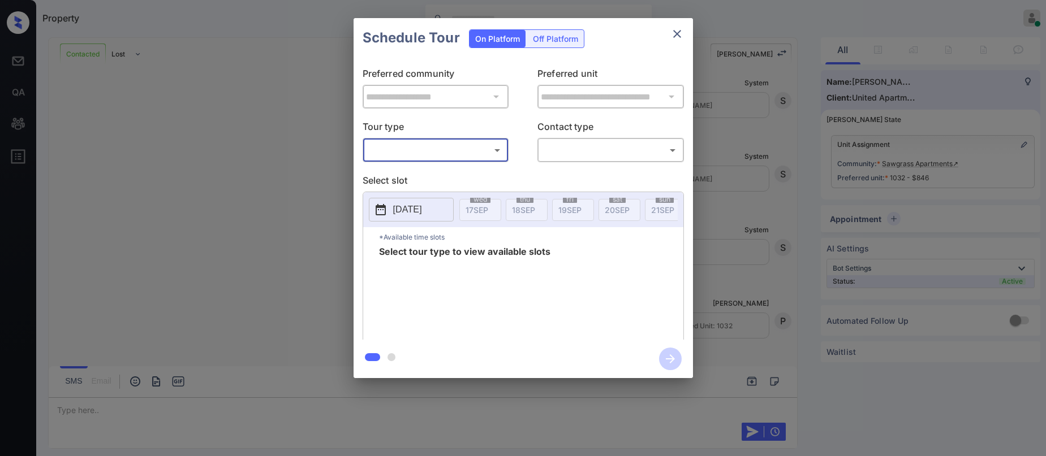
click at [466, 155] on body "Property [PERSON_NAME] Online Set yourself offline Set yourself on break Profil…" at bounding box center [523, 228] width 1046 height 456
drag, startPoint x: 453, startPoint y: 173, endPoint x: 584, endPoint y: 152, distance: 132.4
click at [454, 173] on li "In Person" at bounding box center [435, 175] width 140 height 20
type input "********"
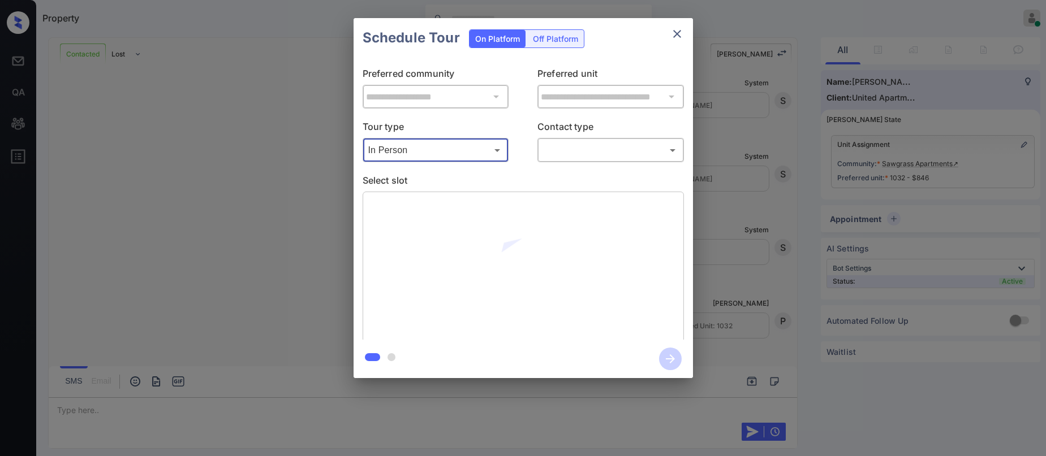
click at [585, 150] on body "Property [PERSON_NAME] Online Set yourself offline Set yourself on break Profil…" at bounding box center [523, 228] width 1046 height 456
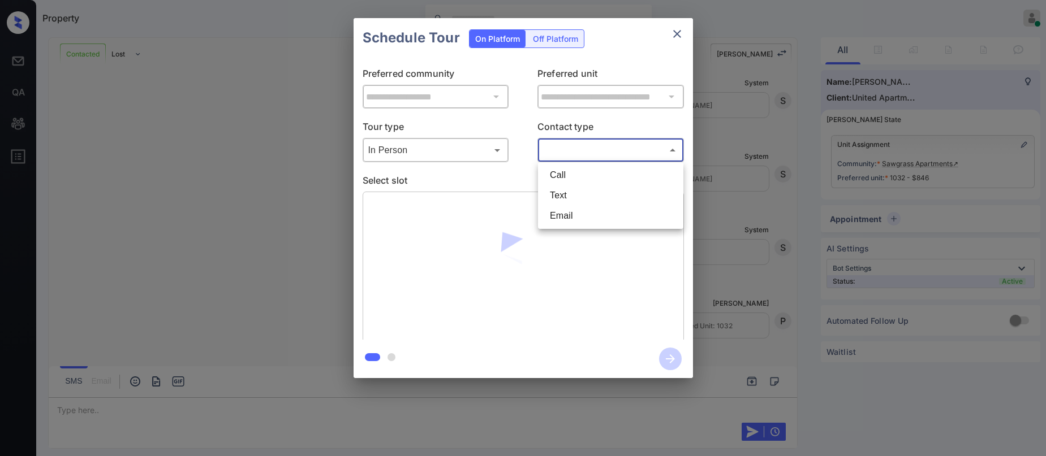
click at [578, 191] on li "Text" at bounding box center [611, 196] width 140 height 20
type input "****"
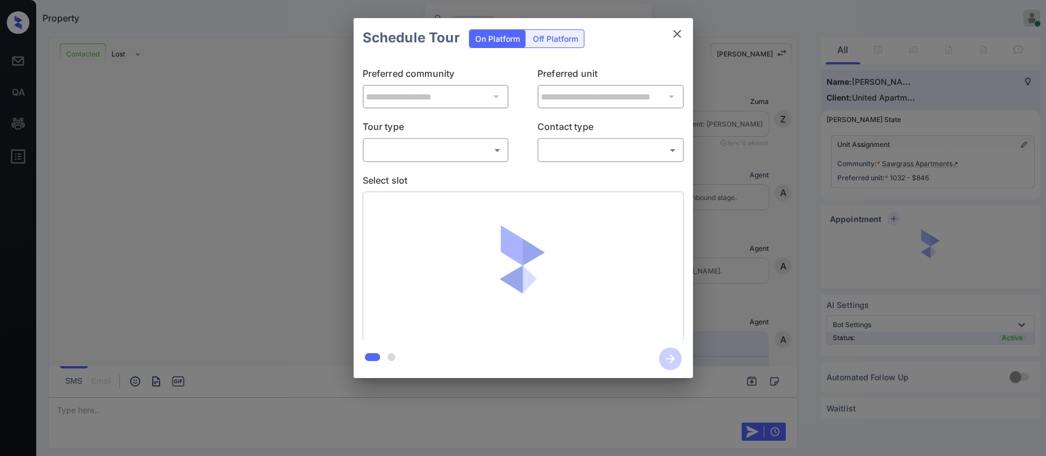
scroll to position [3678, 0]
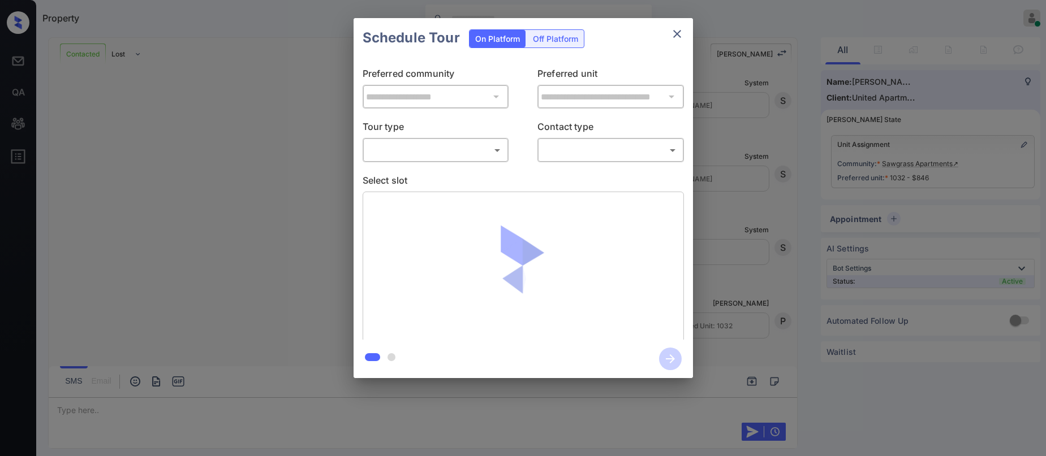
click at [452, 148] on body "Property [PERSON_NAME] Online Set yourself offline Set yourself on break Profil…" at bounding box center [523, 228] width 1046 height 456
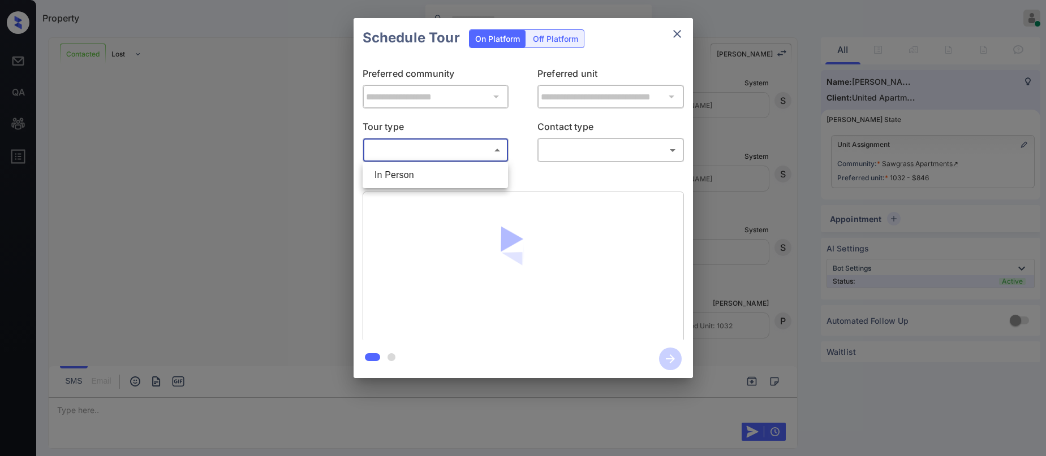
drag, startPoint x: 442, startPoint y: 176, endPoint x: 549, endPoint y: 163, distance: 107.8
click at [446, 176] on li "In Person" at bounding box center [435, 175] width 140 height 20
type input "********"
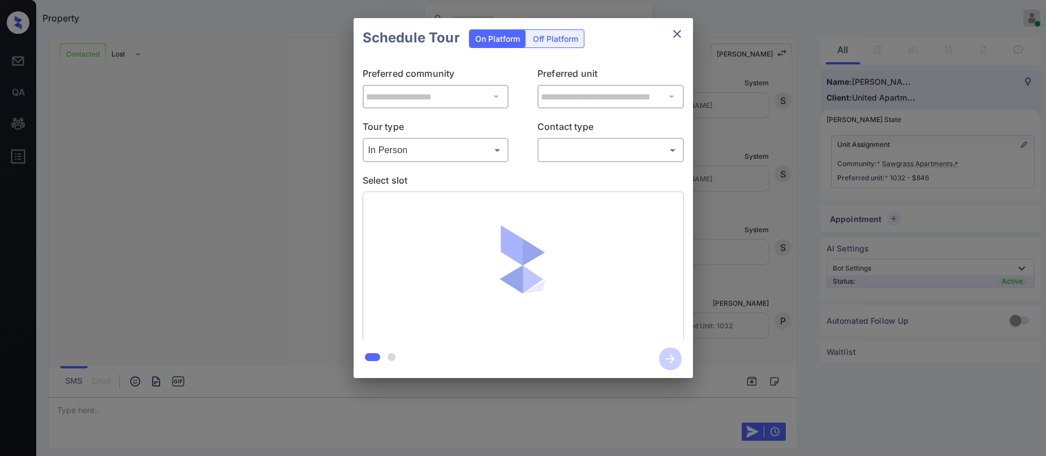
click at [563, 162] on div "​ ​" at bounding box center [610, 150] width 147 height 24
click at [565, 152] on body "Property [PERSON_NAME] Online Set yourself offline Set yourself on break Profil…" at bounding box center [523, 228] width 1046 height 456
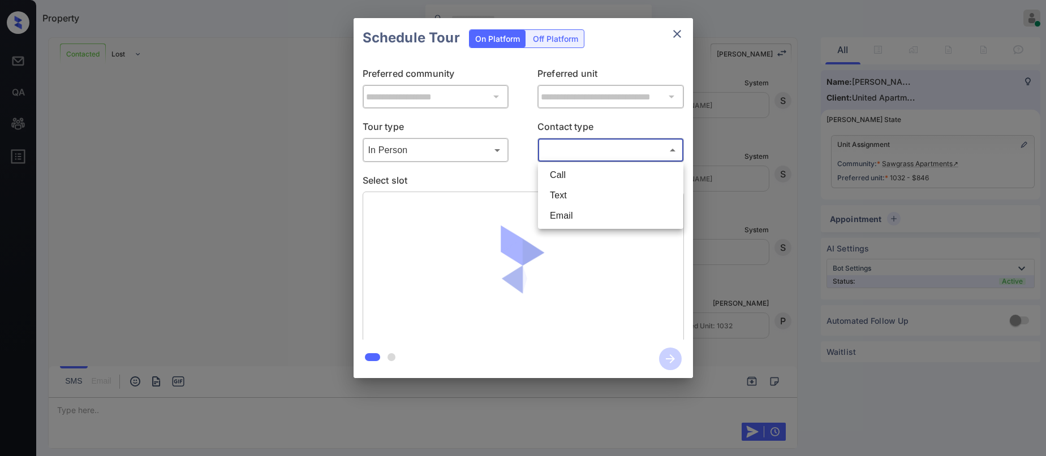
click at [563, 199] on li "Text" at bounding box center [611, 196] width 140 height 20
type input "****"
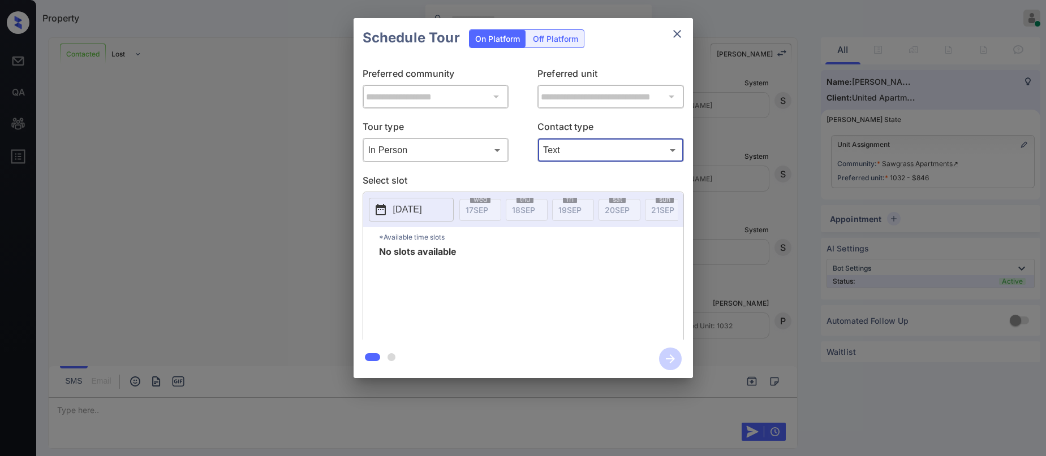
click at [206, 120] on div "**********" at bounding box center [523, 198] width 1046 height 397
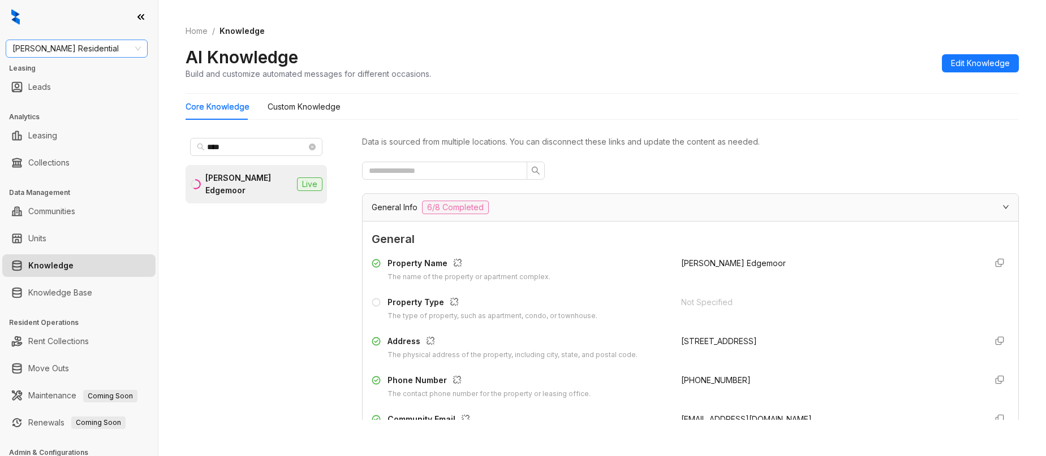
scroll to position [170, 0]
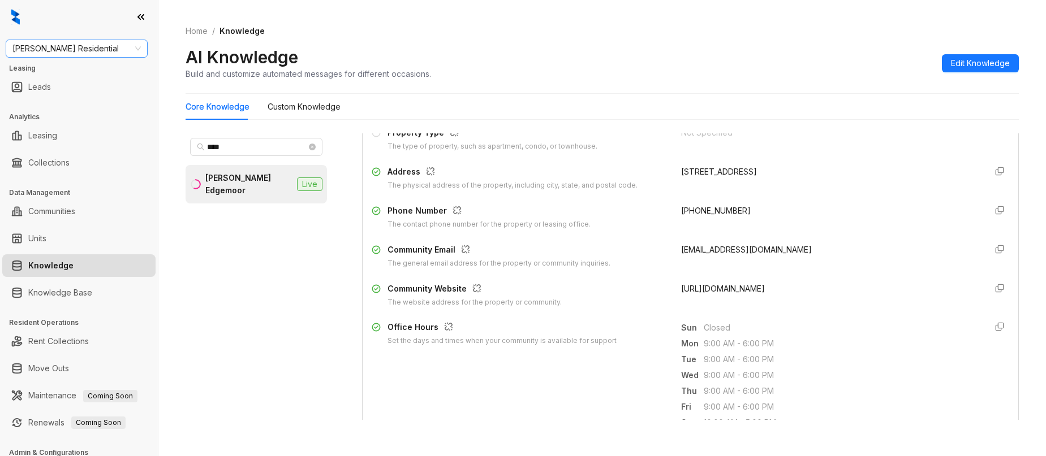
click at [86, 44] on span "[PERSON_NAME] Residential" at bounding box center [76, 48] width 128 height 17
type input "****"
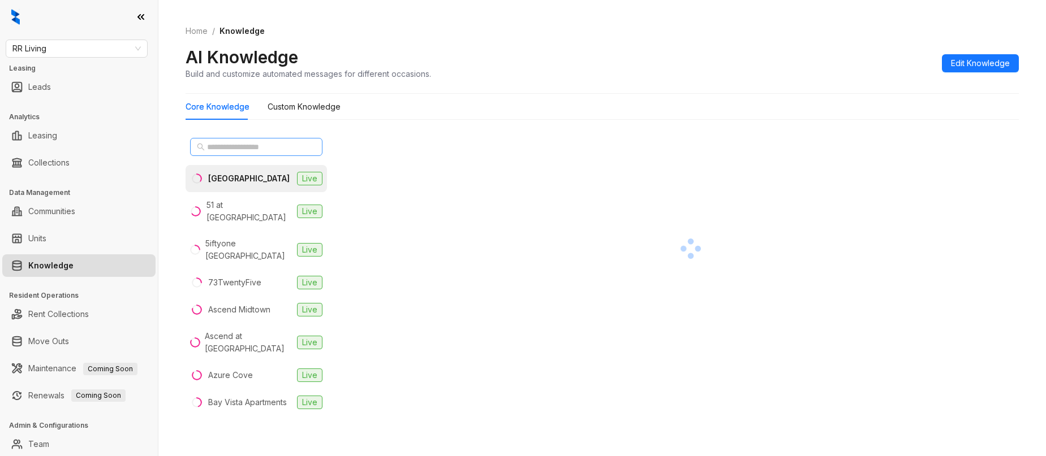
click at [266, 139] on span at bounding box center [256, 147] width 132 height 18
click at [269, 145] on input "text" at bounding box center [257, 147] width 100 height 12
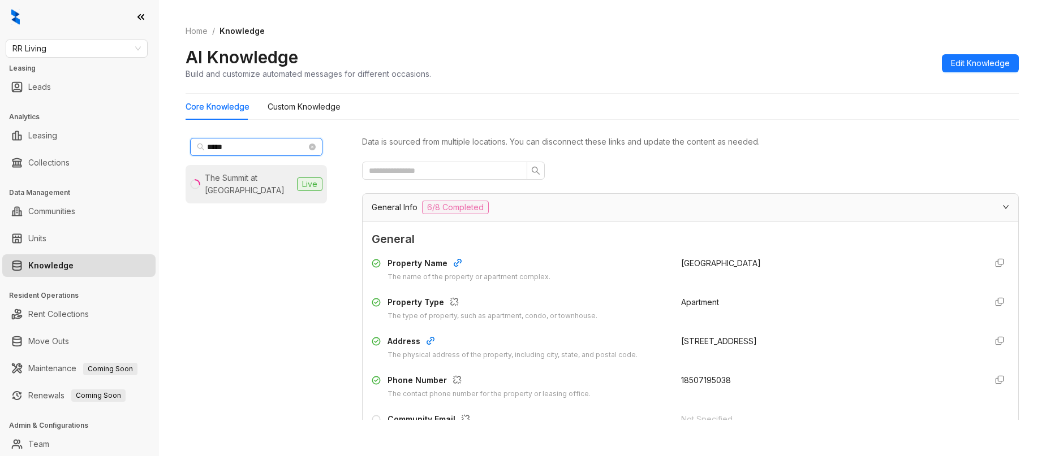
type input "*****"
click at [264, 179] on div "The Summit at [GEOGRAPHIC_DATA]" at bounding box center [249, 184] width 88 height 25
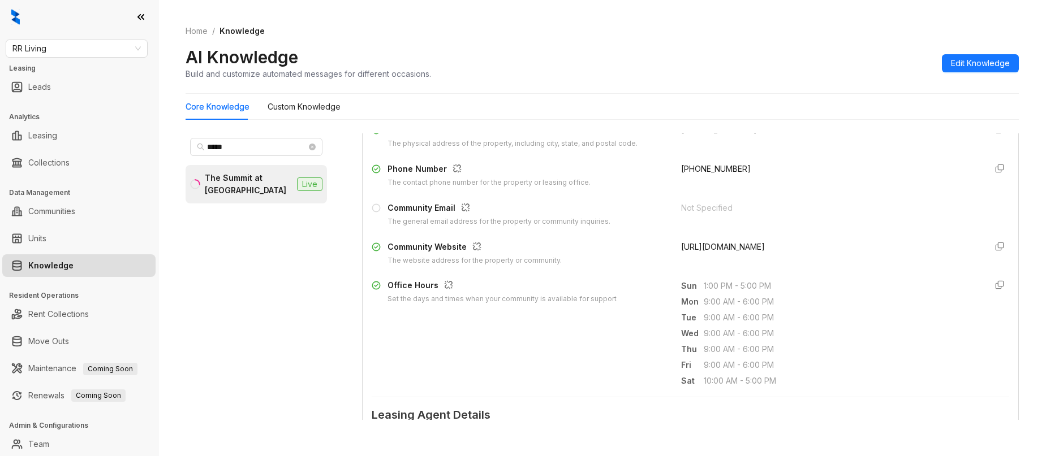
scroll to position [170, 0]
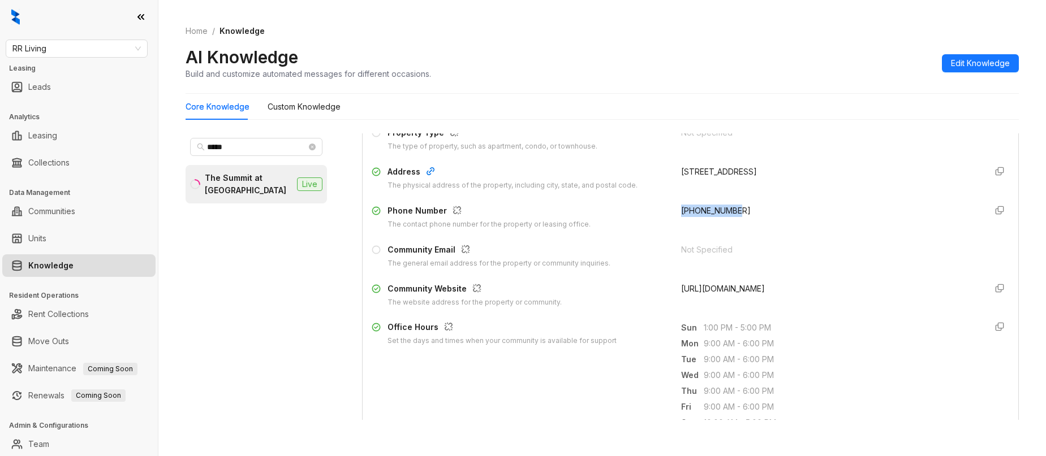
drag, startPoint x: 669, startPoint y: 210, endPoint x: 513, endPoint y: 152, distance: 166.4
click at [731, 209] on div "[PHONE_NUMBER]" at bounding box center [829, 217] width 296 height 25
copy span "[PHONE_NUMBER]"
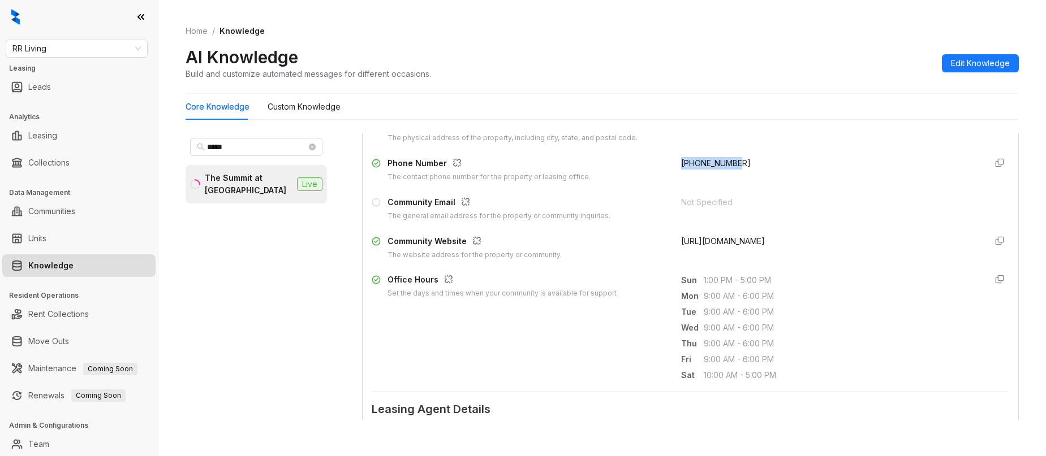
scroll to position [283, 0]
